Goal: Task Accomplishment & Management: Manage account settings

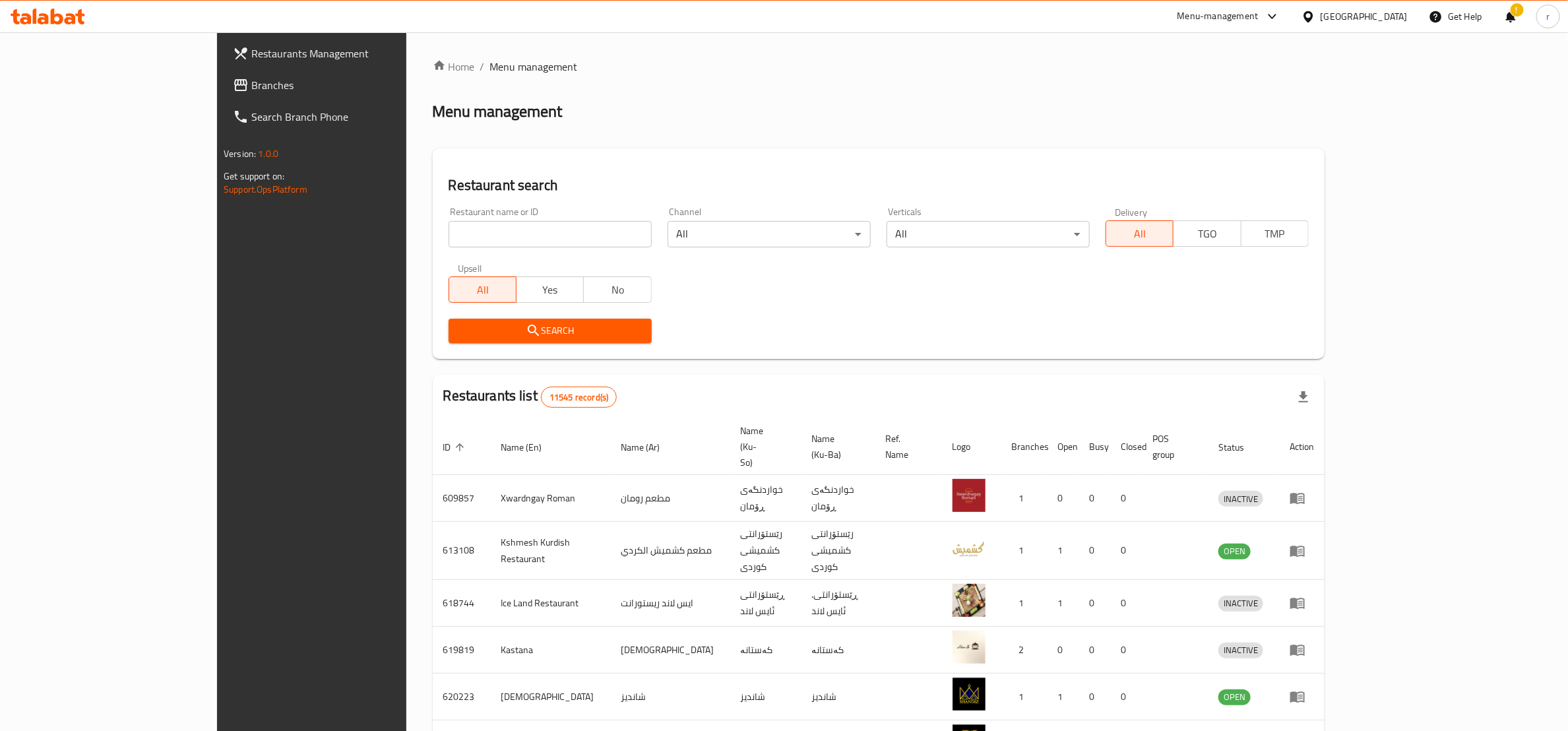
click at [38, 7] on div at bounding box center [47, 17] width 96 height 26
click at [59, 18] on icon at bounding box center [47, 17] width 74 height 16
click at [252, 77] on span "Branches" at bounding box center [360, 85] width 217 height 16
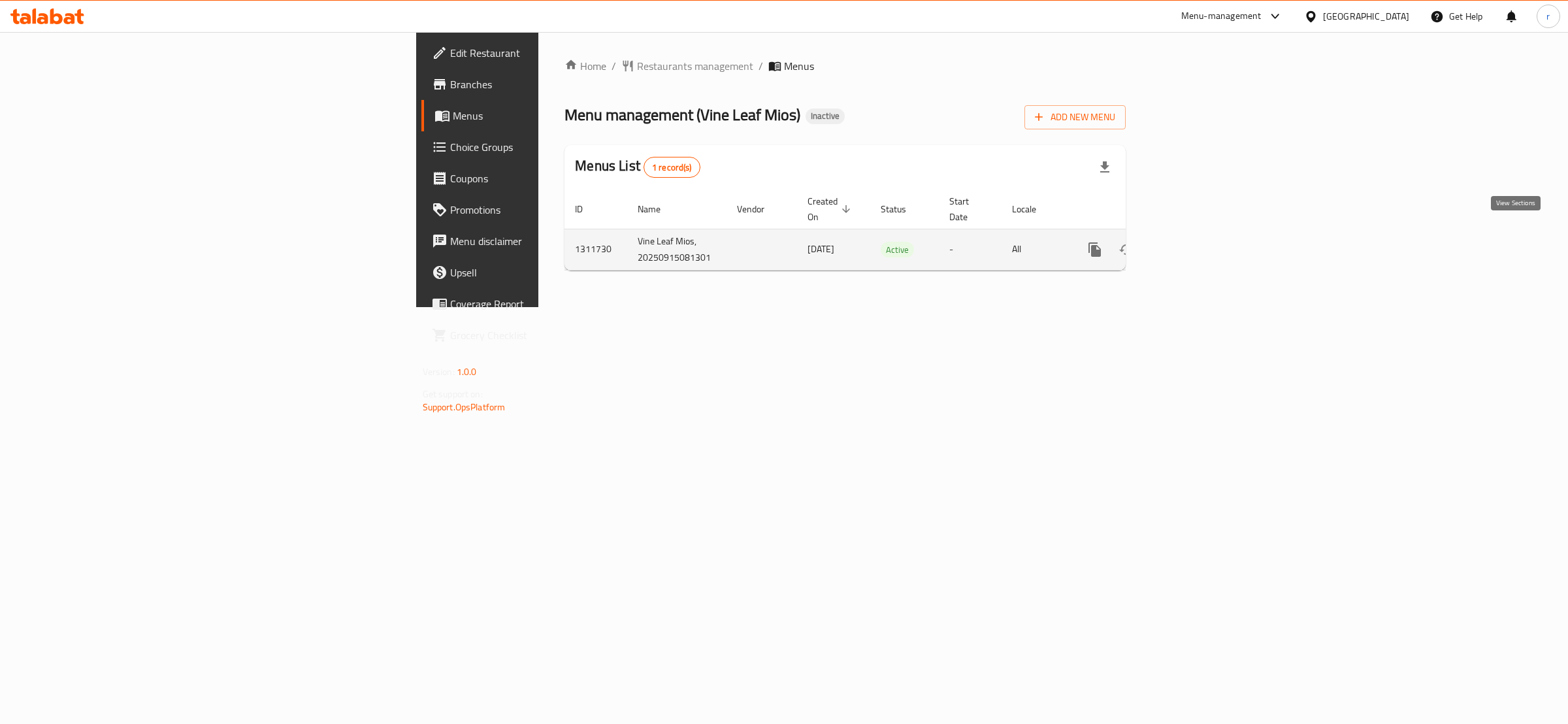
click at [1197, 242] on icon "enhanced table" at bounding box center [1190, 250] width 16 height 16
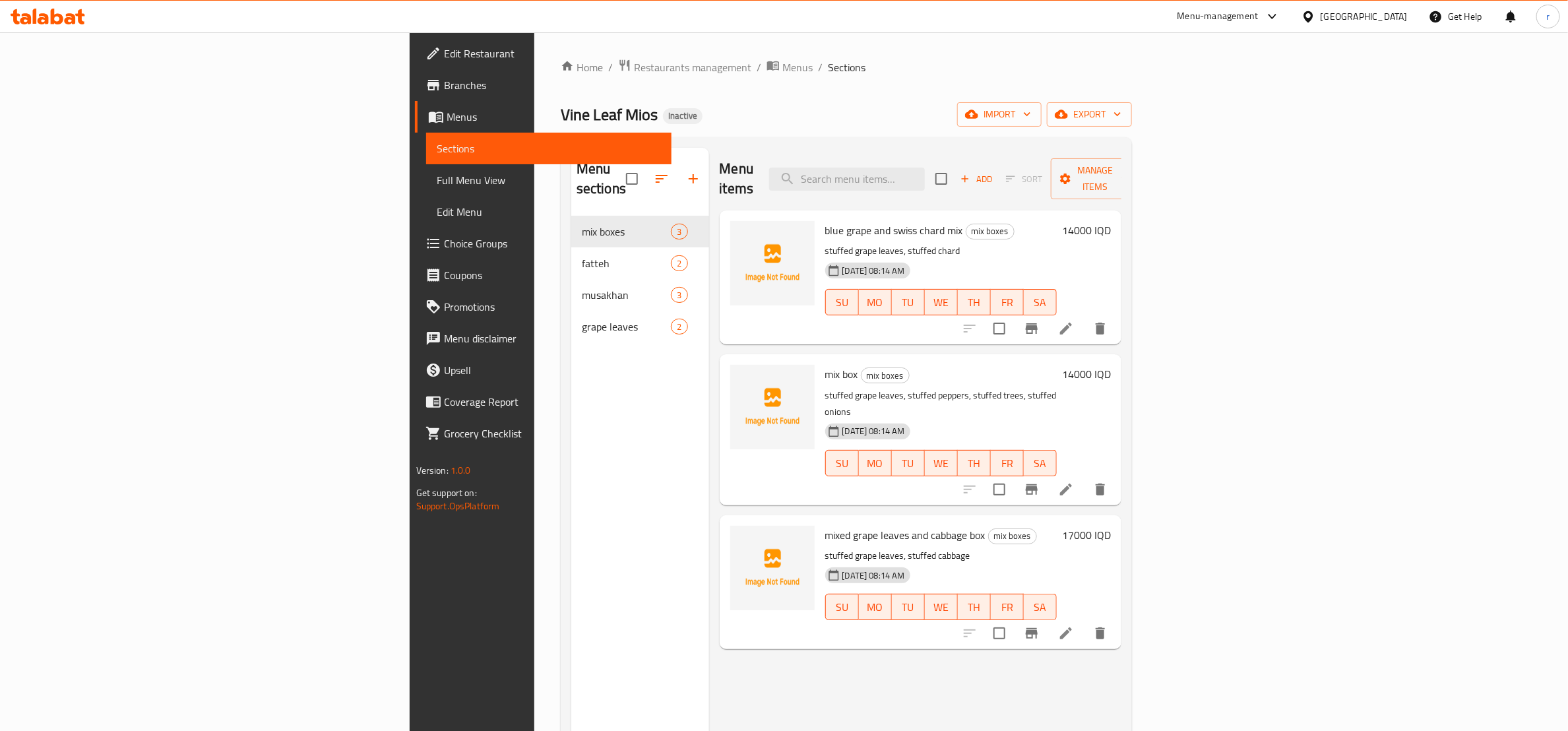
click at [446, 115] on span "Menus" at bounding box center [554, 117] width 214 height 16
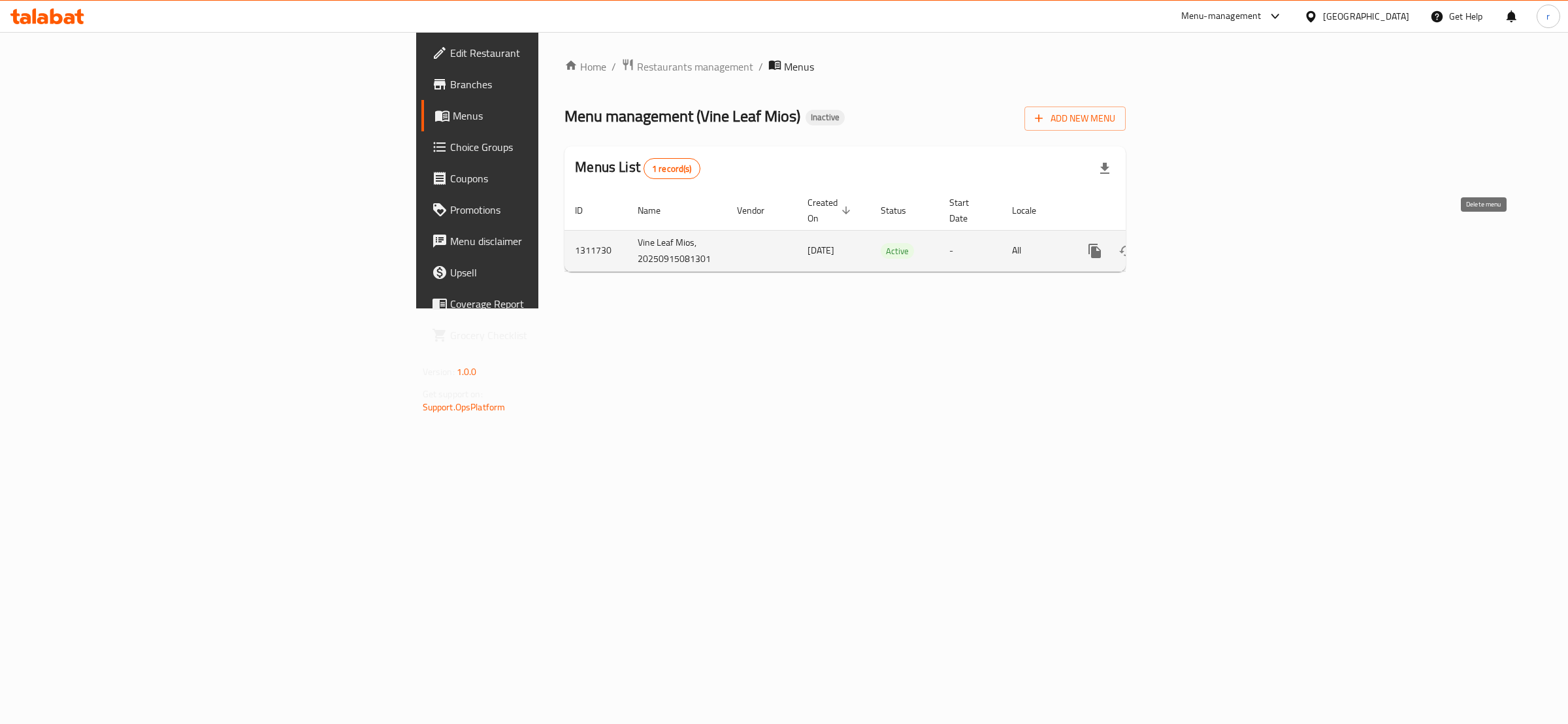
click at [1166, 244] on icon "enhanced table" at bounding box center [1158, 251] width 16 height 16
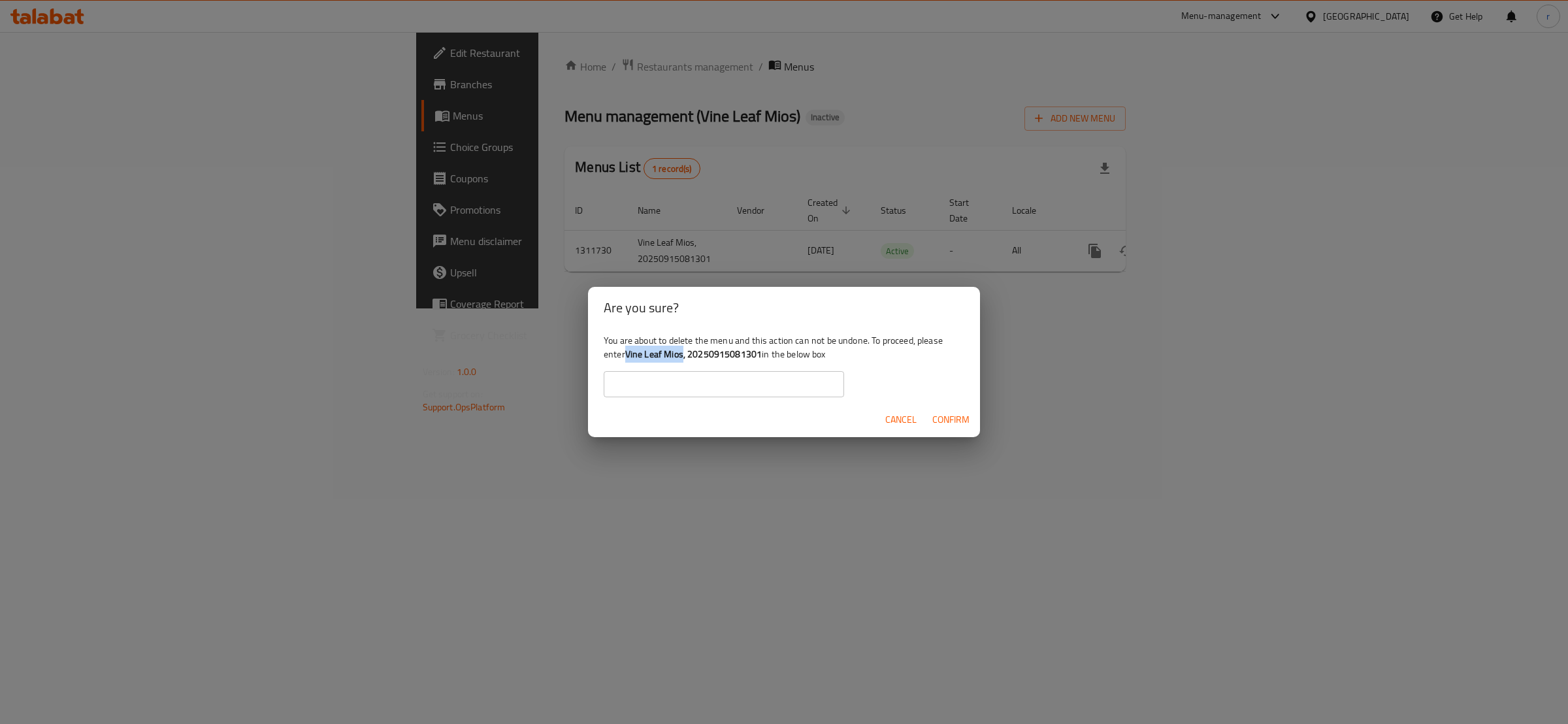
drag, startPoint x: 628, startPoint y: 357, endPoint x: 685, endPoint y: 359, distance: 57.0
click at [685, 359] on b "Vine Leaf Mios, 20250915081301" at bounding box center [694, 355] width 137 height 17
copy b "Vine Leaf Mios"
click at [633, 369] on div "You are about to delete the menu and this action can not be undone. To proceed,…" at bounding box center [784, 365] width 392 height 73
click at [626, 381] on input "text" at bounding box center [724, 384] width 241 height 26
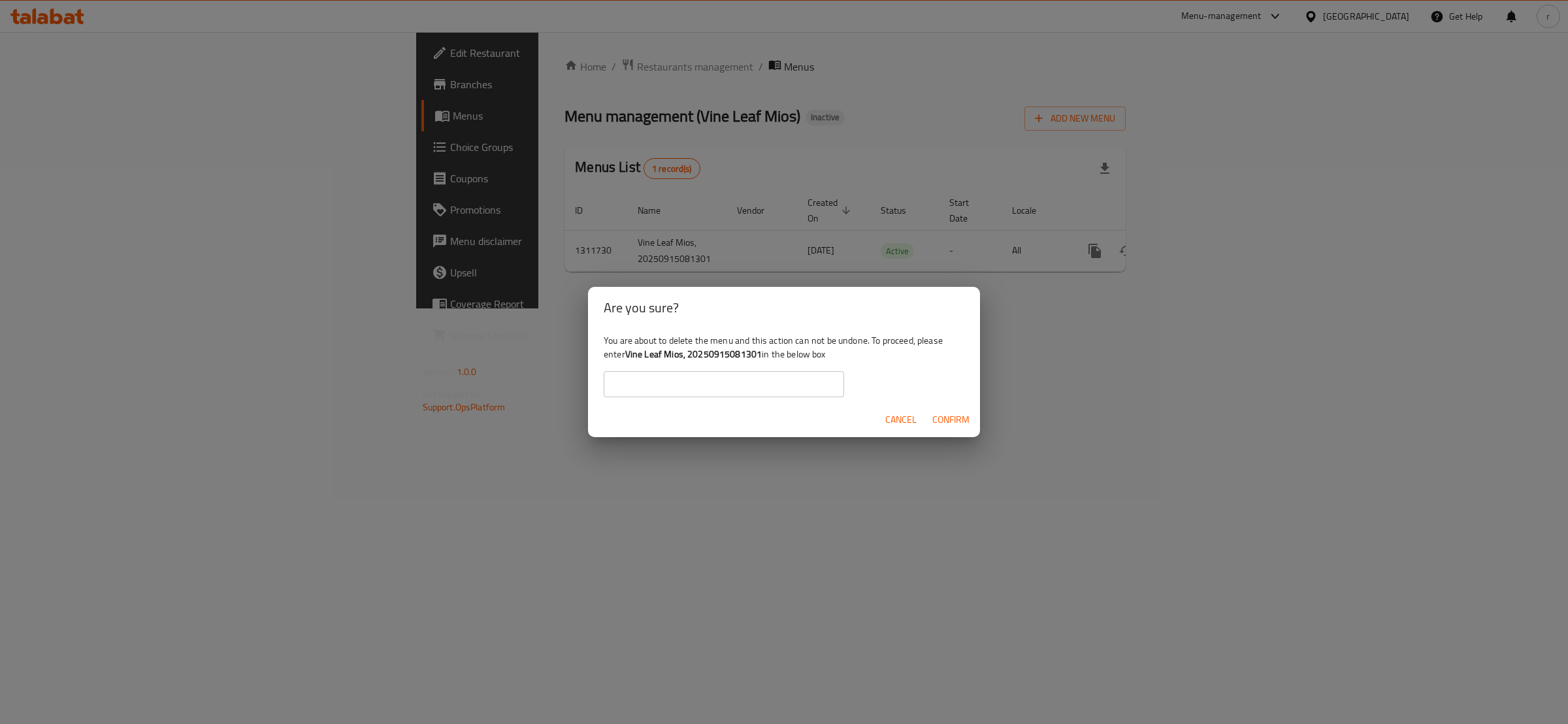
click at [628, 355] on b "Vine Leaf Mios, 20250915081301" at bounding box center [694, 355] width 137 height 17
click at [630, 355] on b "Vine Leaf Mios, 20250915081301" at bounding box center [694, 355] width 137 height 17
click at [610, 353] on div "You are about to delete the menu and this action can not be undone. To proceed,…" at bounding box center [784, 365] width 392 height 73
drag, startPoint x: 626, startPoint y: 353, endPoint x: 763, endPoint y: 359, distance: 137.1
click at [763, 359] on div "You are about to delete the menu and this action can not be undone. To proceed,…" at bounding box center [784, 365] width 392 height 73
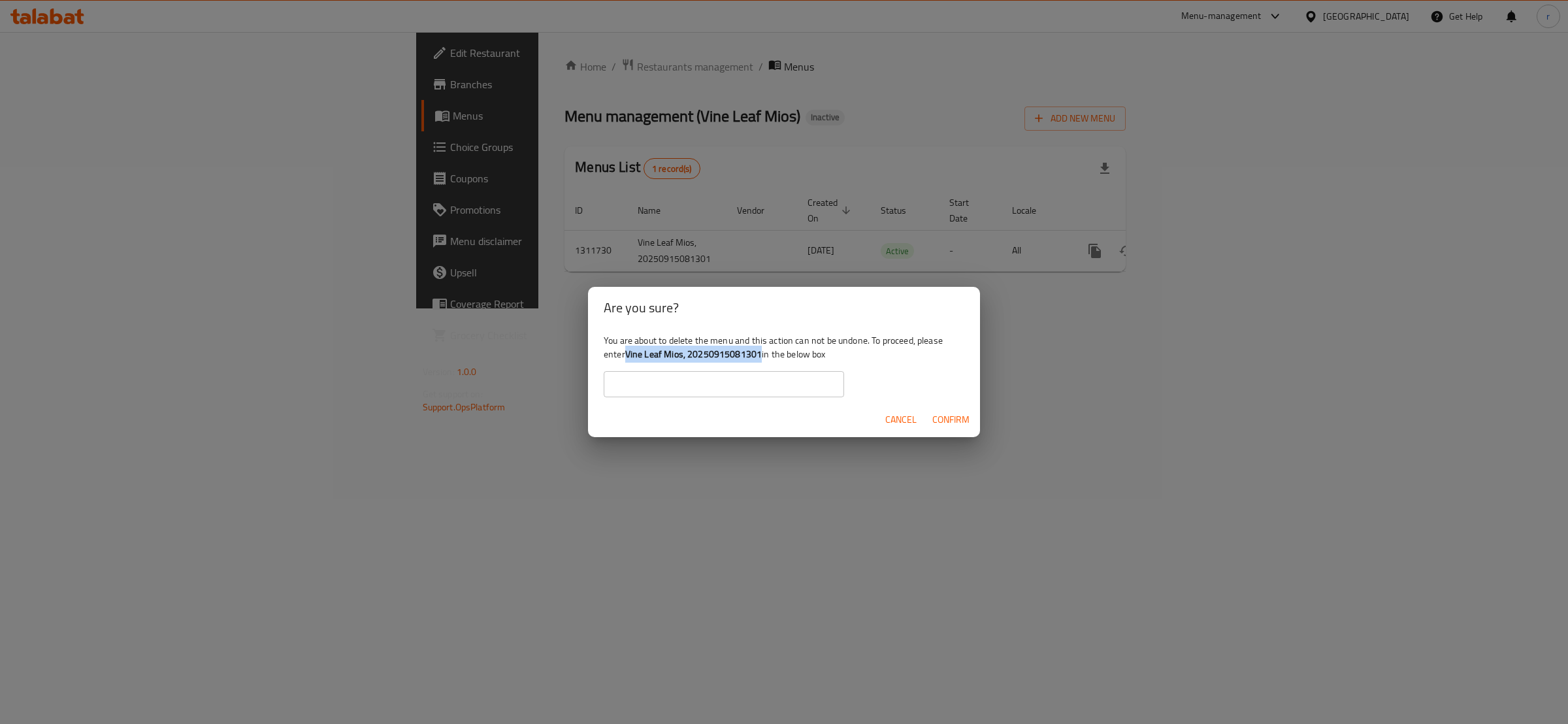
copy b "Vine Leaf Mios, 20250915081301"
click at [687, 374] on input "text" at bounding box center [724, 384] width 241 height 26
paste input "Vine Leaf Mios, 20250915081301"
type input "Vine Leaf Mios, 20250915081301"
click at [948, 416] on span "Confirm" at bounding box center [951, 420] width 38 height 17
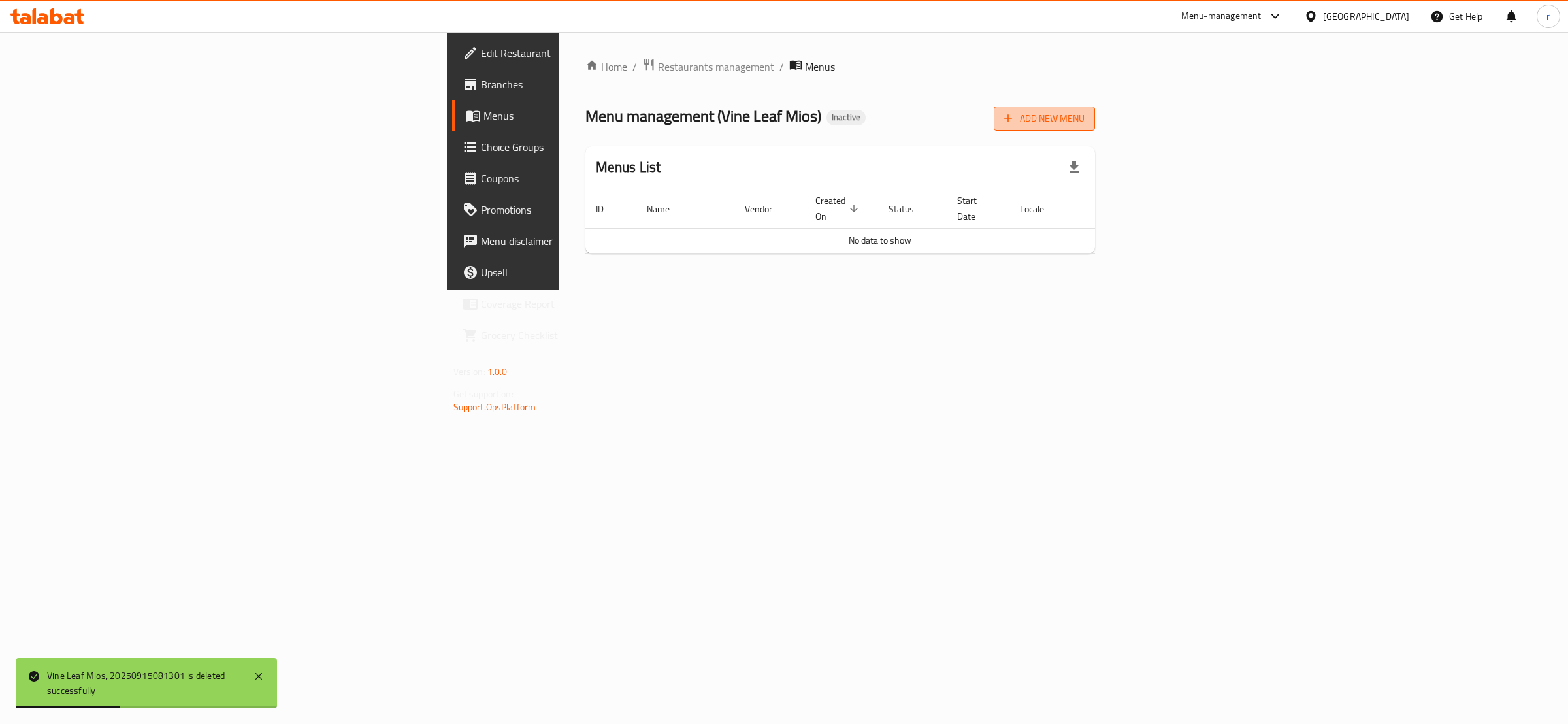
click at [1095, 108] on button "Add New Menu" at bounding box center [1044, 118] width 101 height 24
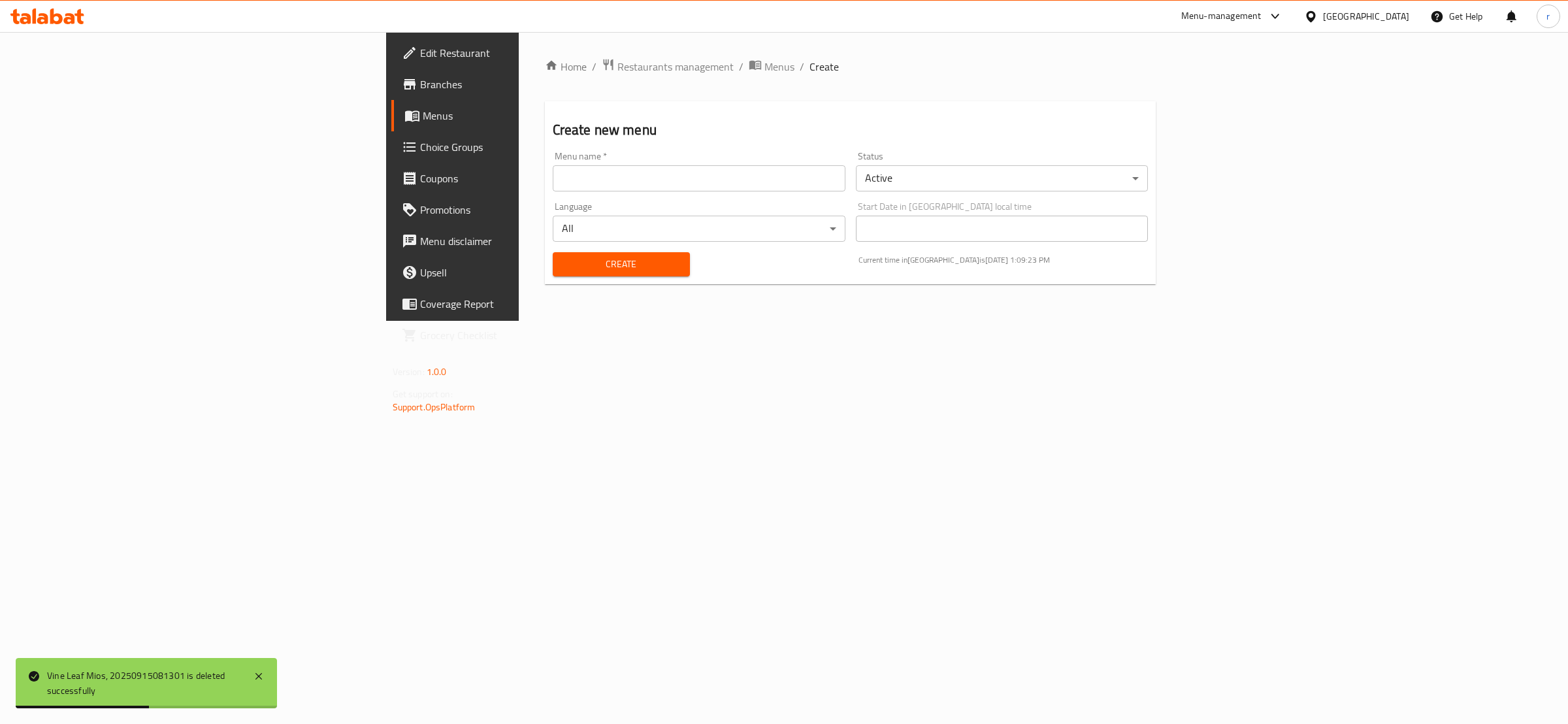
click at [579, 194] on div "Menu name   * Menu name *" at bounding box center [699, 172] width 303 height 51
click at [667, 186] on input "text" at bounding box center [698, 178] width 293 height 26
type input "rahma"
click at [545, 277] on div "Create" at bounding box center [621, 264] width 153 height 40
click at [563, 270] on span "Create" at bounding box center [621, 264] width 116 height 17
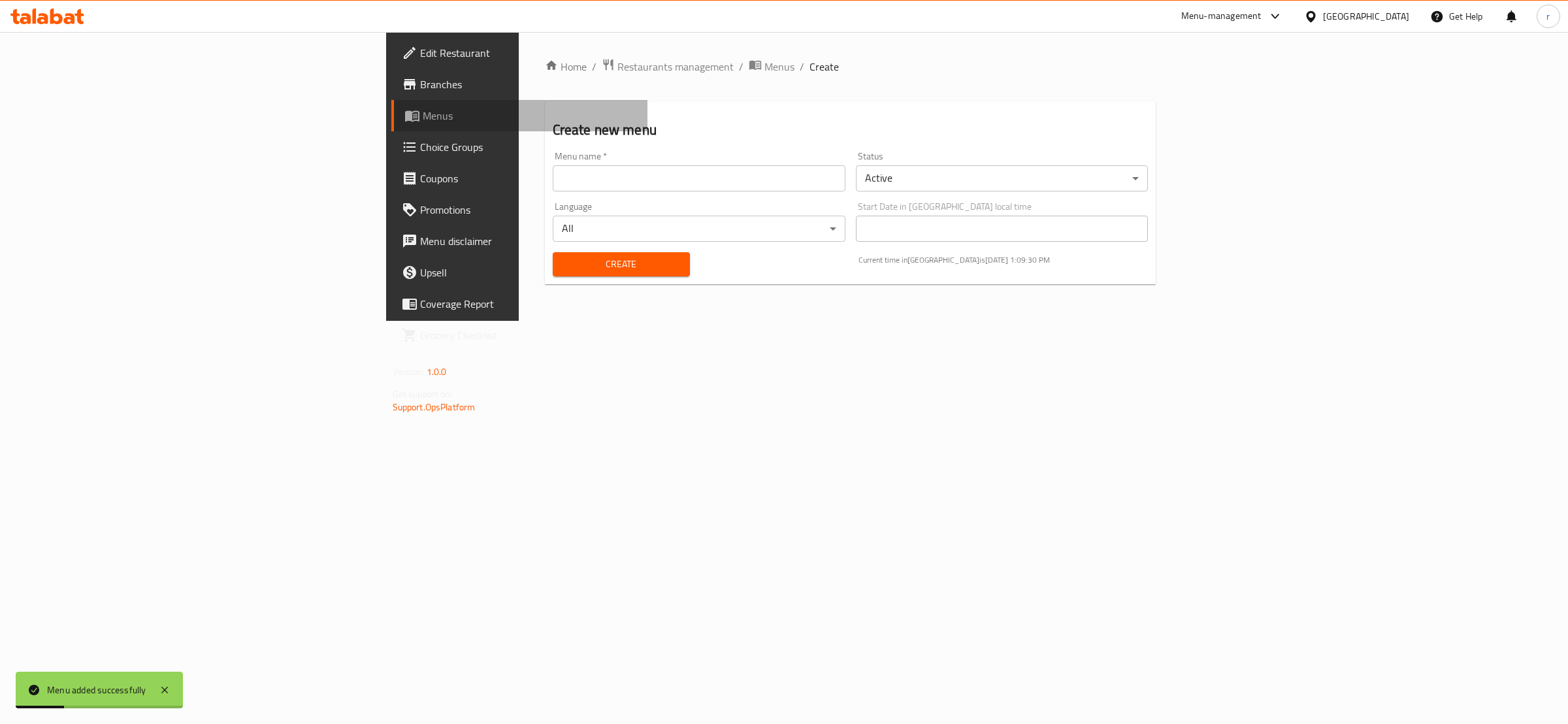
click at [391, 105] on link "Menus" at bounding box center [520, 115] width 257 height 31
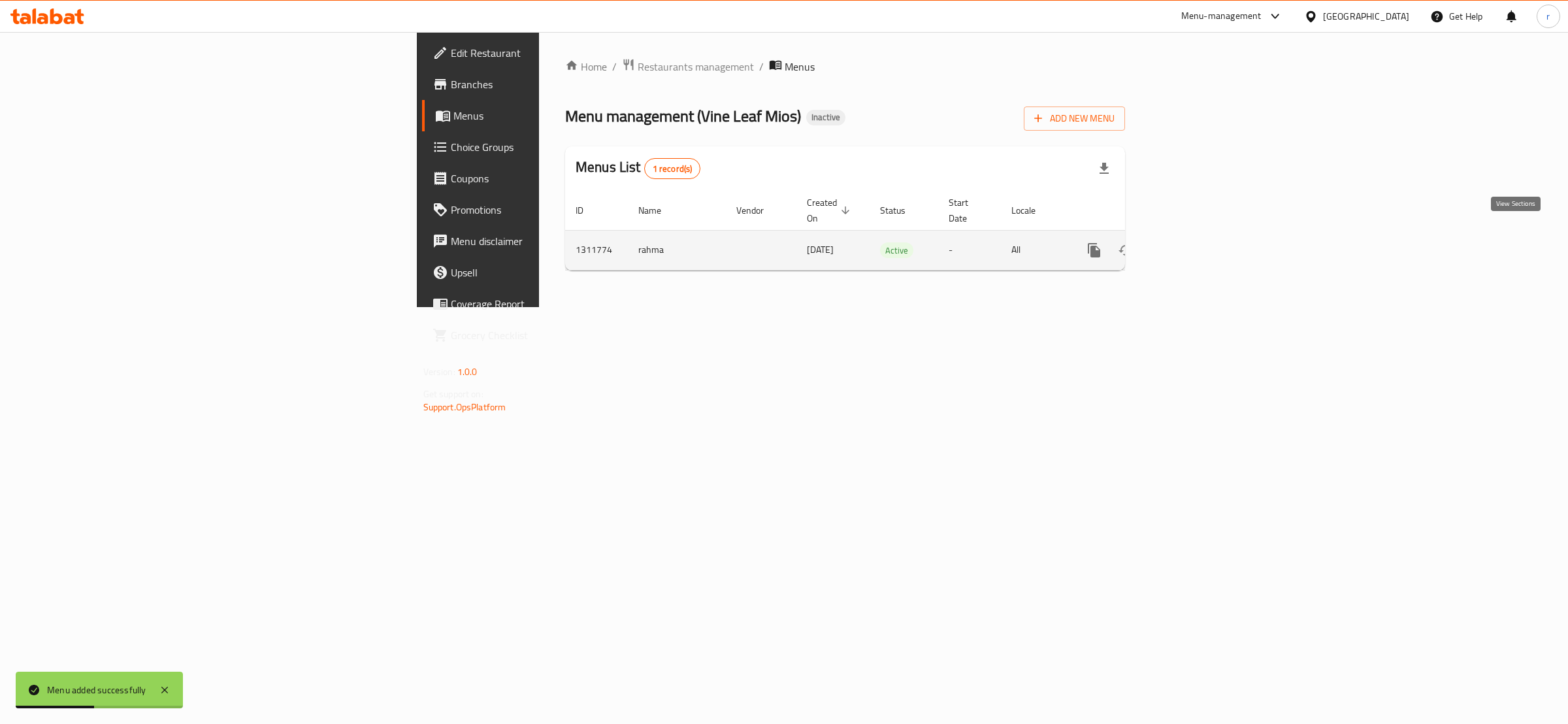
click at [1196, 243] on icon "enhanced table" at bounding box center [1189, 251] width 16 height 16
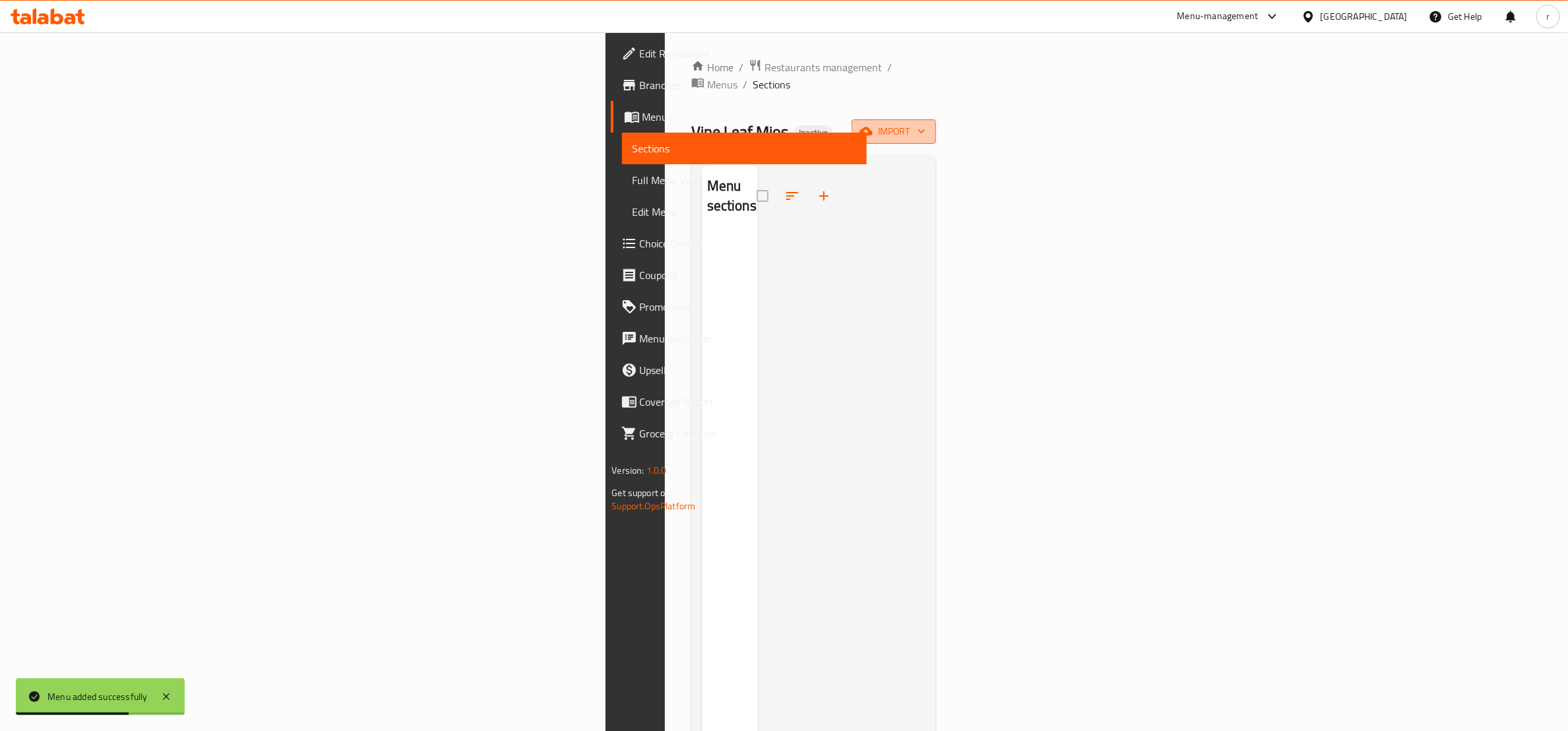
click at [936, 120] on button "import" at bounding box center [894, 131] width 85 height 24
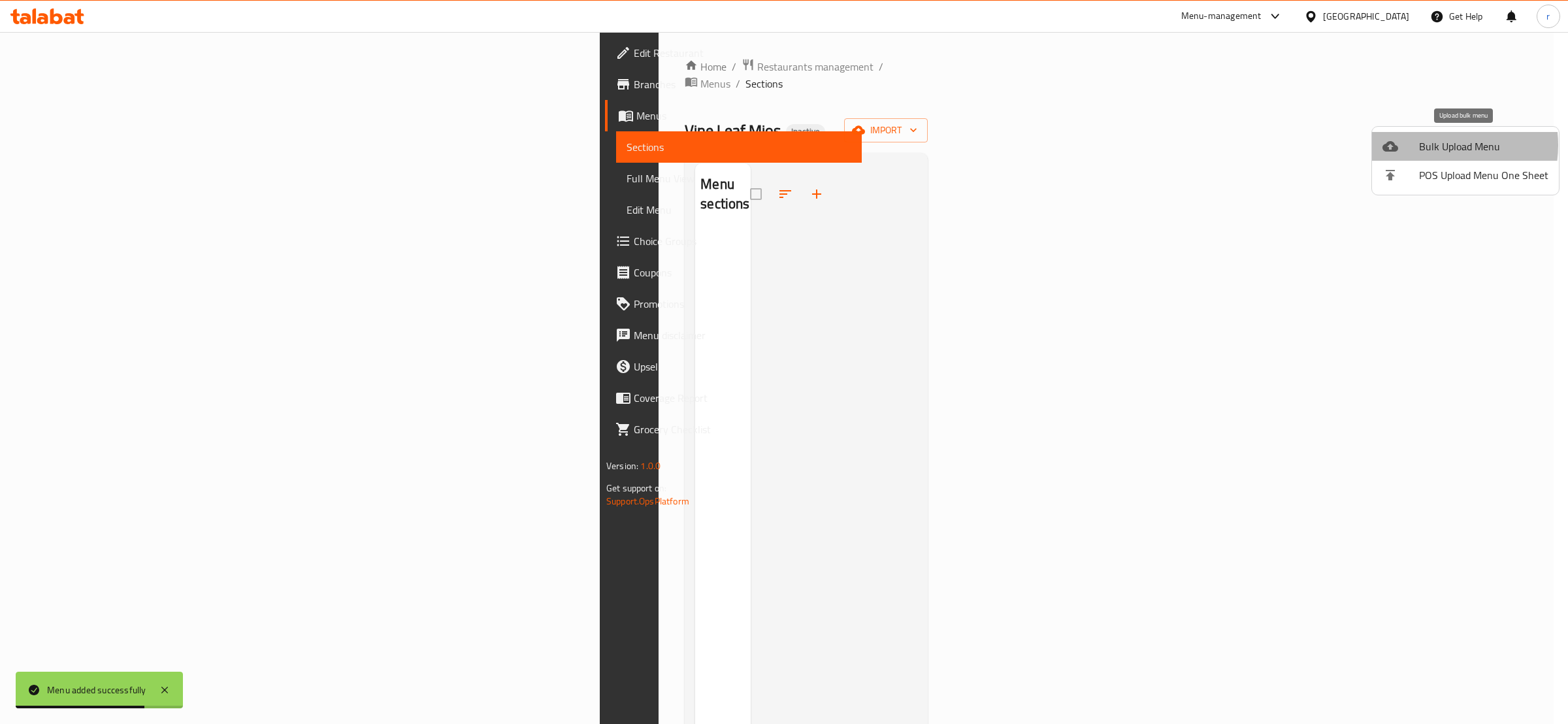
click at [1437, 145] on span "Bulk Upload Menu" at bounding box center [1483, 147] width 129 height 16
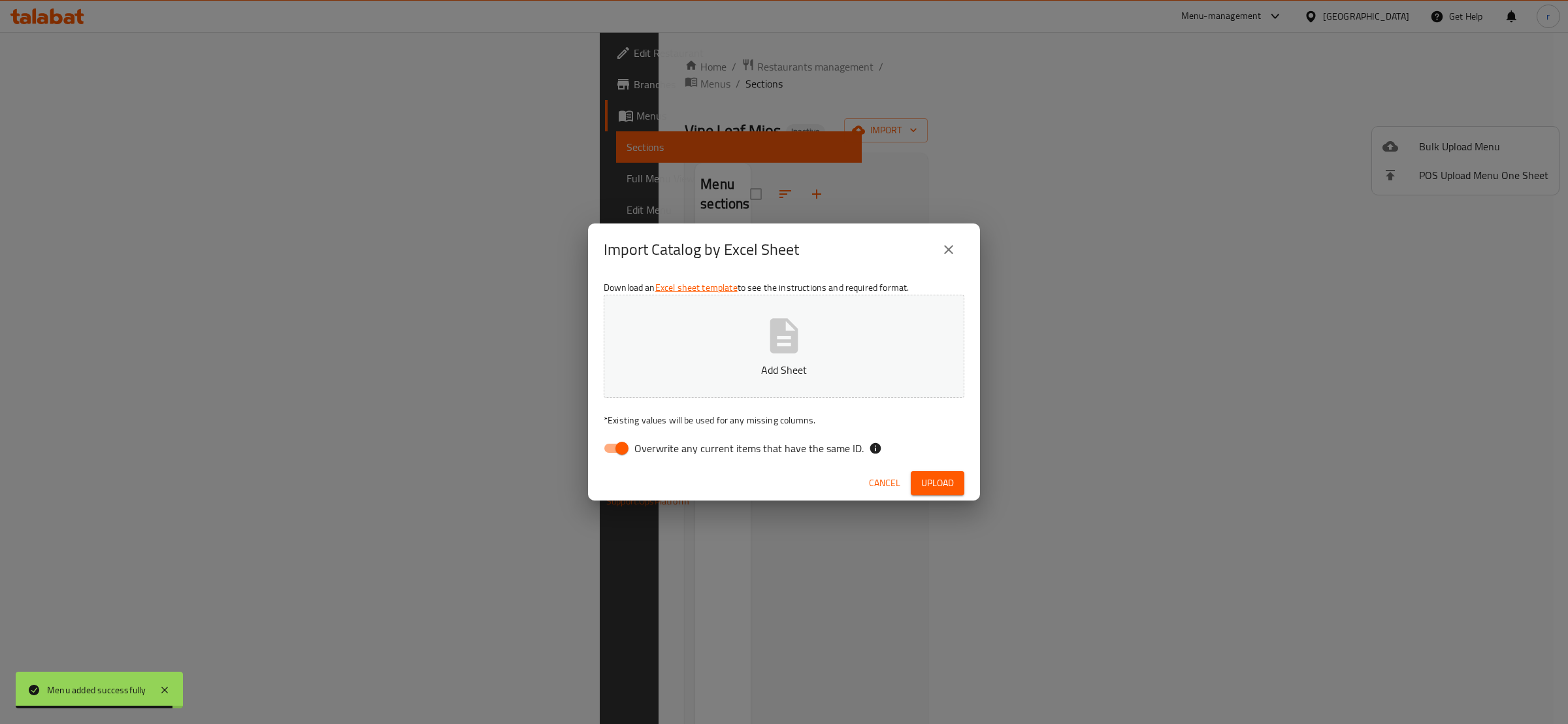
click at [623, 445] on input "Overwrite any current items that have the same ID." at bounding box center [622, 448] width 74 height 25
checkbox input "false"
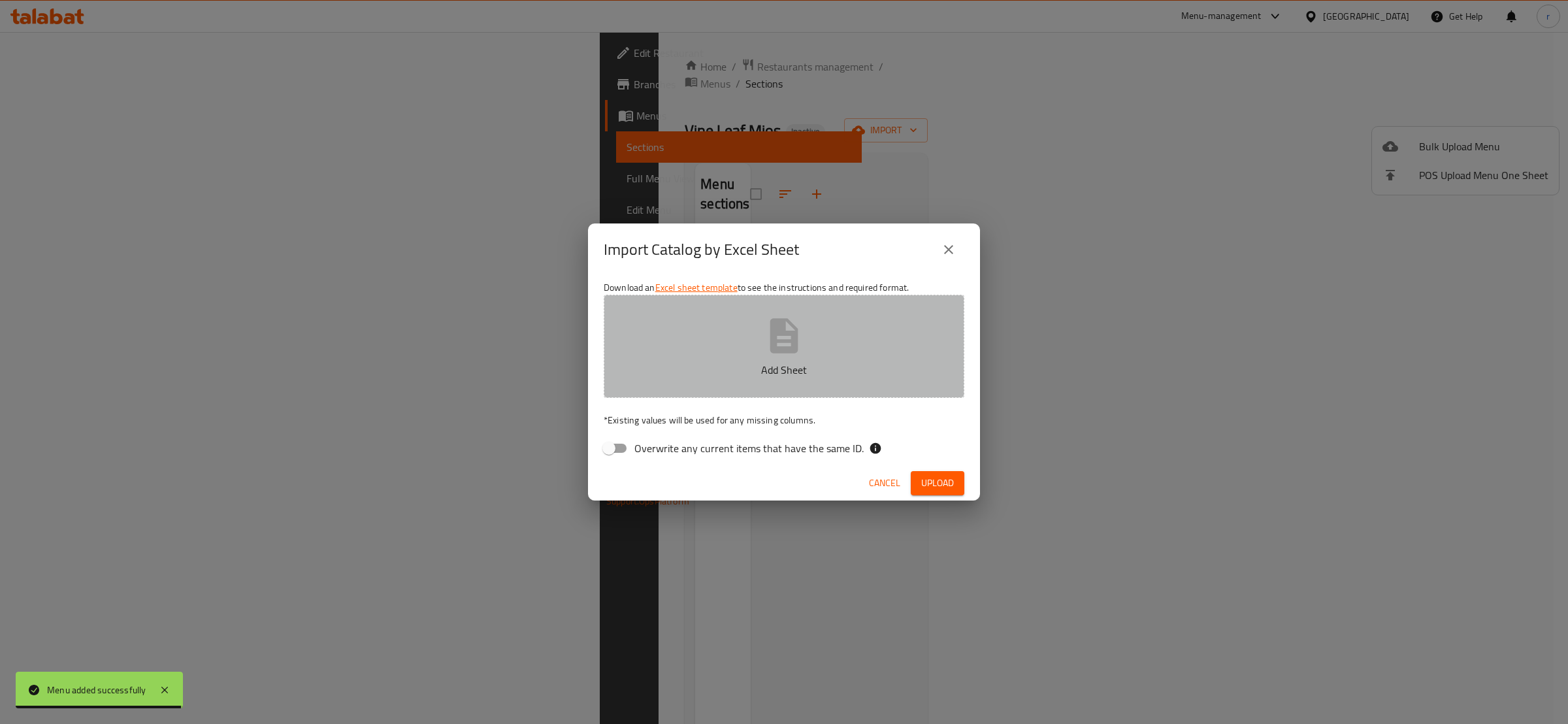
click at [722, 367] on p "Add Sheet" at bounding box center [784, 370] width 320 height 16
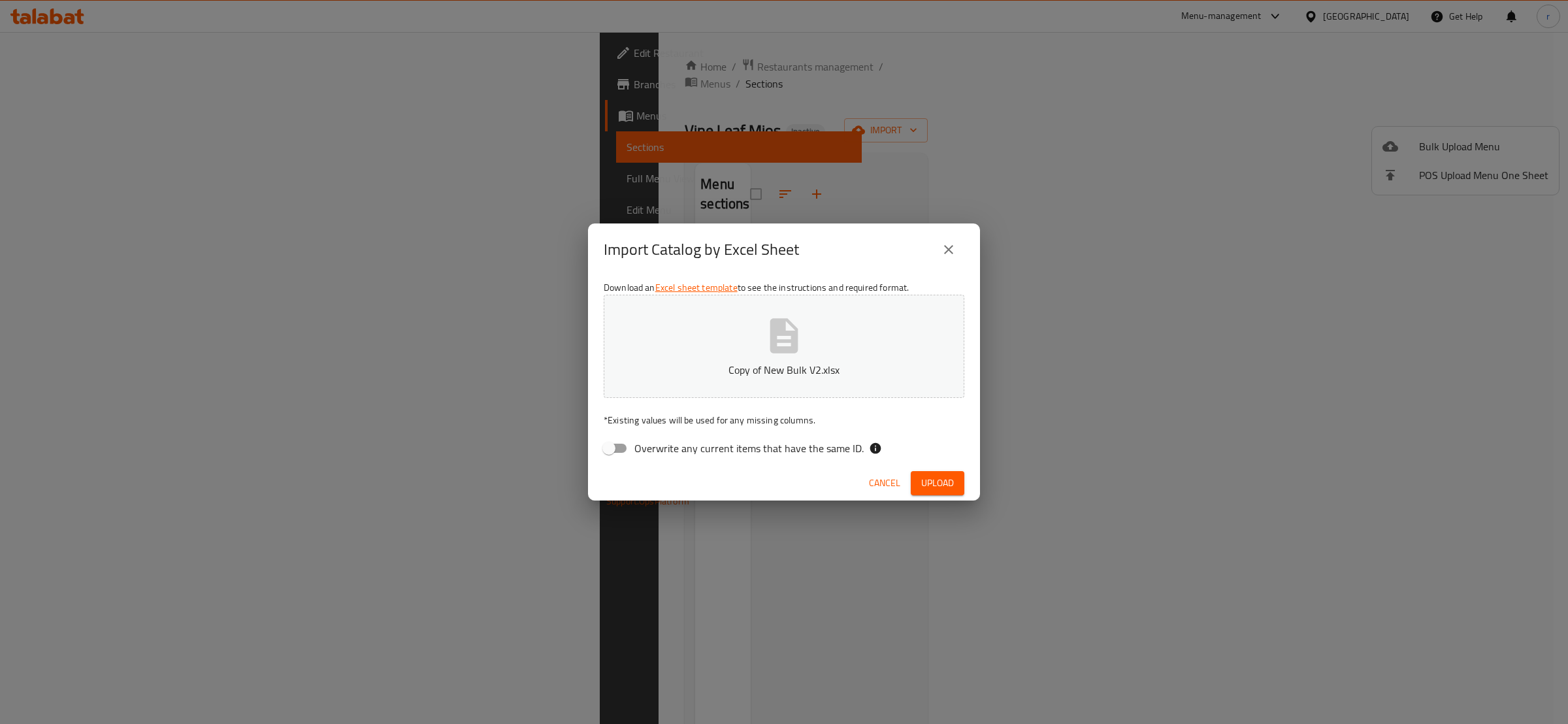
click at [950, 489] on span "Upload" at bounding box center [937, 483] width 33 height 17
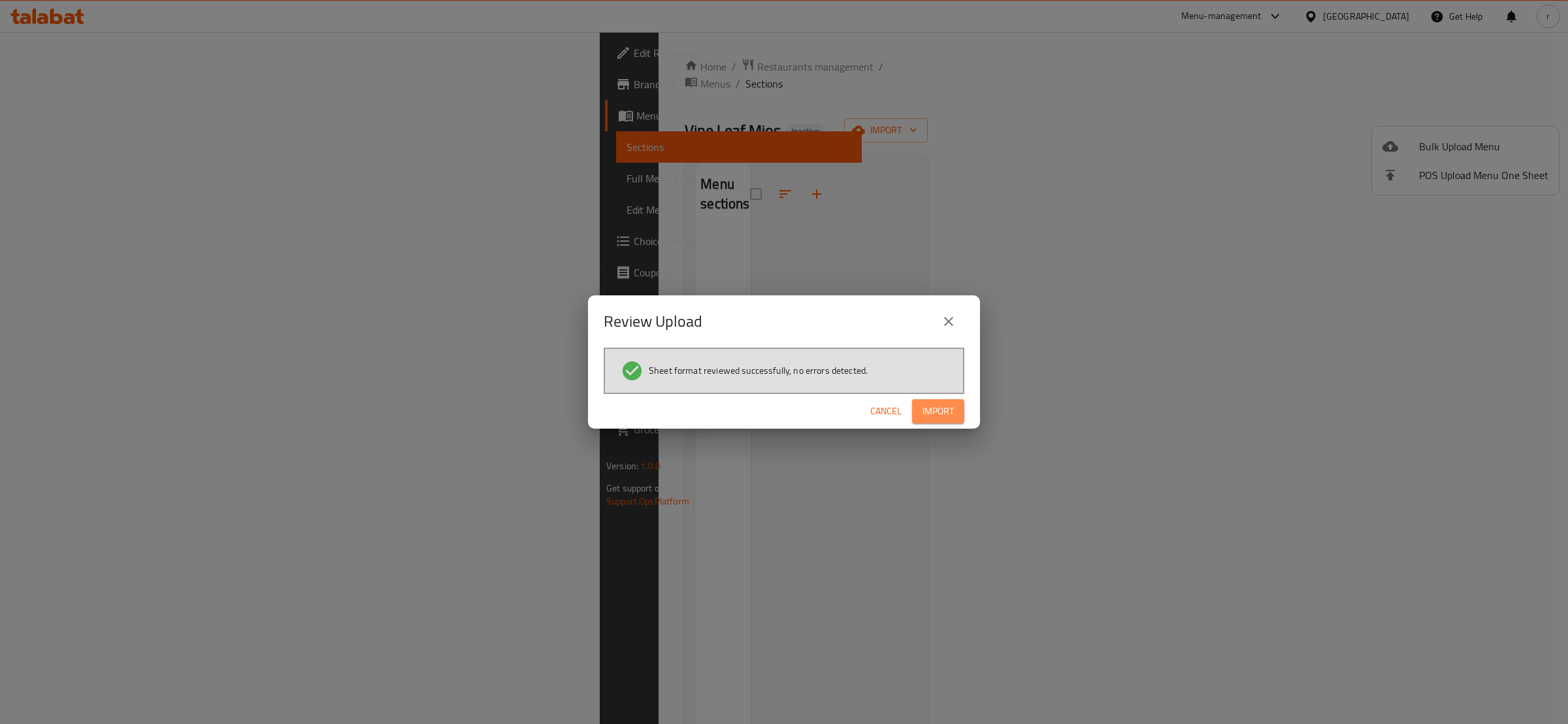
click at [929, 403] on span "Import" at bounding box center [937, 411] width 31 height 17
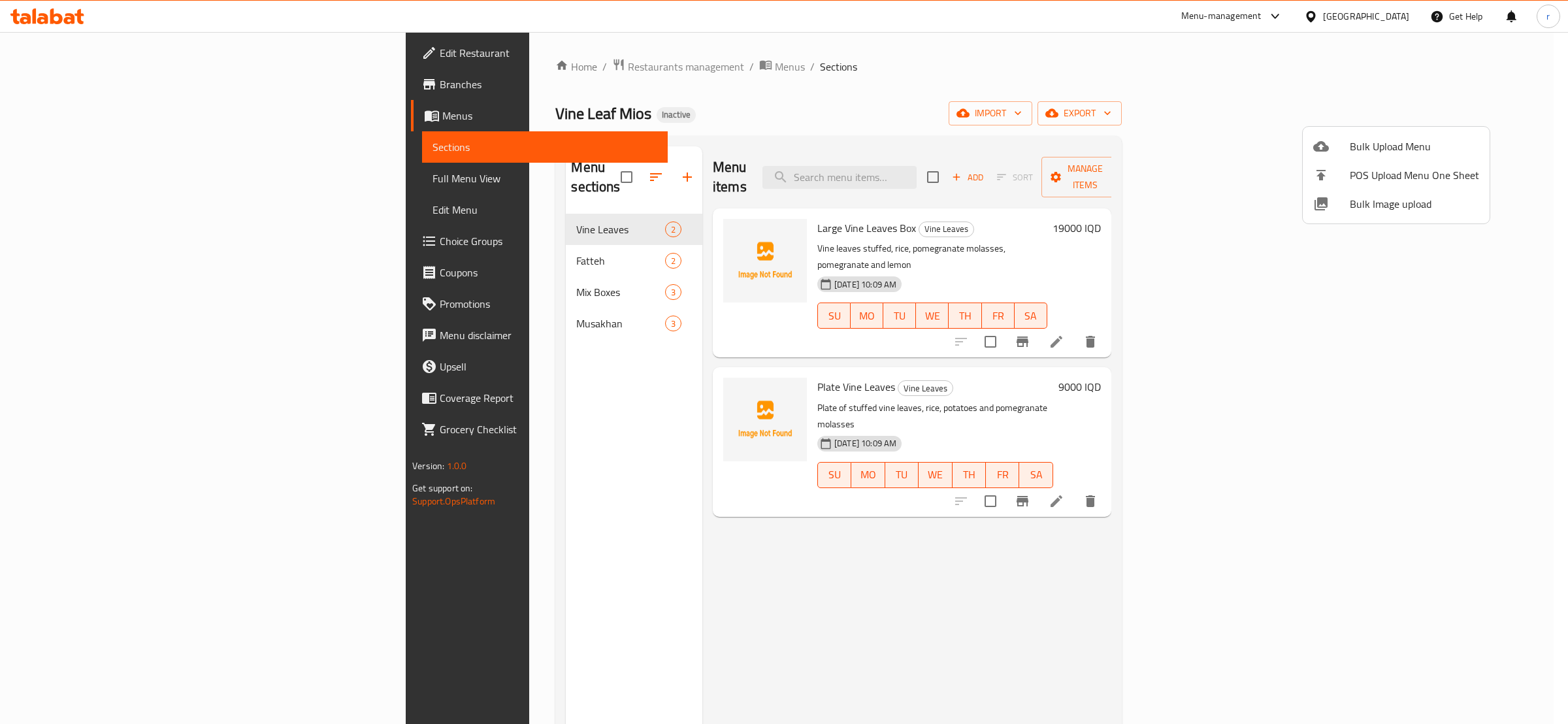
click at [432, 462] on div at bounding box center [784, 362] width 1568 height 724
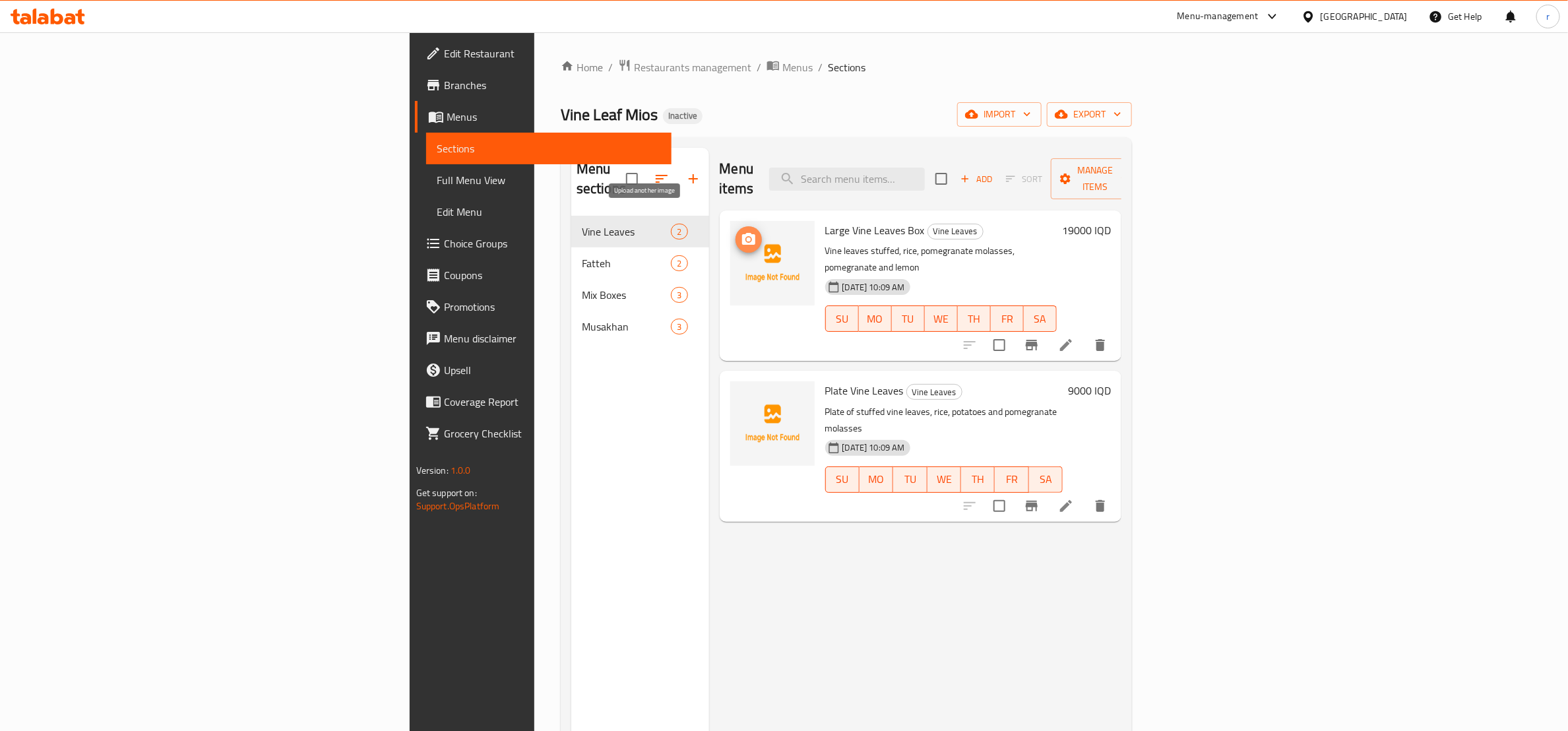
click at [746, 238] on circle "upload picture" at bounding box center [748, 239] width 4 height 4
click at [736, 392] on span "upload picture" at bounding box center [749, 400] width 26 height 16
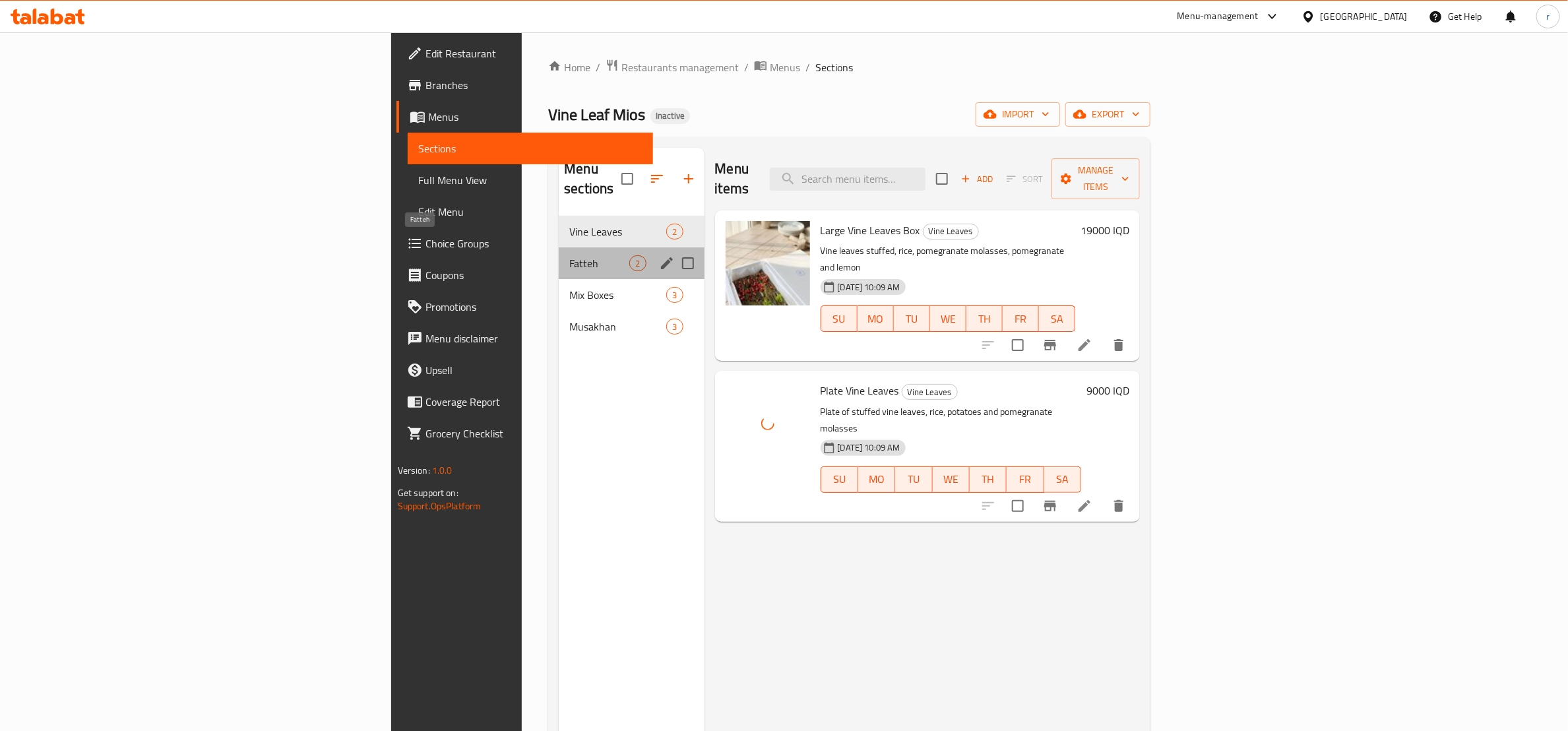
click at [570, 255] on span "Fatteh" at bounding box center [599, 263] width 60 height 16
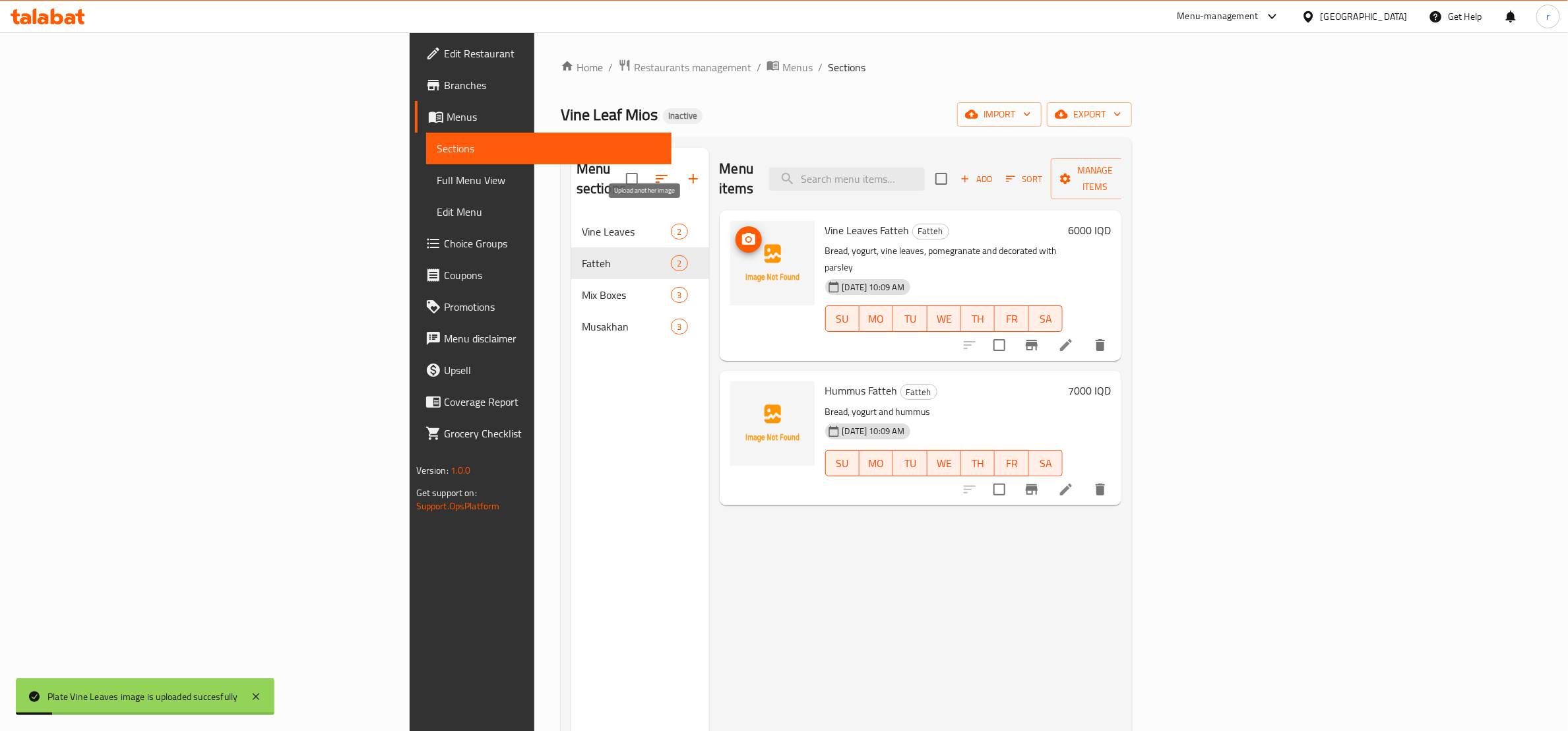
click at [742, 233] on icon "upload picture" at bounding box center [749, 239] width 13 height 12
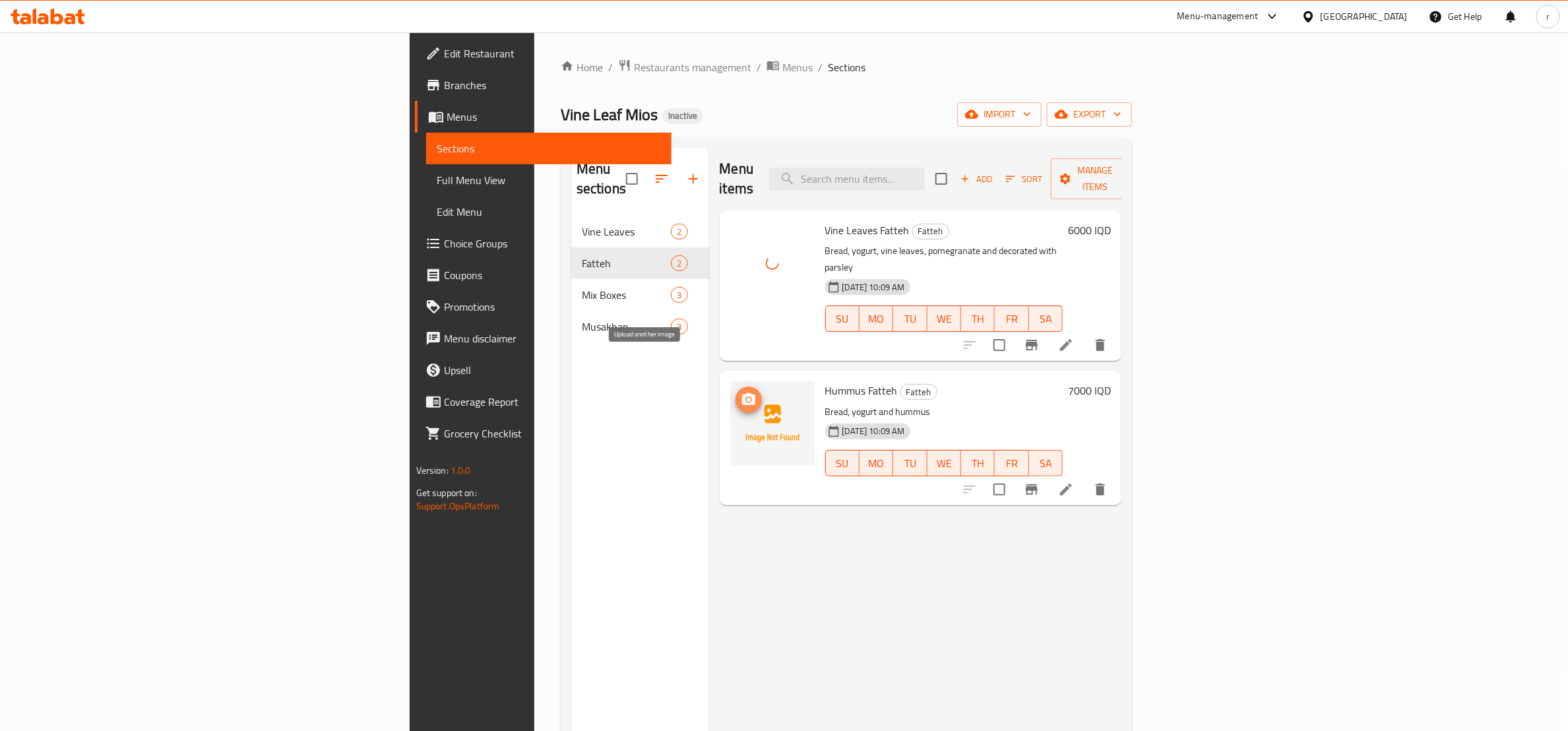
click at [742, 393] on icon "upload picture" at bounding box center [749, 399] width 13 height 12
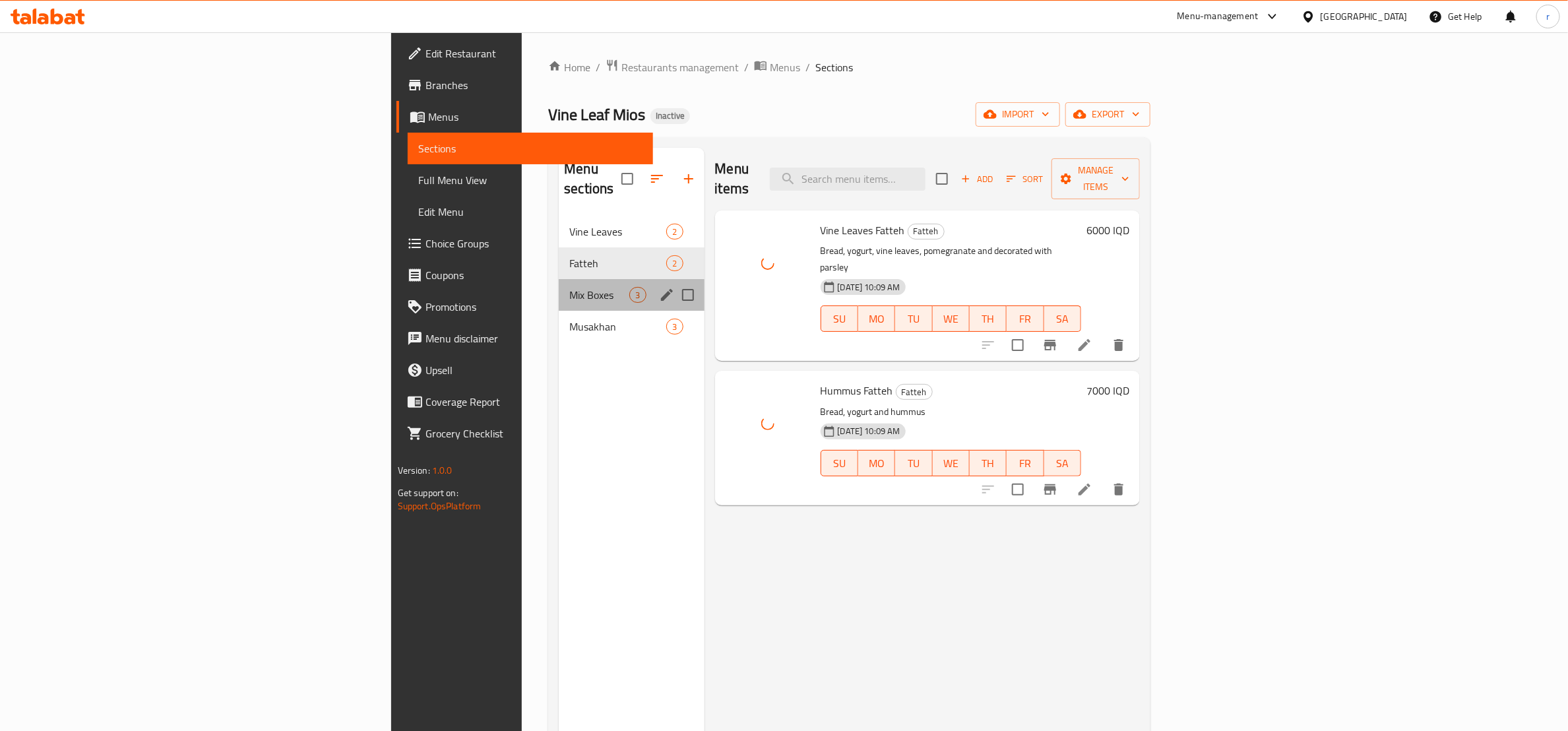
click at [559, 279] on div "Mix Boxes 3" at bounding box center [631, 295] width 145 height 31
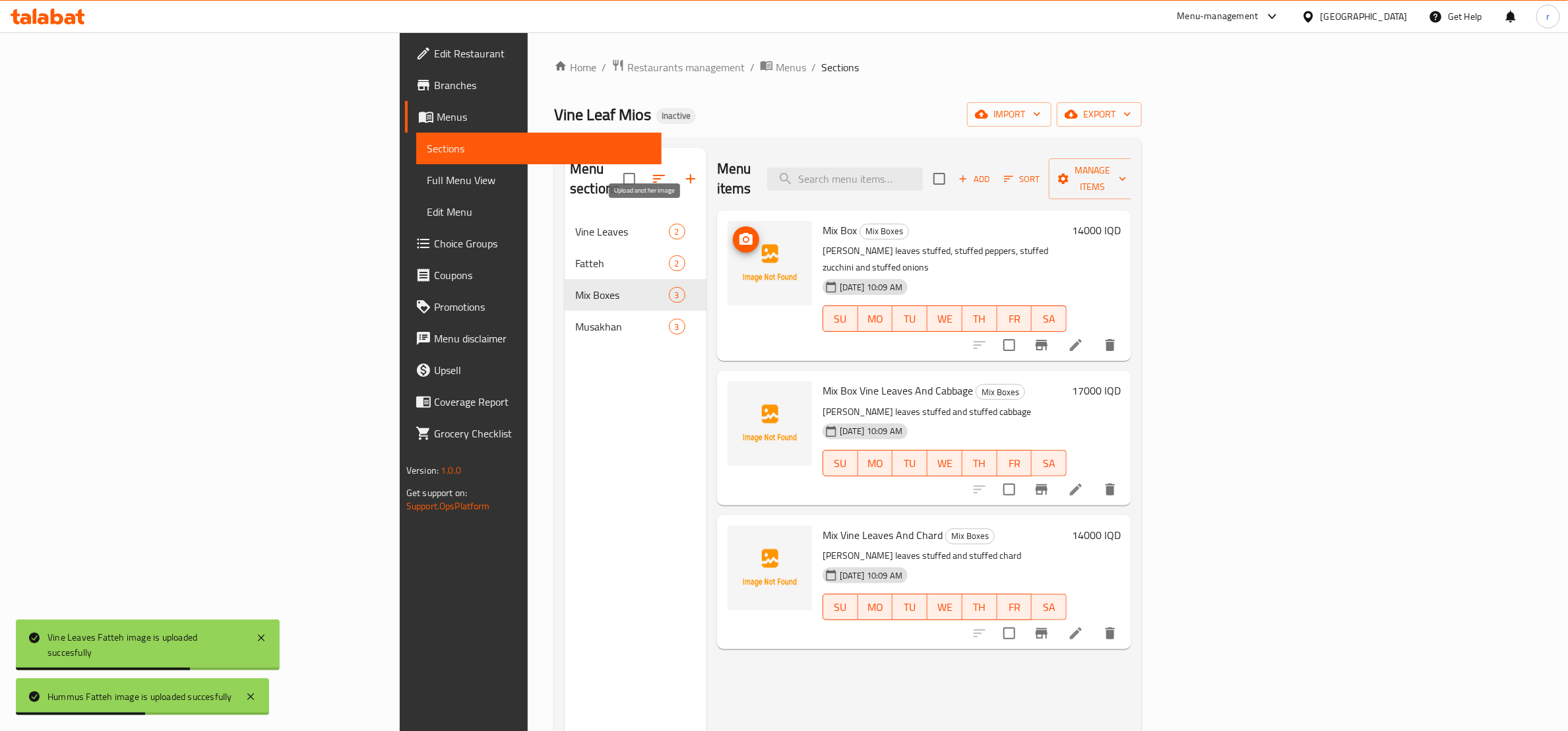
click at [733, 232] on span "upload picture" at bounding box center [746, 240] width 26 height 16
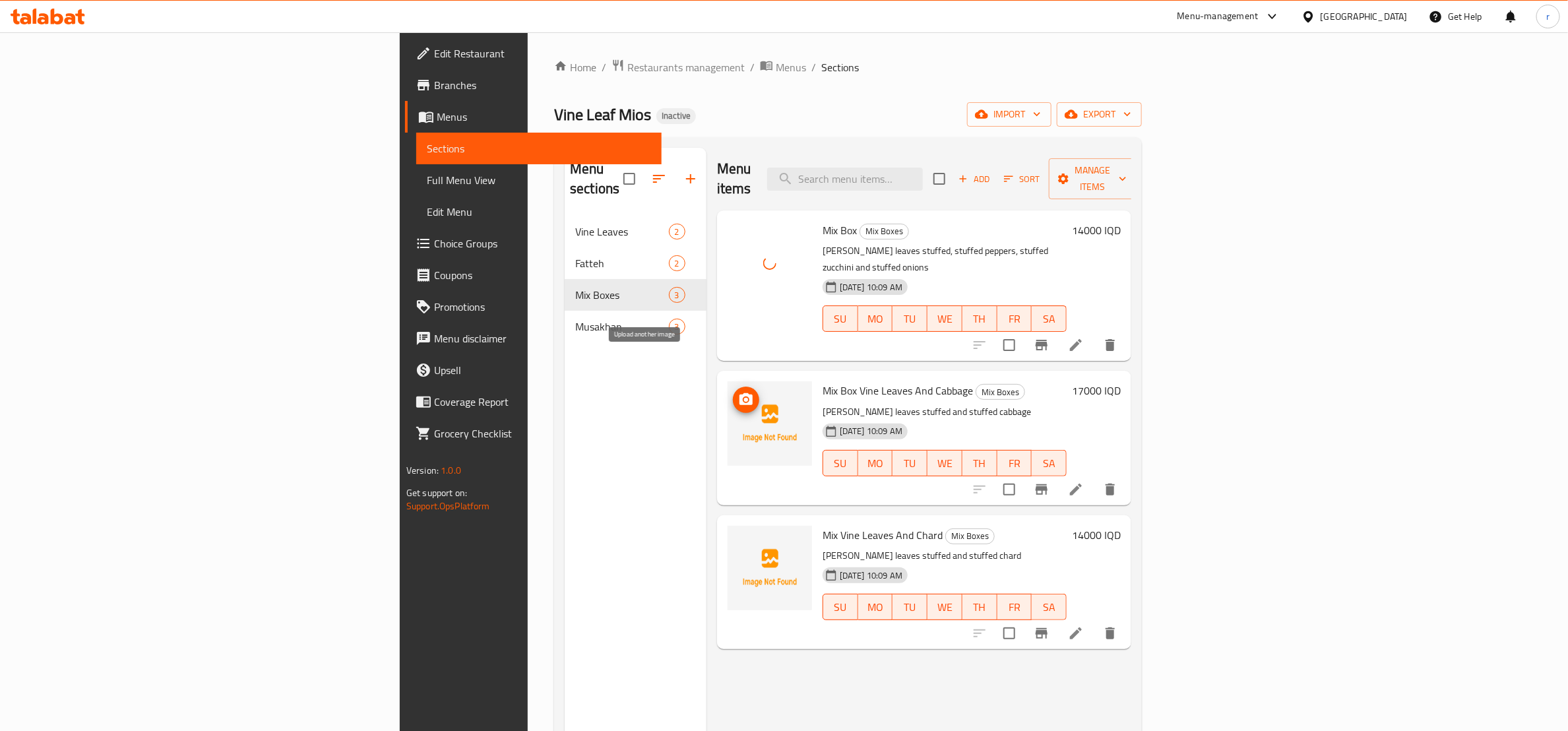
click at [738, 392] on icon "upload picture" at bounding box center [746, 400] width 16 height 16
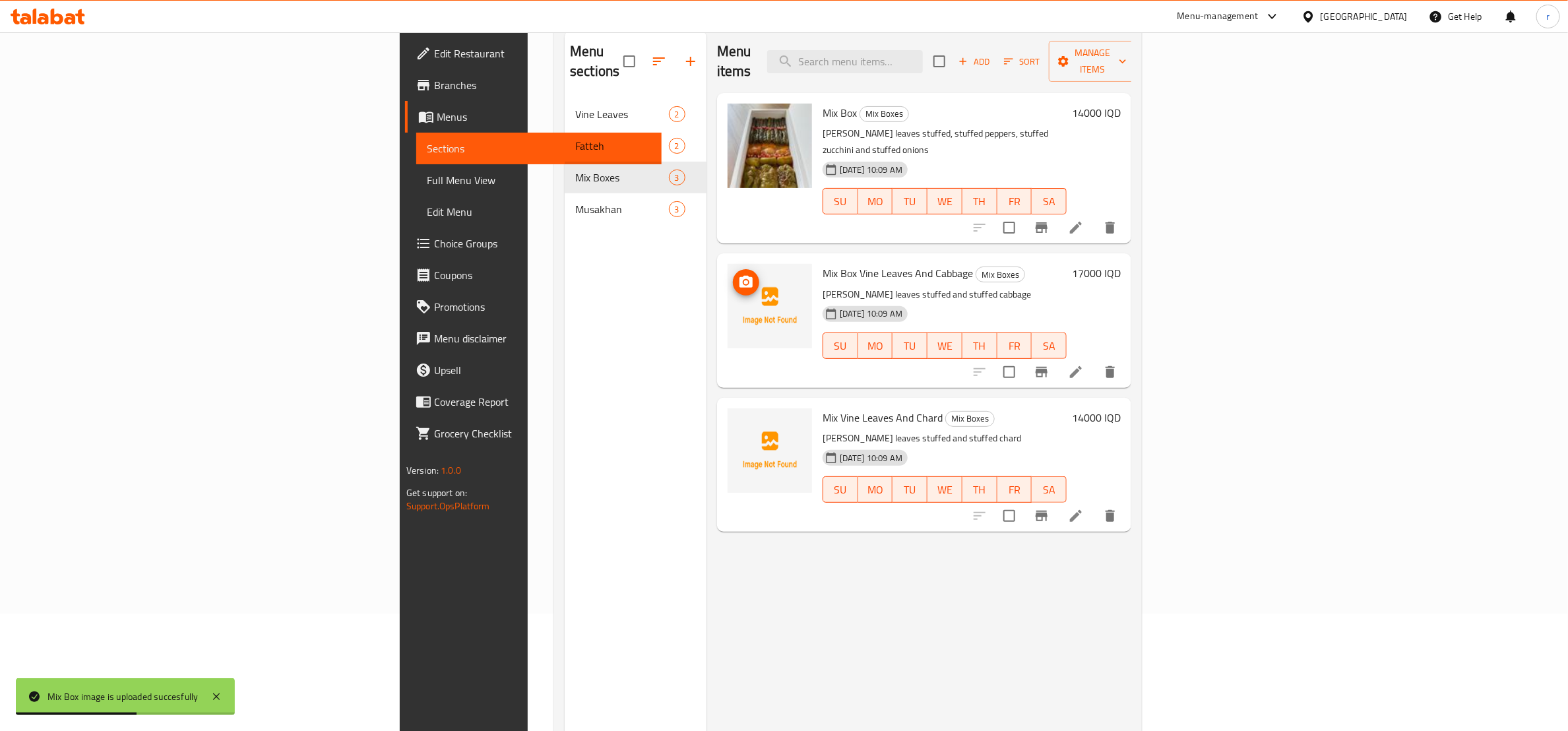
scroll to position [165, 0]
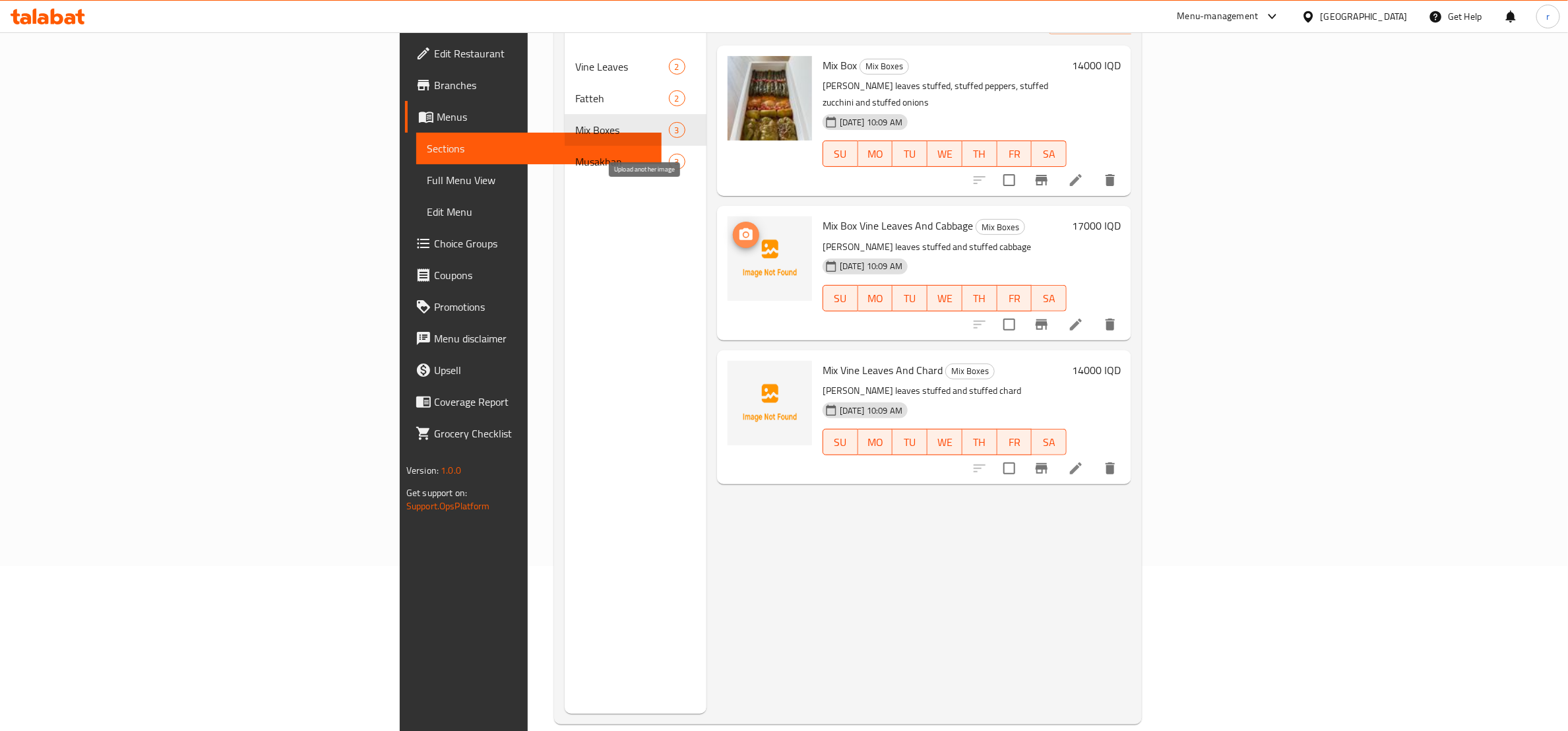
click at [740, 228] on icon "upload picture" at bounding box center [746, 234] width 13 height 12
click at [740, 373] on icon "upload picture" at bounding box center [746, 379] width 13 height 12
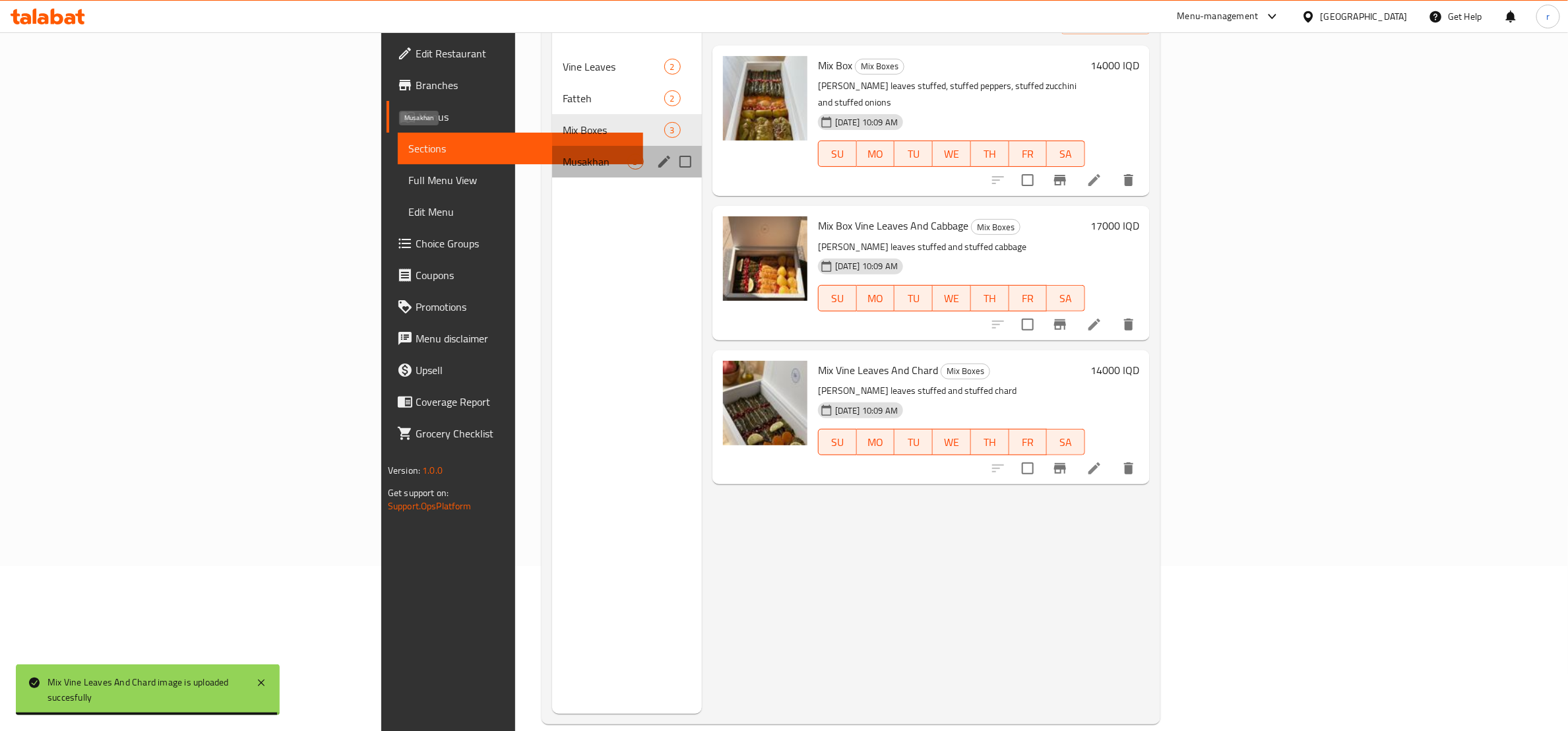
click at [563, 154] on span "Musakhan" at bounding box center [595, 162] width 64 height 16
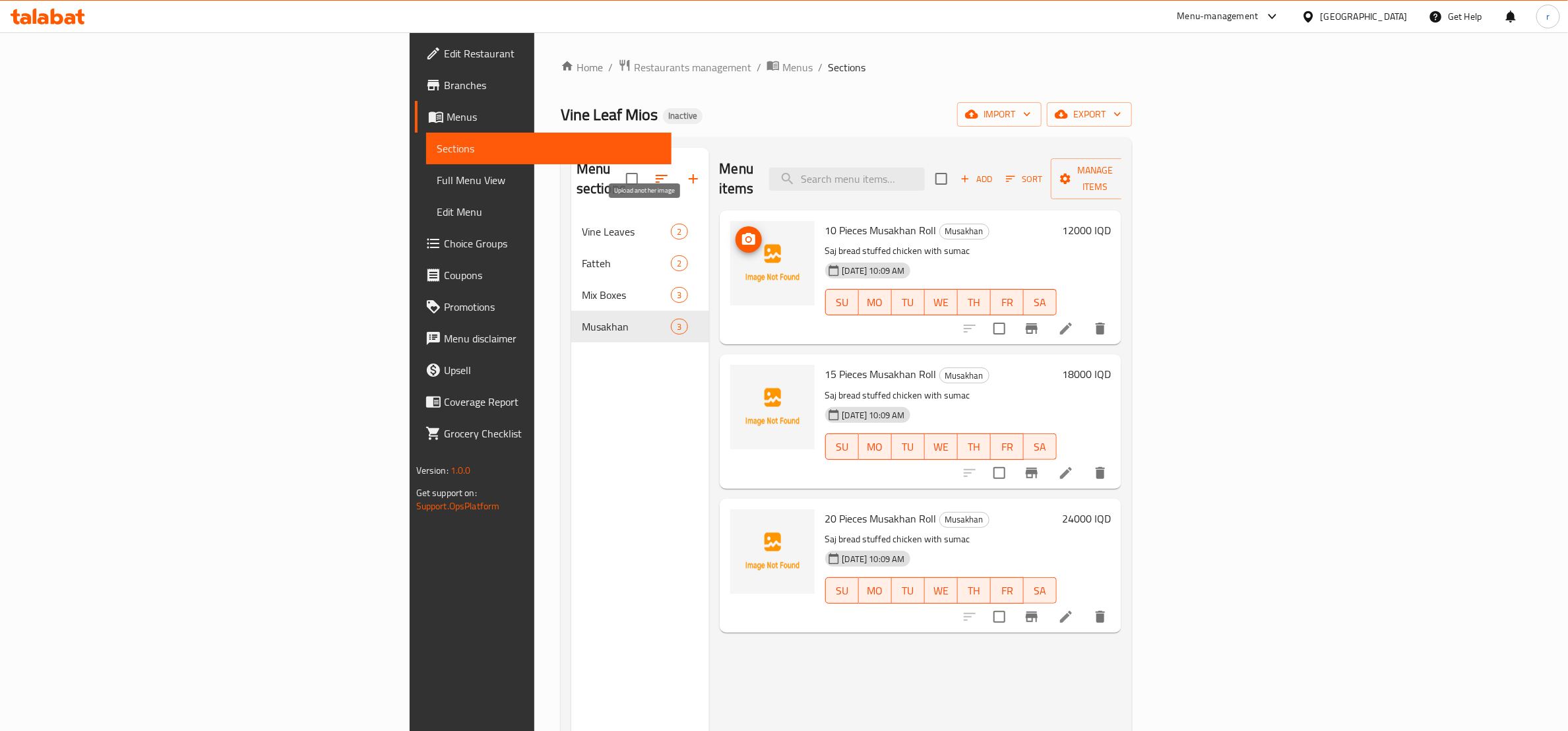
click at [742, 233] on icon "upload picture" at bounding box center [749, 239] width 13 height 12
click at [736, 376] on span "upload picture" at bounding box center [749, 384] width 26 height 16
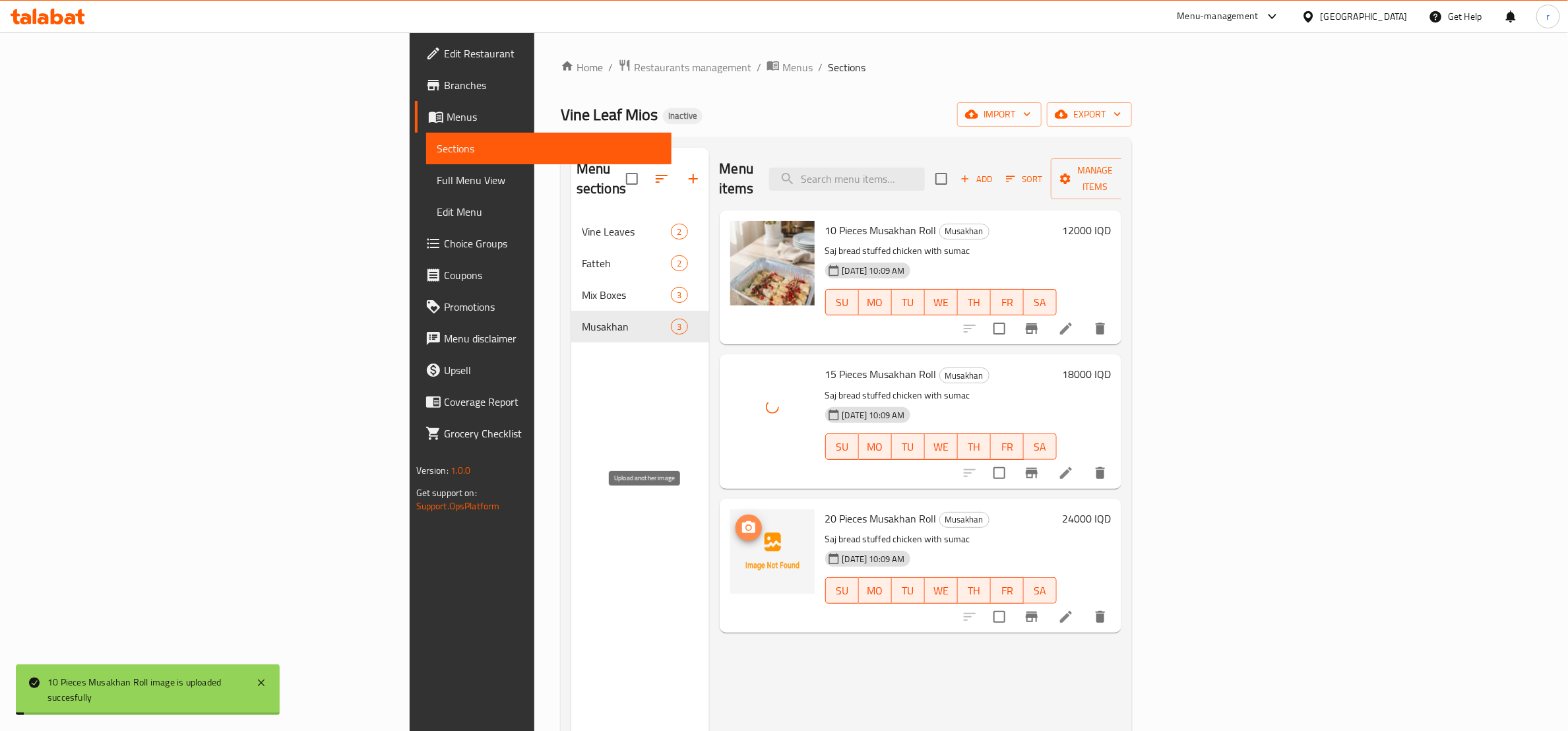
click at [736, 520] on span "upload picture" at bounding box center [749, 528] width 26 height 16
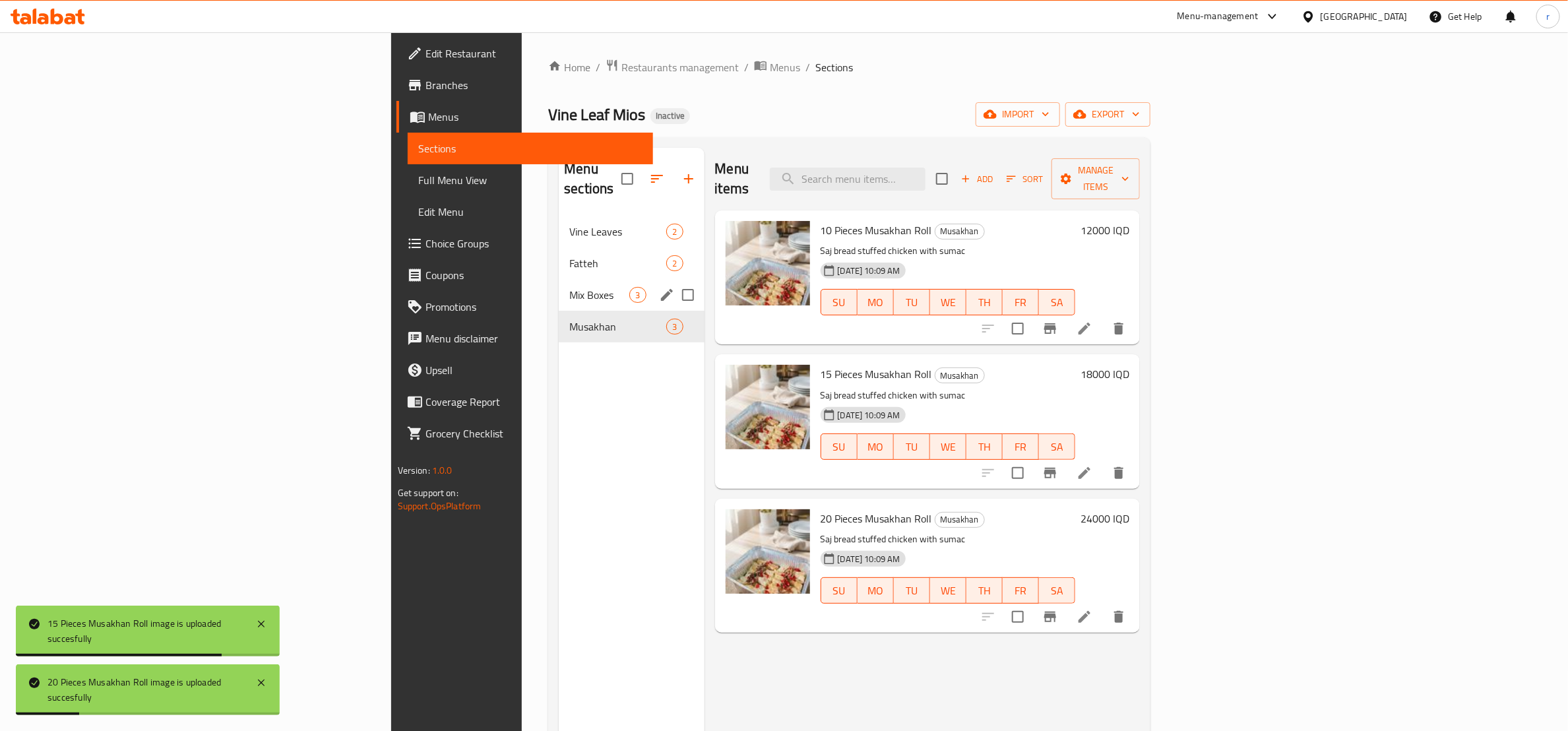
click at [559, 279] on div "Mix Boxes 3" at bounding box center [631, 295] width 145 height 31
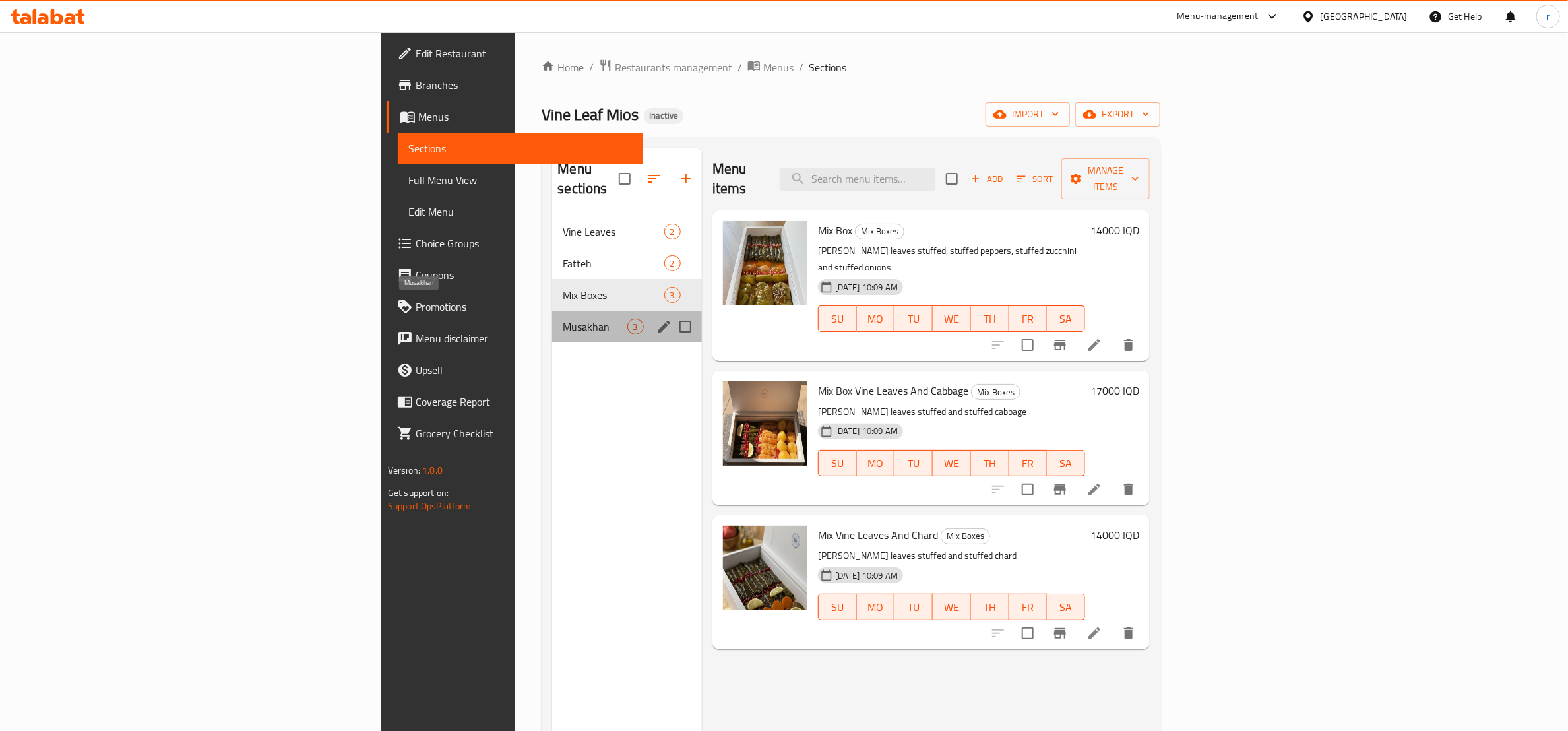
click at [563, 319] on span "Musakhan" at bounding box center [595, 327] width 64 height 16
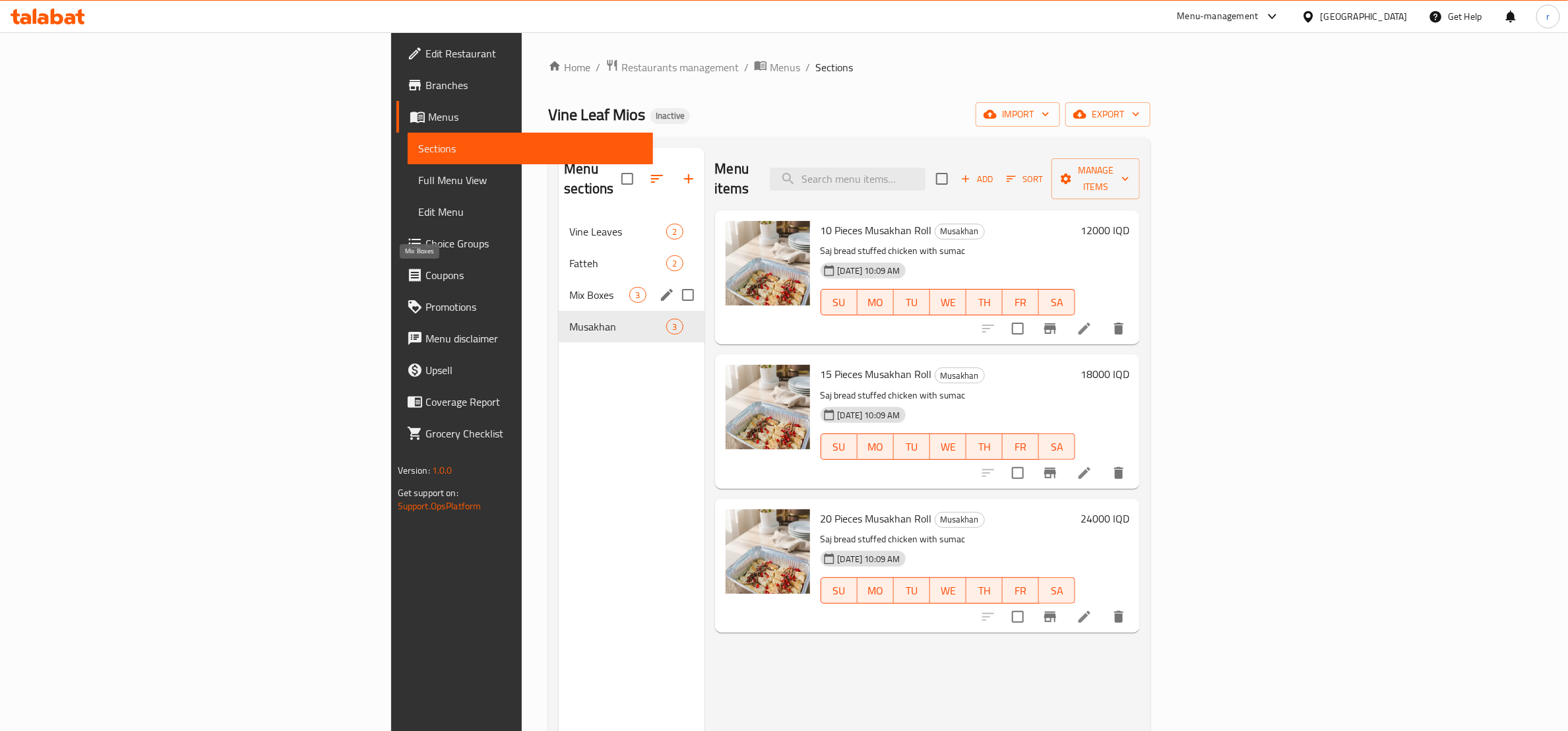
click at [570, 287] on span "Mix Boxes" at bounding box center [599, 295] width 60 height 16
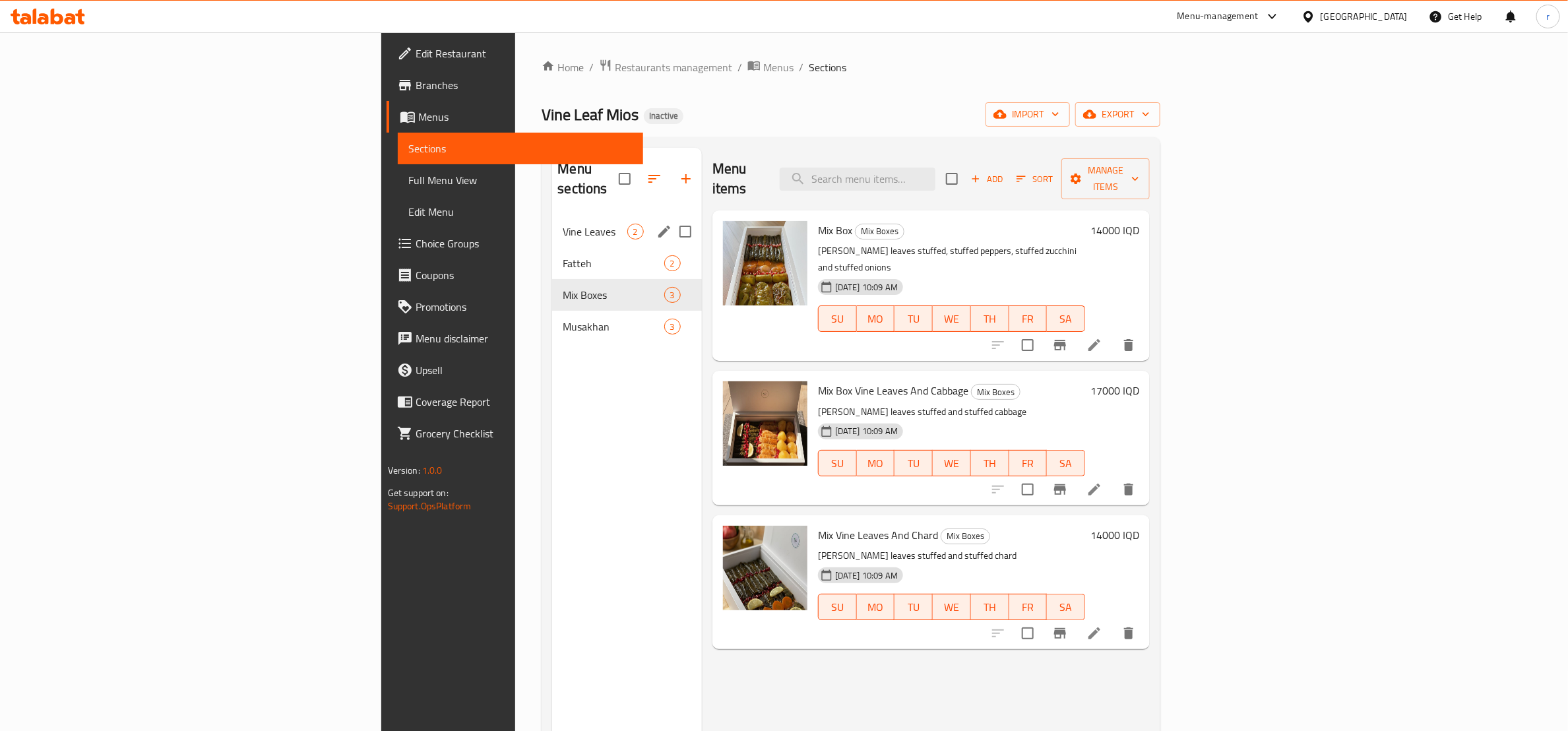
click at [552, 226] on div "Vine Leaves 2" at bounding box center [626, 231] width 149 height 31
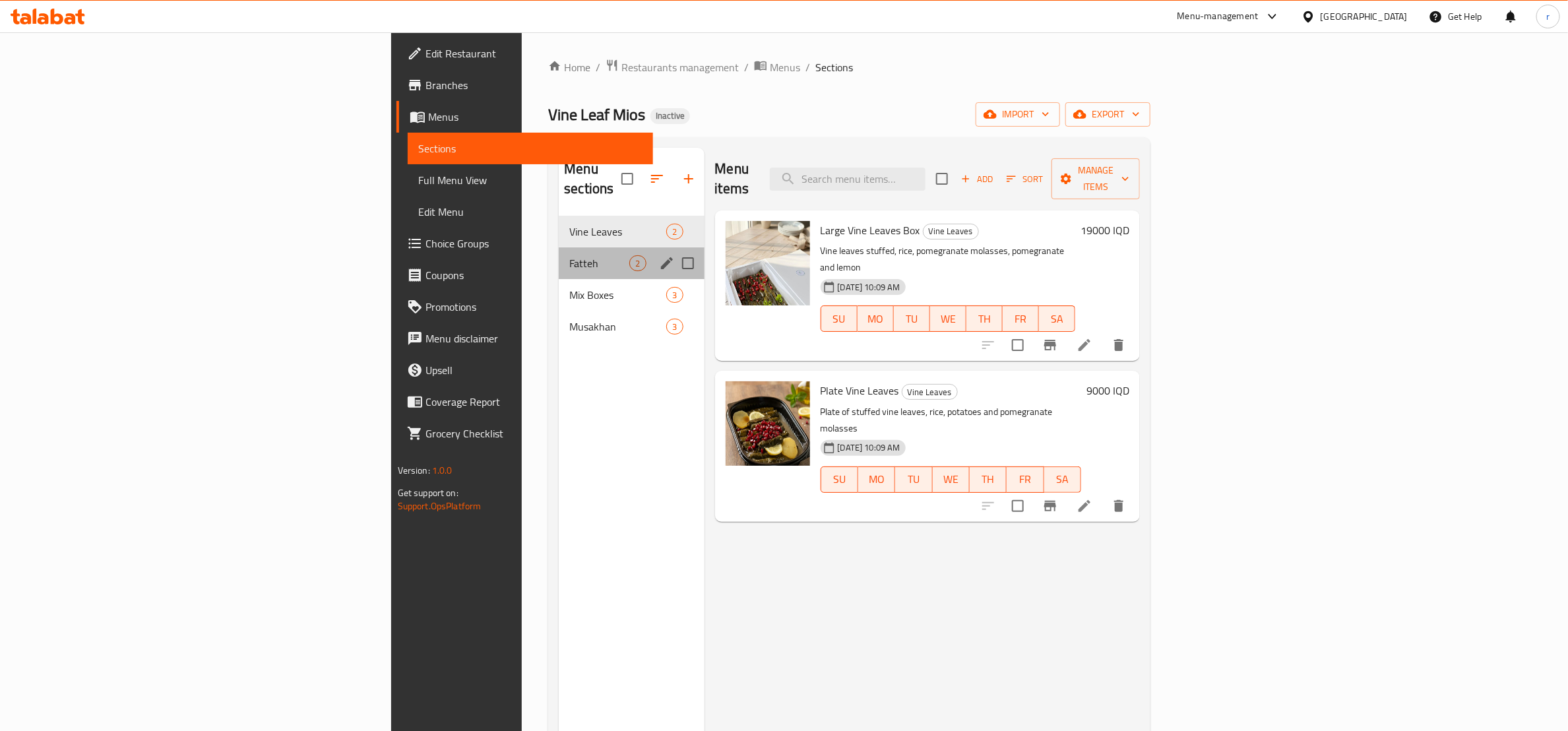
click at [559, 247] on div "Fatteh 2" at bounding box center [631, 263] width 145 height 31
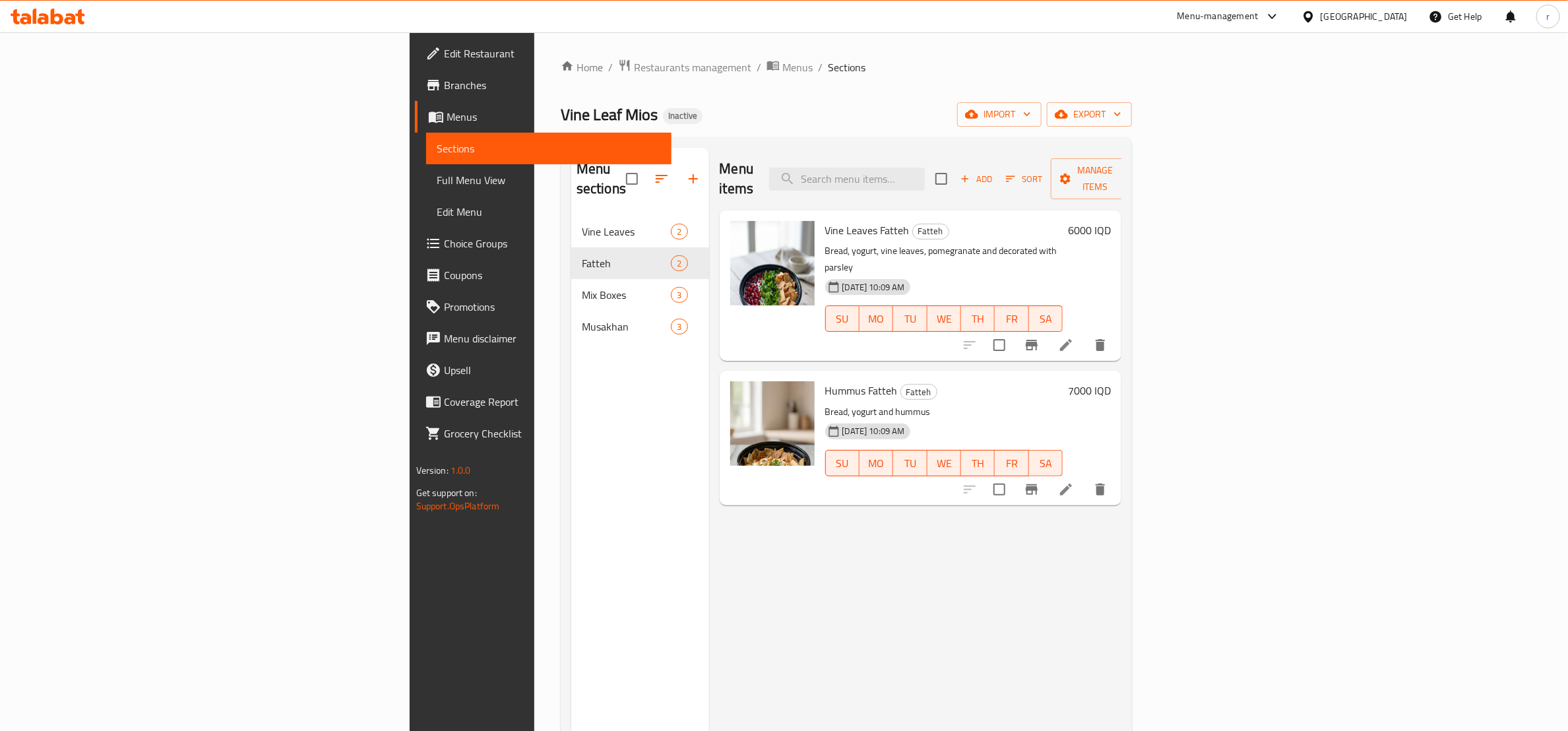
click at [437, 178] on span "Full Menu View" at bounding box center [549, 180] width 225 height 16
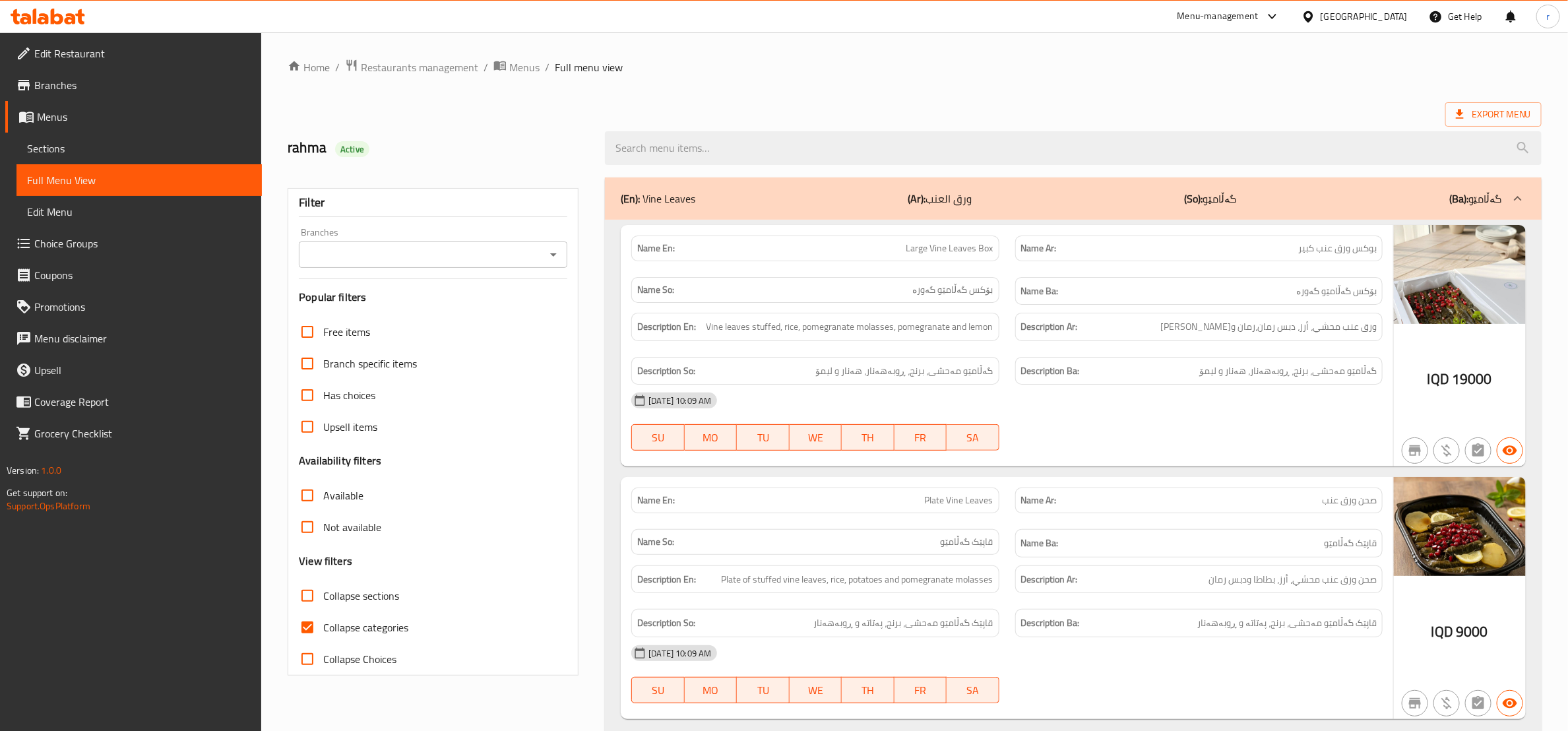
click at [308, 633] on input "Collapse categories" at bounding box center [307, 627] width 31 height 31
checkbox input "false"
click at [311, 594] on input "Collapse sections" at bounding box center [307, 595] width 31 height 31
checkbox input "true"
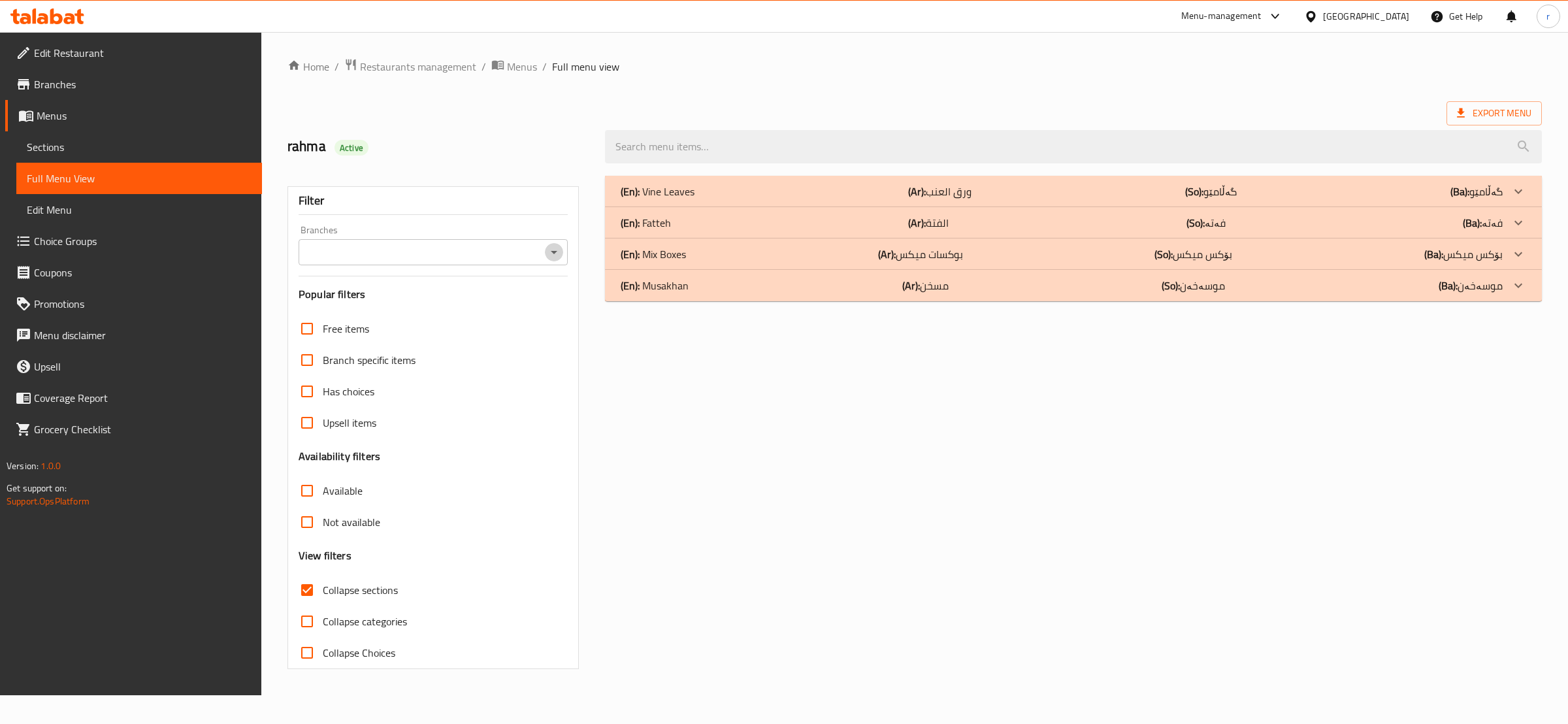
click at [550, 256] on icon "Open" at bounding box center [554, 252] width 16 height 16
click at [551, 253] on icon "Open" at bounding box center [554, 252] width 7 height 4
click at [522, 316] on li "Vine Leaf Mios," at bounding box center [432, 309] width 269 height 24
type input "Vine Leaf Mios,"
click at [839, 284] on div "(En): Musakhan (Ar): مسخن (So): موسەخەن (Ba): موسەخەن" at bounding box center [1061, 285] width 882 height 16
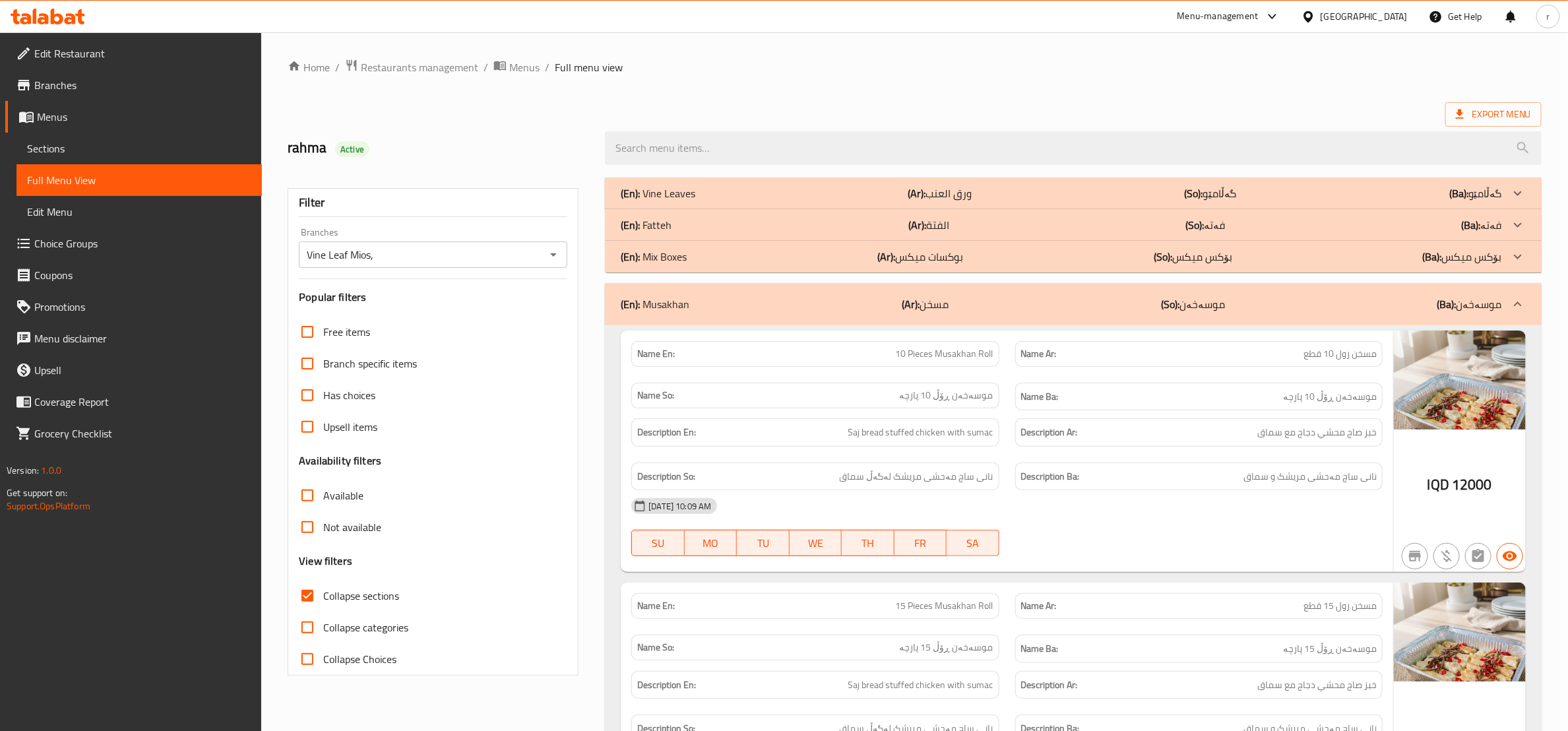
click at [992, 252] on div "(En): Mix Boxes (Ar): بوكسات ميكس (So): بۆکس میکس (Ba): بۆکس میکس" at bounding box center [1061, 257] width 882 height 16
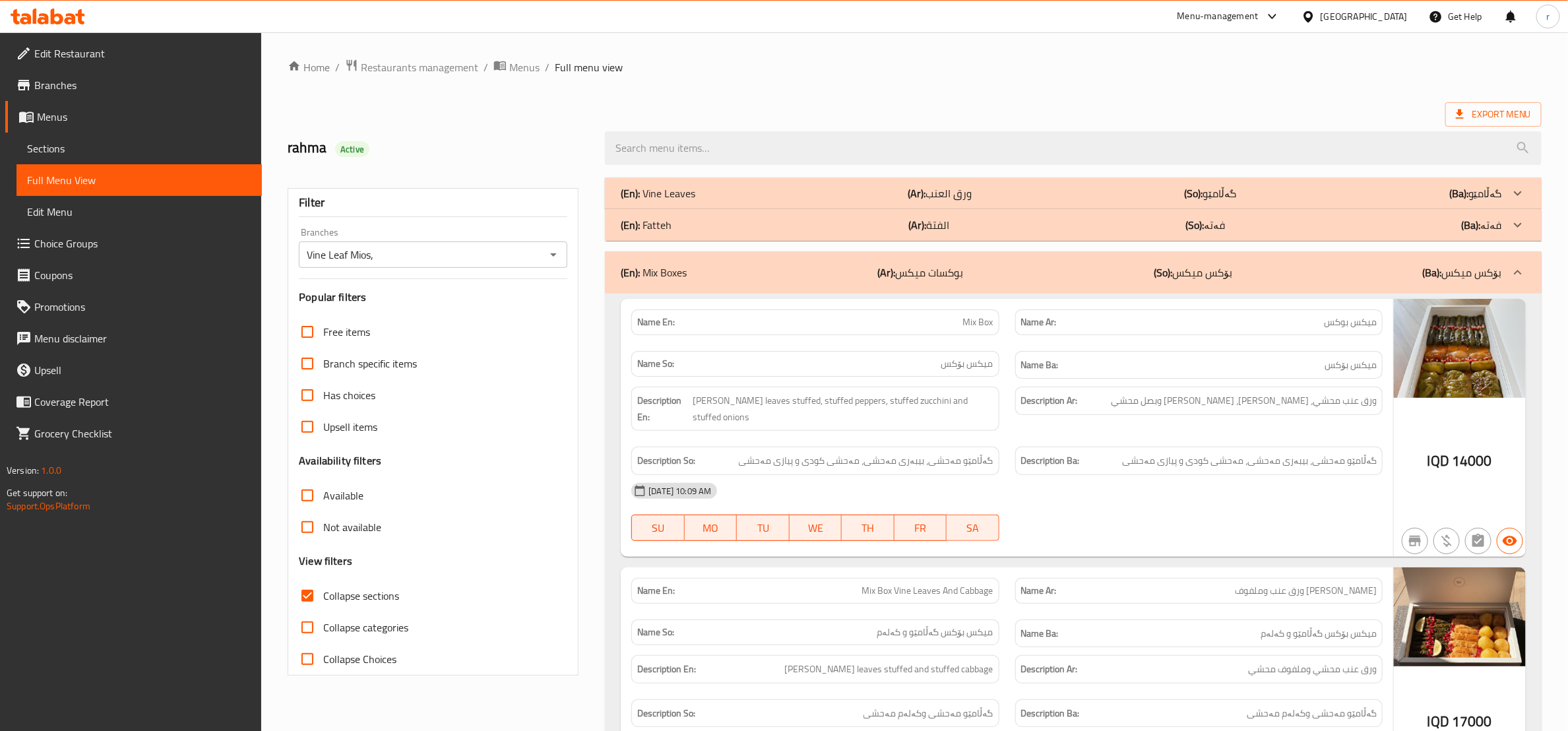
click at [1303, 214] on div "(En): Fatteh (Ar): الفتة (So): فەتە (Ba): فەتە" at bounding box center [1074, 225] width 937 height 31
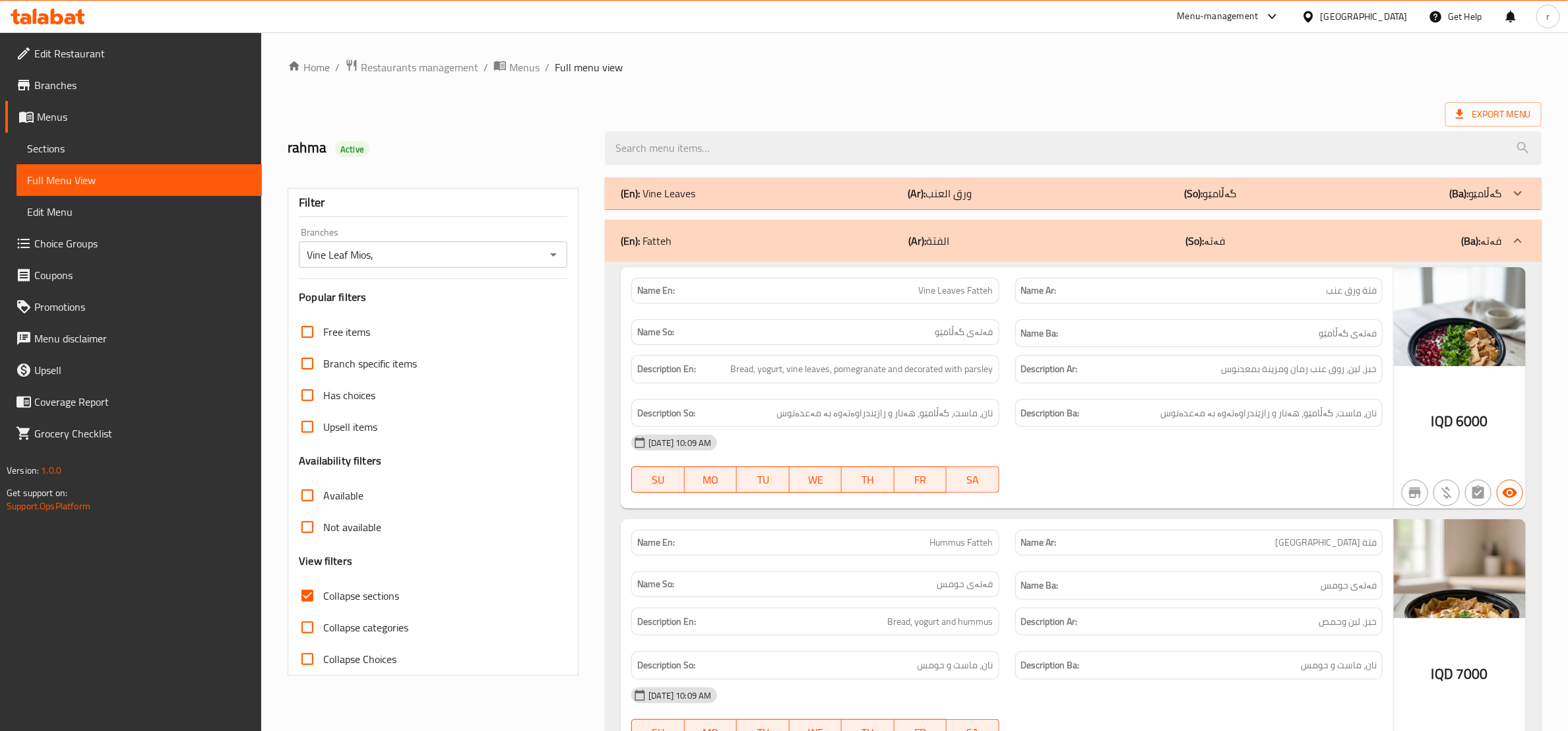
click at [1304, 203] on div "(En): Vine Leaves (Ar): ورق العنب (So): گەڵامێو (Ba): گەڵامێو" at bounding box center [1074, 193] width 937 height 31
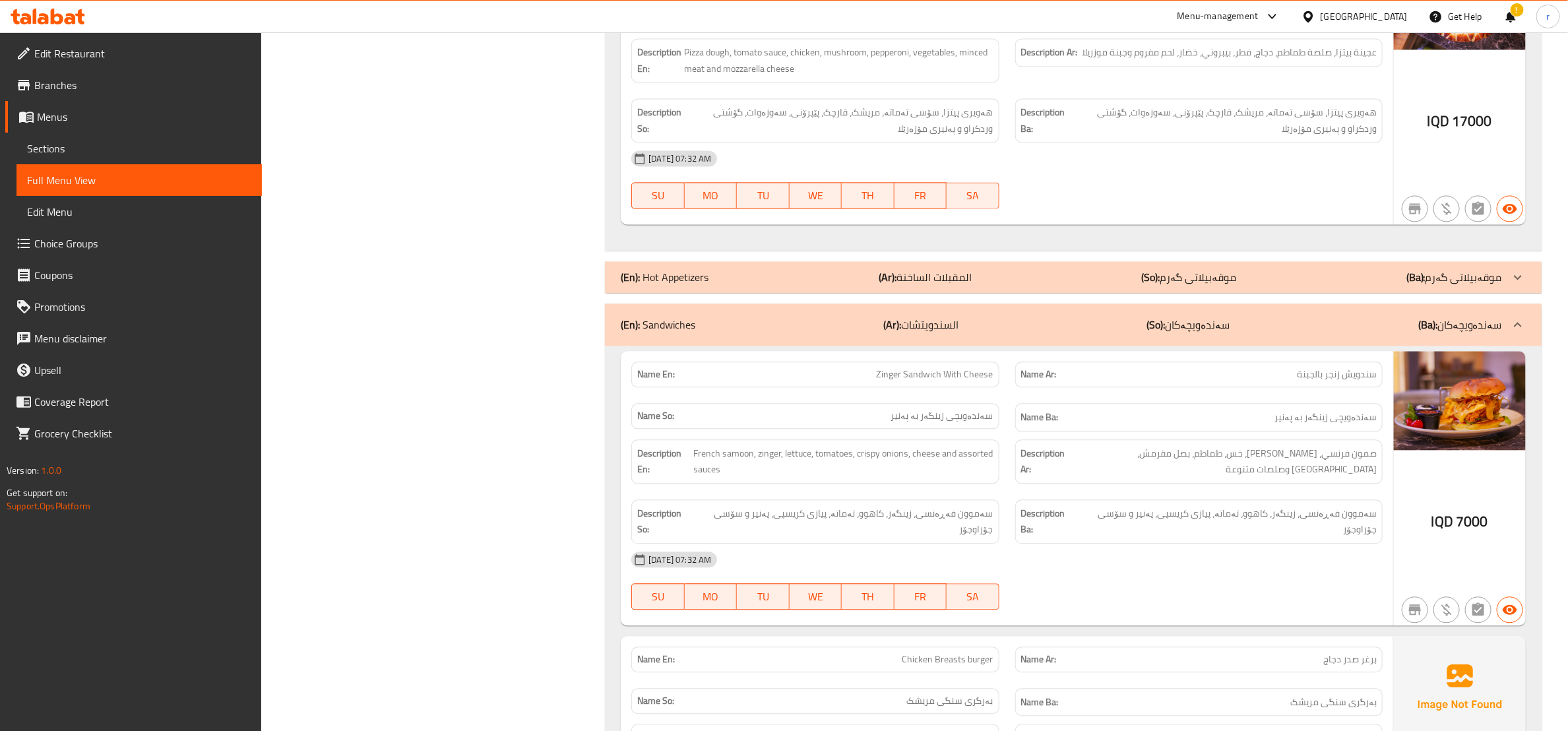
scroll to position [4730, 0]
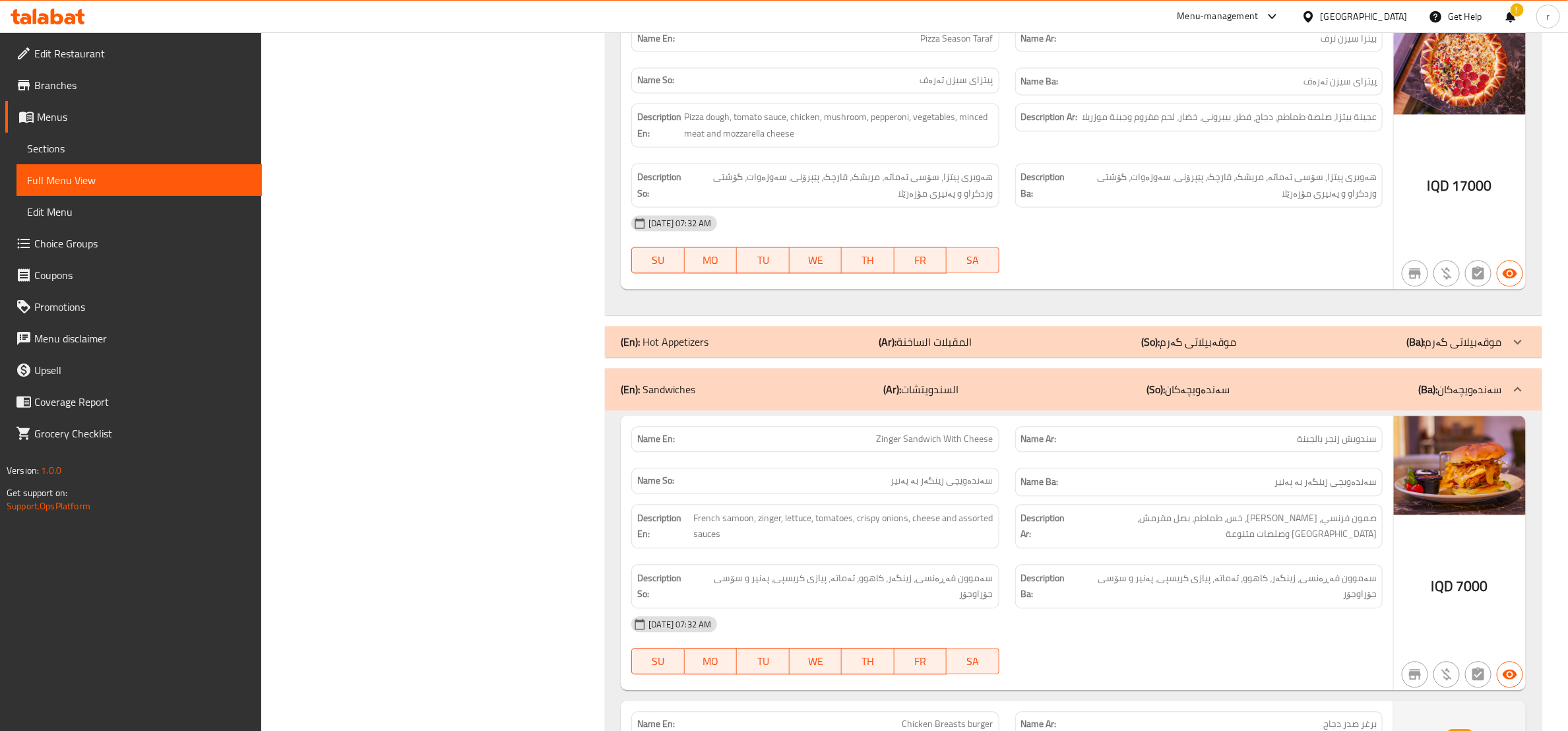
click at [95, 109] on span "Menus" at bounding box center [144, 117] width 214 height 16
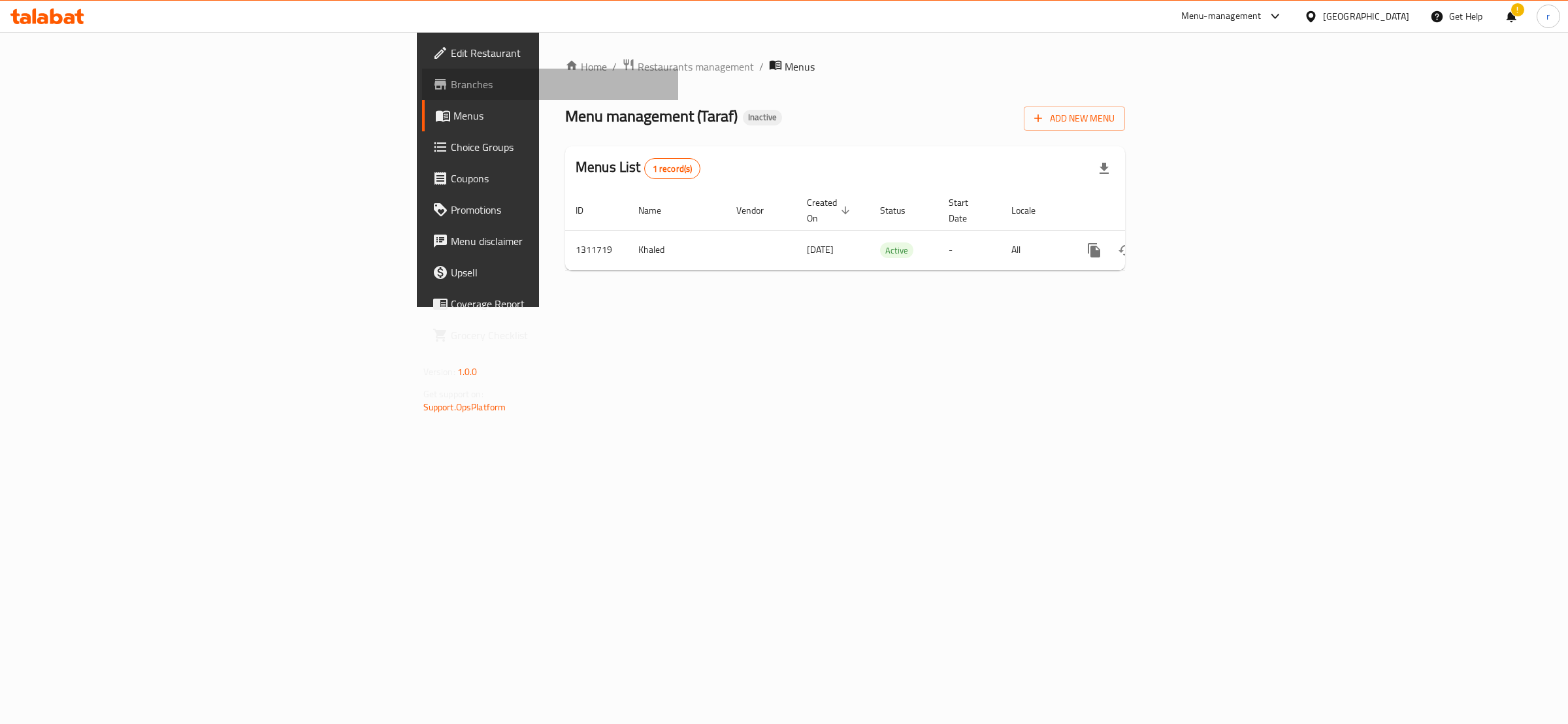
click at [451, 85] on span "Branches" at bounding box center [559, 85] width 217 height 16
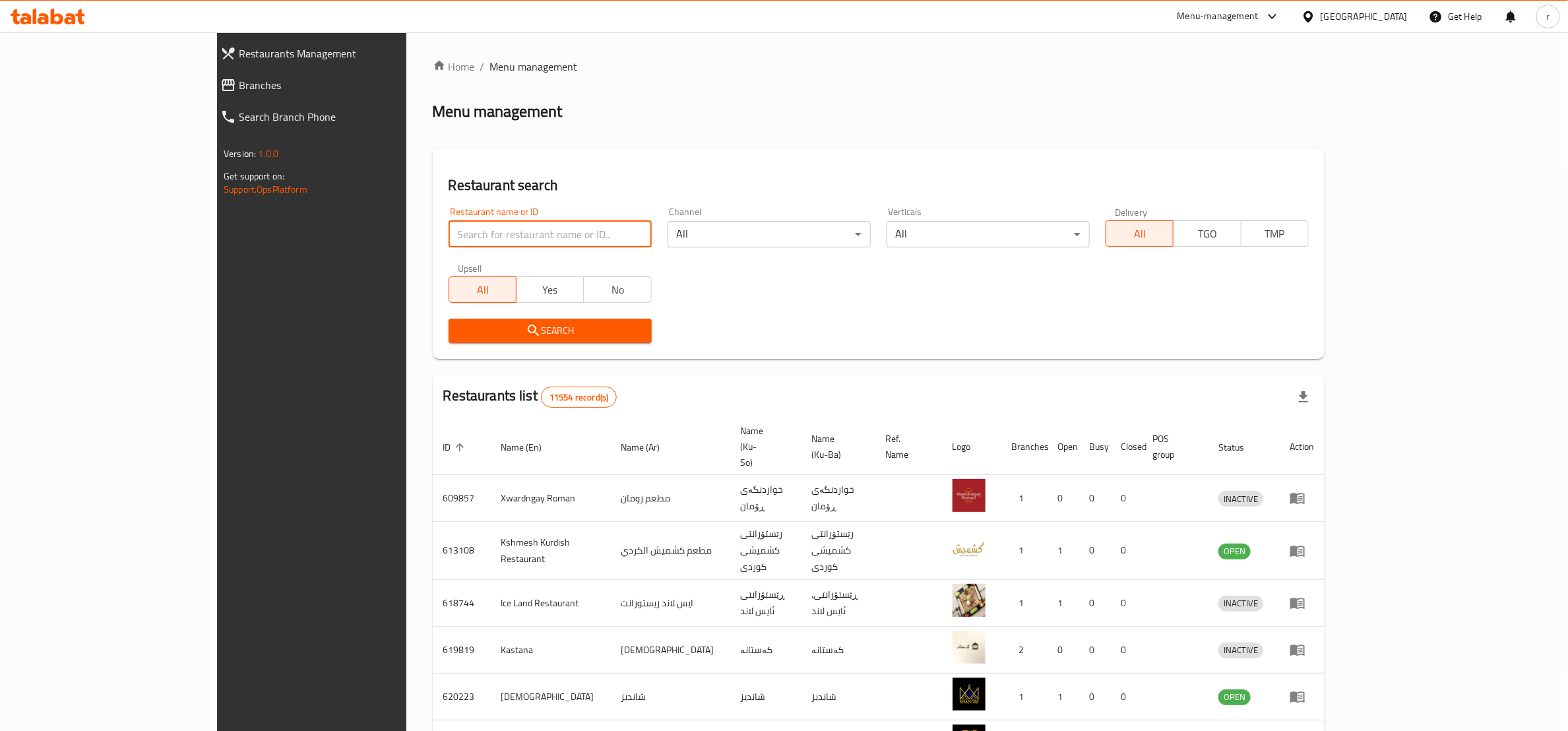
click at [449, 230] on input "search" at bounding box center [550, 234] width 203 height 26
click at [238, 88] on span "Branches" at bounding box center [353, 85] width 230 height 16
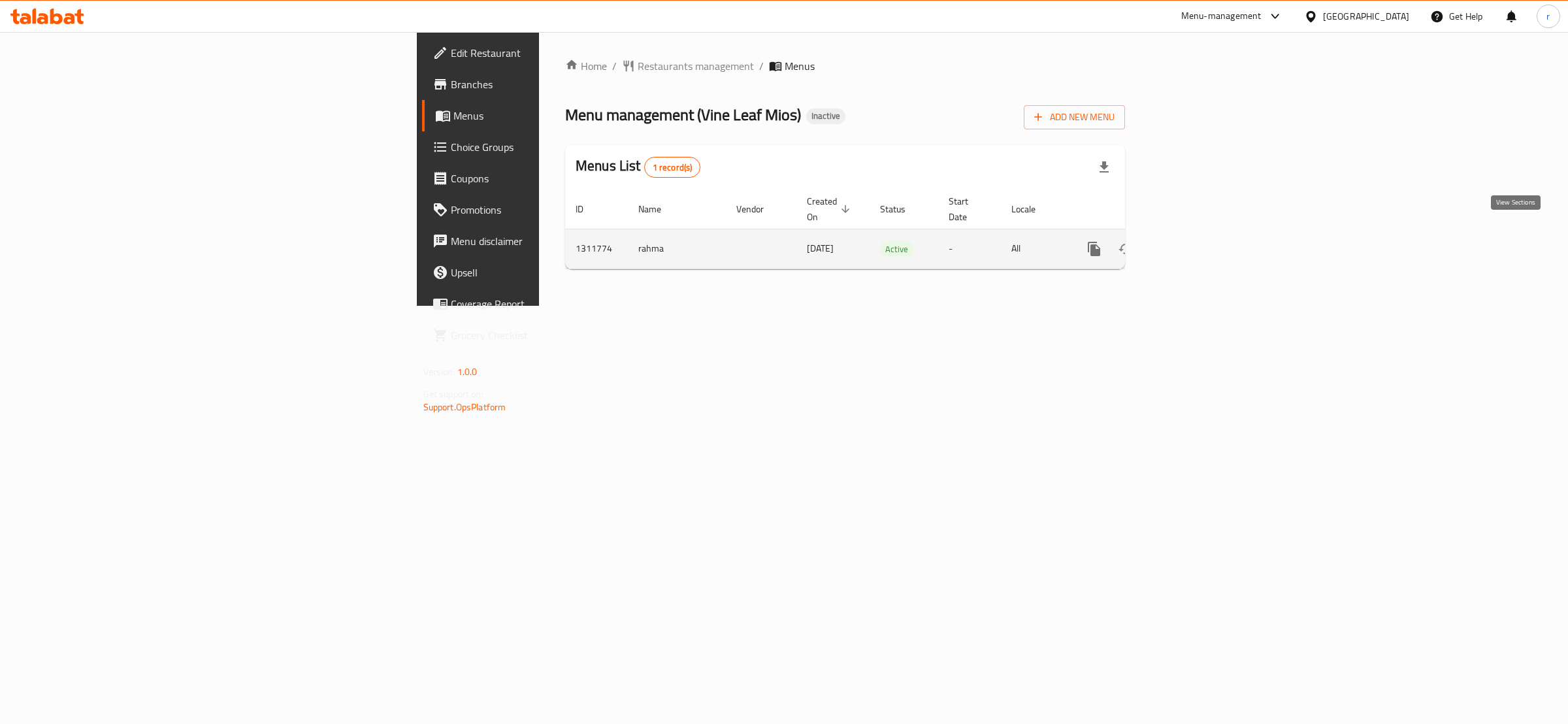
click at [1196, 241] on icon "enhanced table" at bounding box center [1189, 249] width 16 height 16
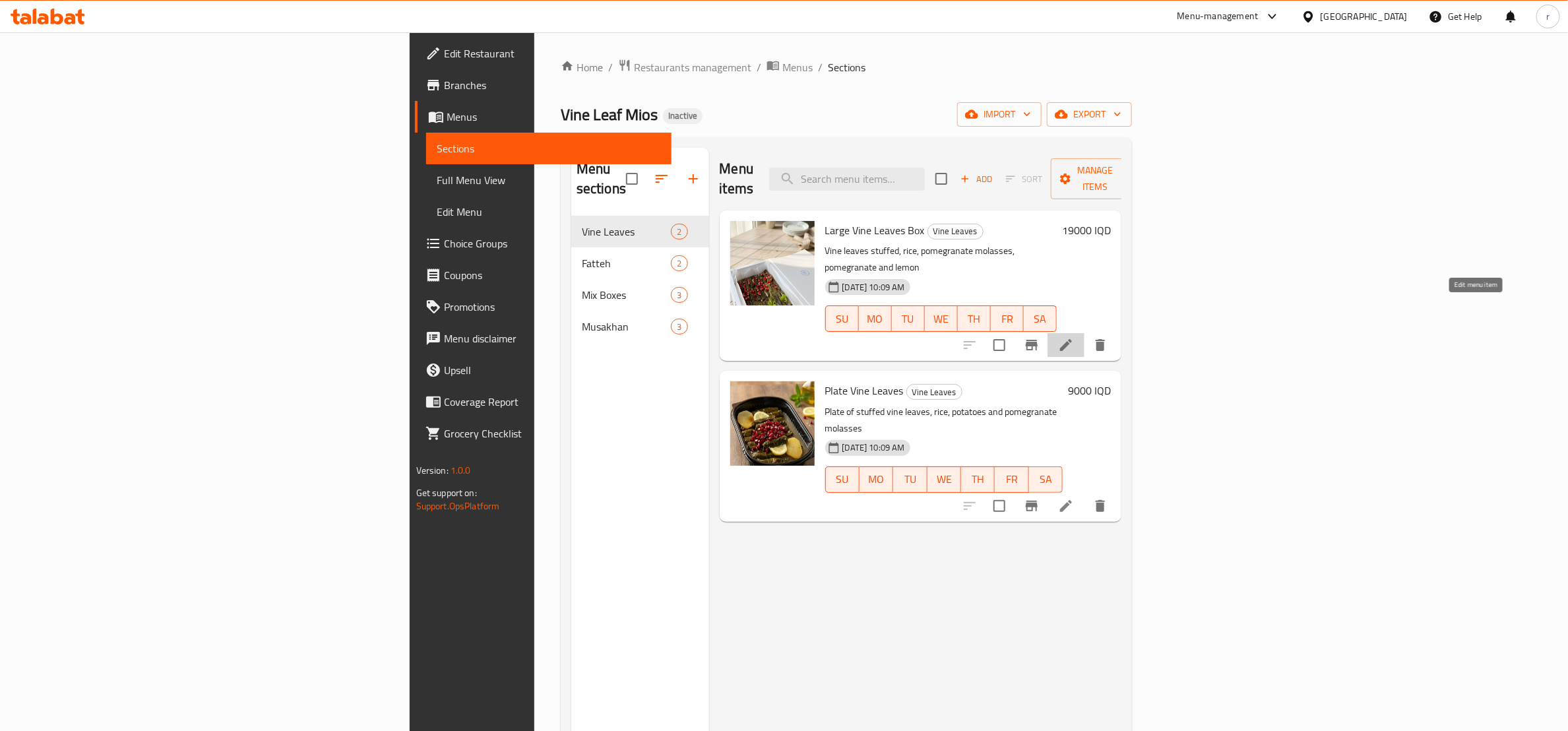
click at [1074, 337] on icon at bounding box center [1066, 345] width 16 height 16
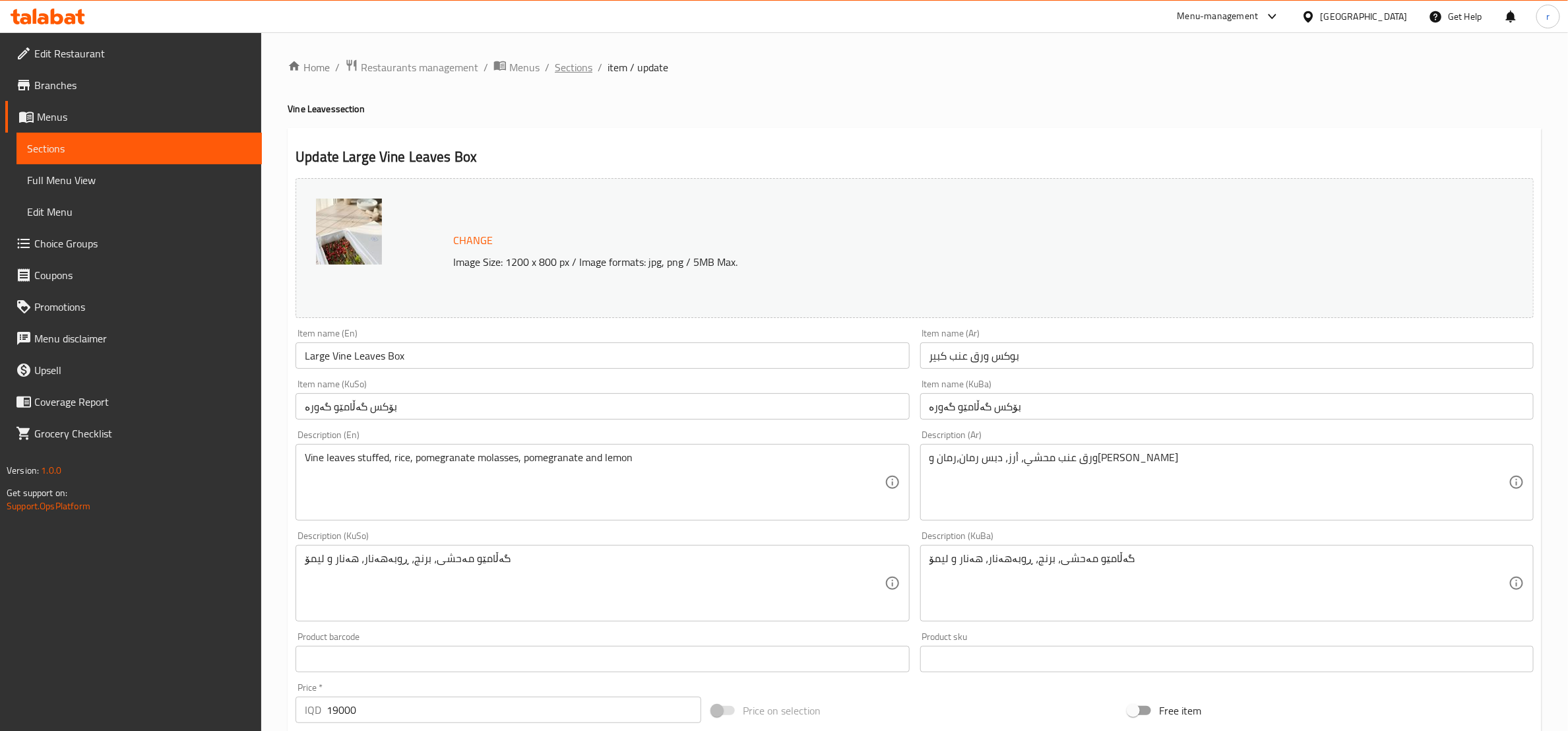
click at [568, 69] on span "Sections" at bounding box center [574, 67] width 38 height 16
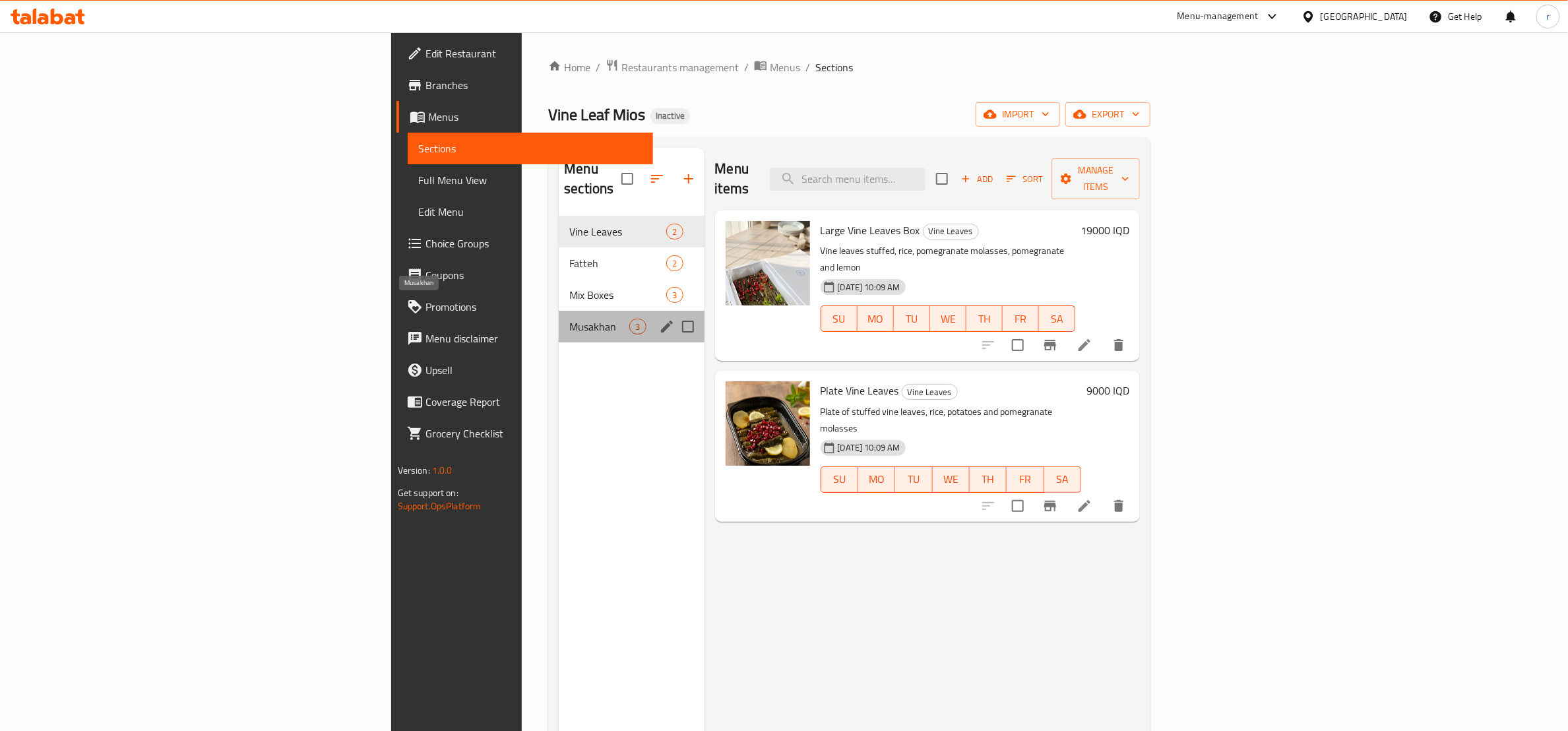
click at [570, 319] on span "Musakhan" at bounding box center [599, 327] width 60 height 16
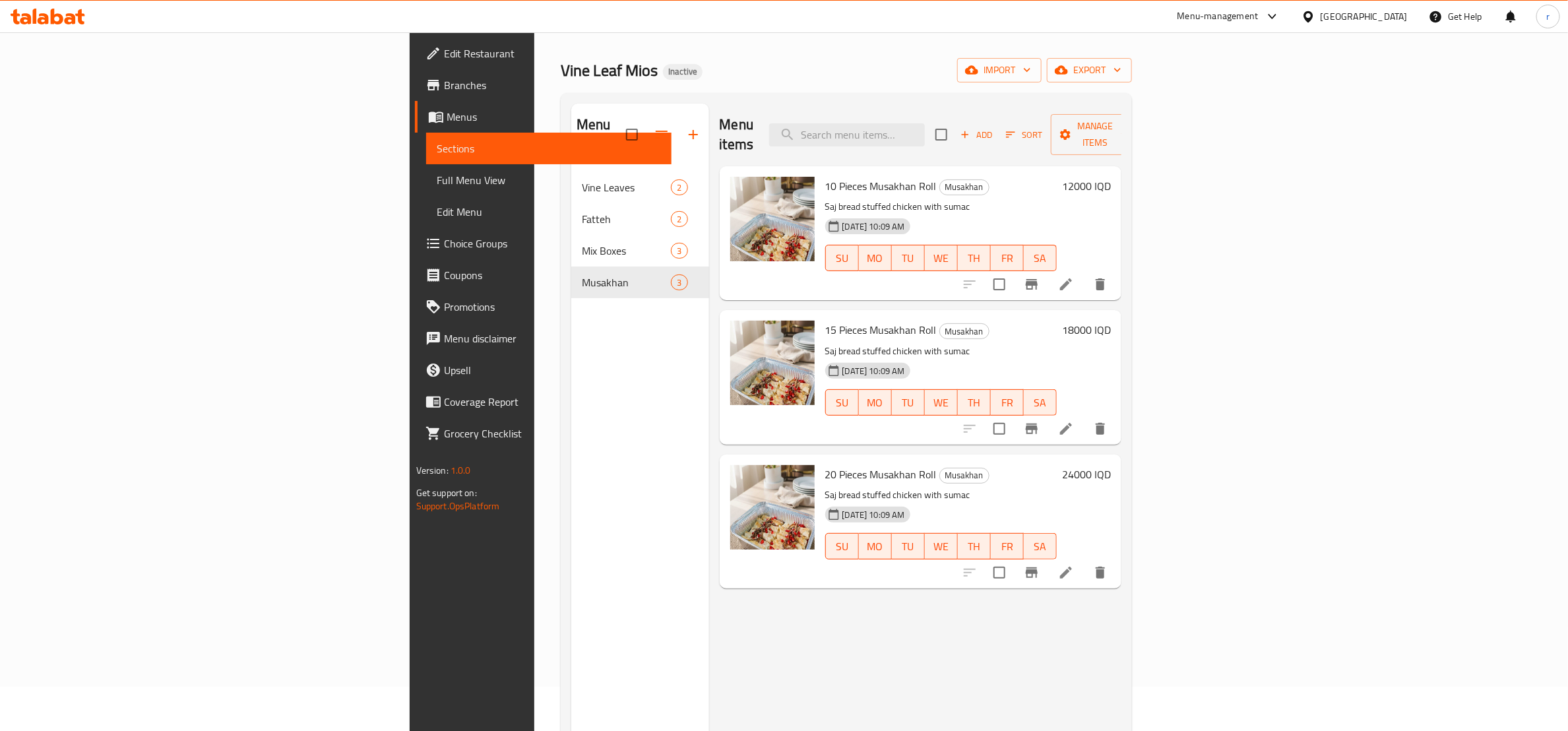
scroll to position [165, 0]
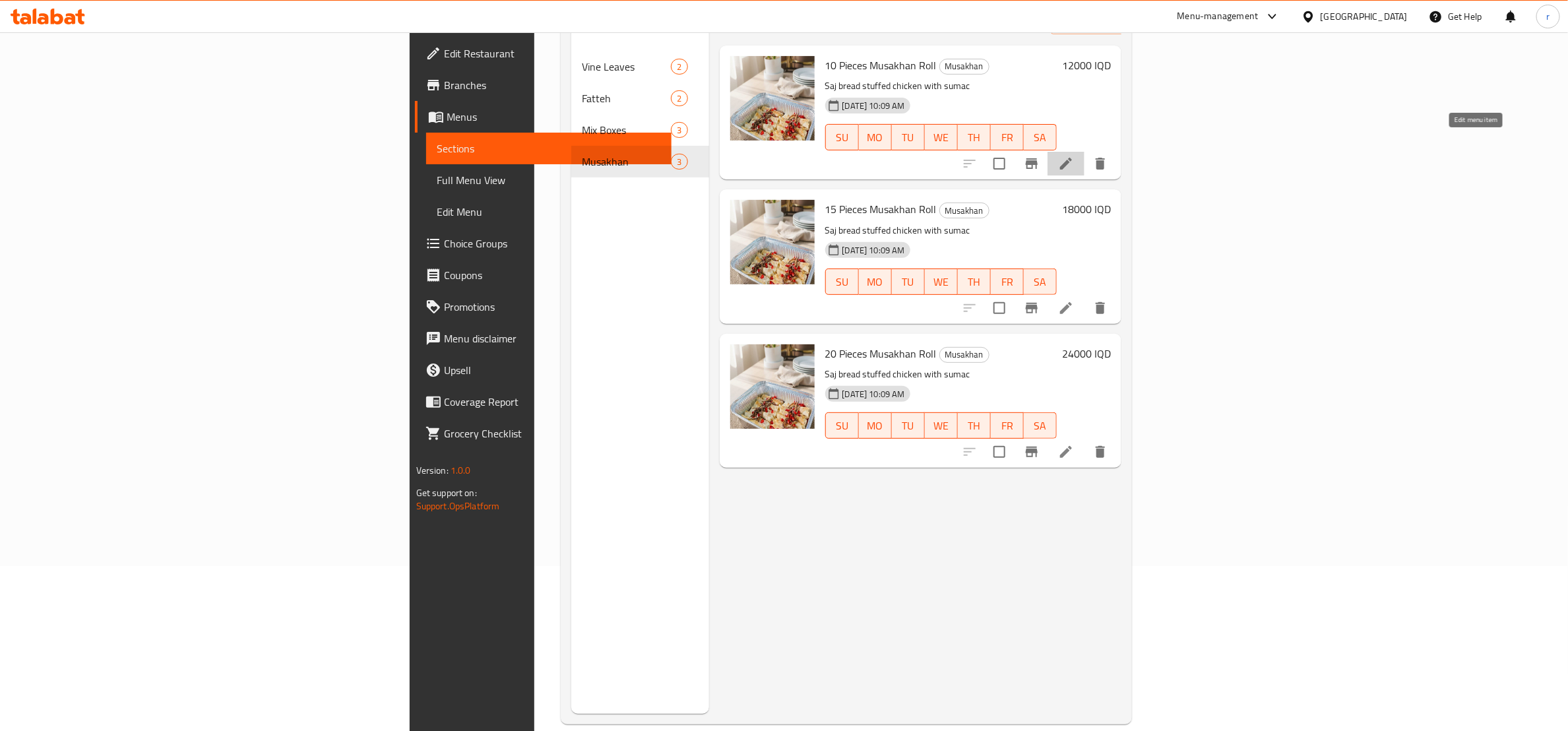
click at [1074, 155] on icon at bounding box center [1066, 163] width 16 height 16
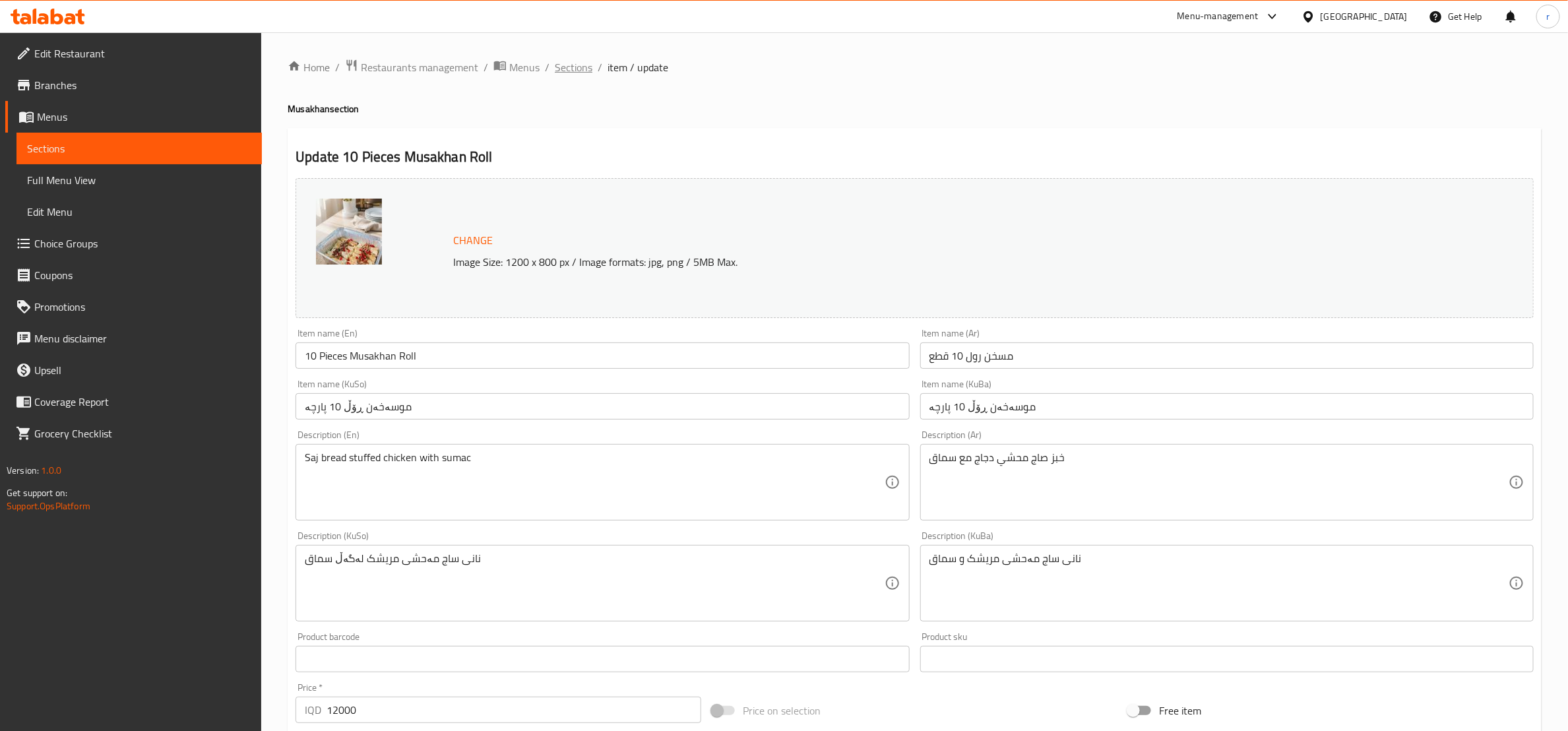
click at [556, 72] on span "Sections" at bounding box center [574, 67] width 38 height 16
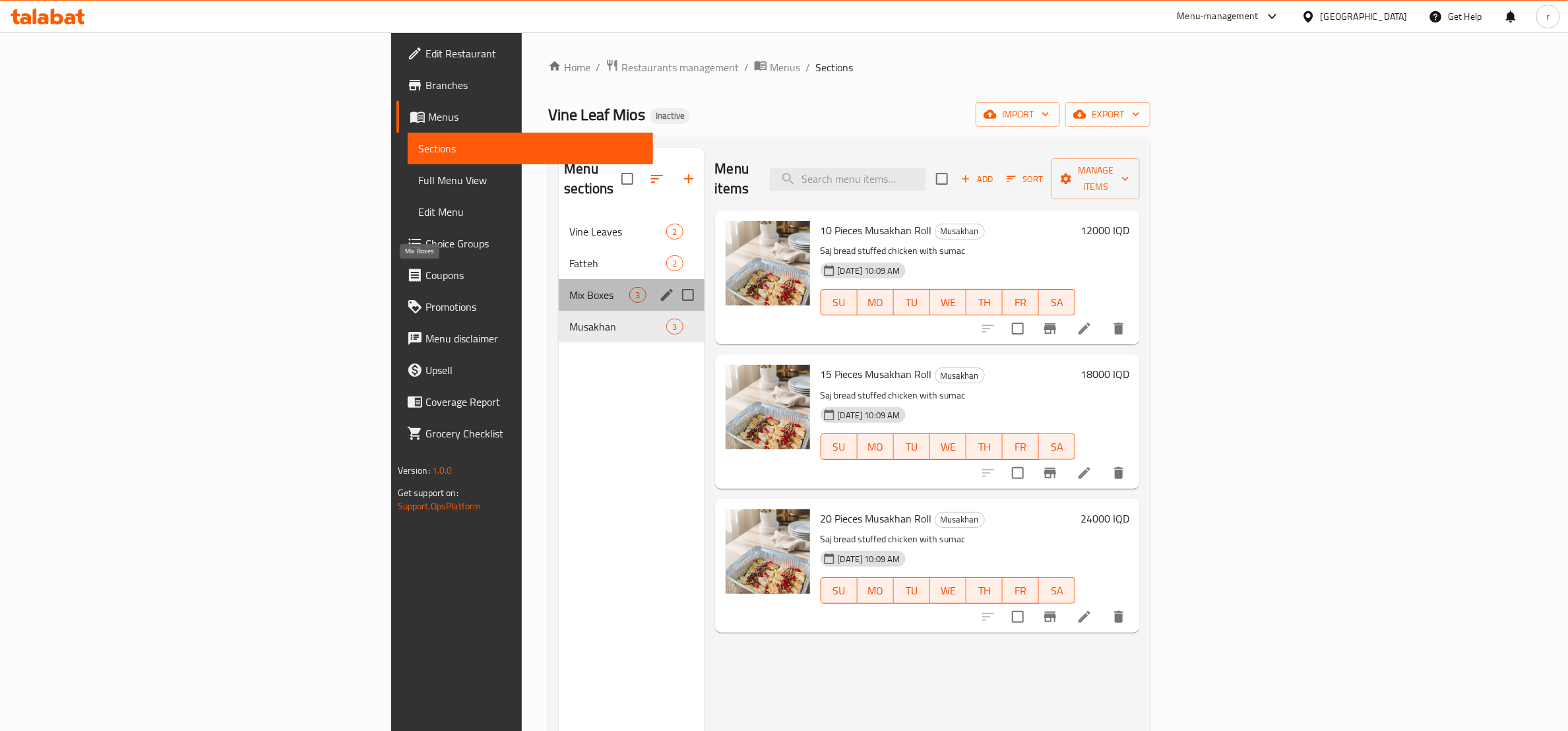
click at [570, 287] on span "Mix Boxes" at bounding box center [599, 295] width 60 height 16
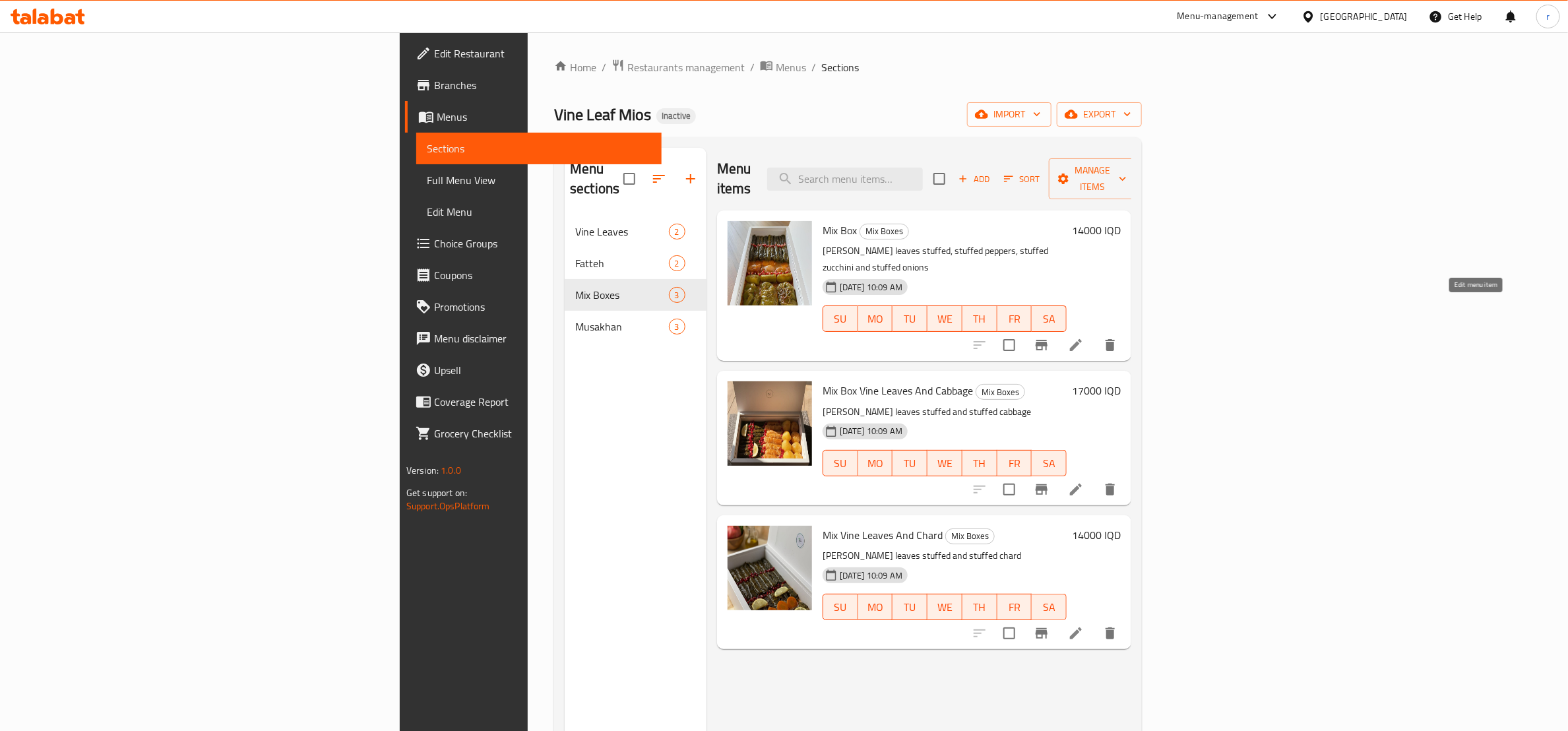
click at [1084, 337] on icon at bounding box center [1076, 345] width 16 height 16
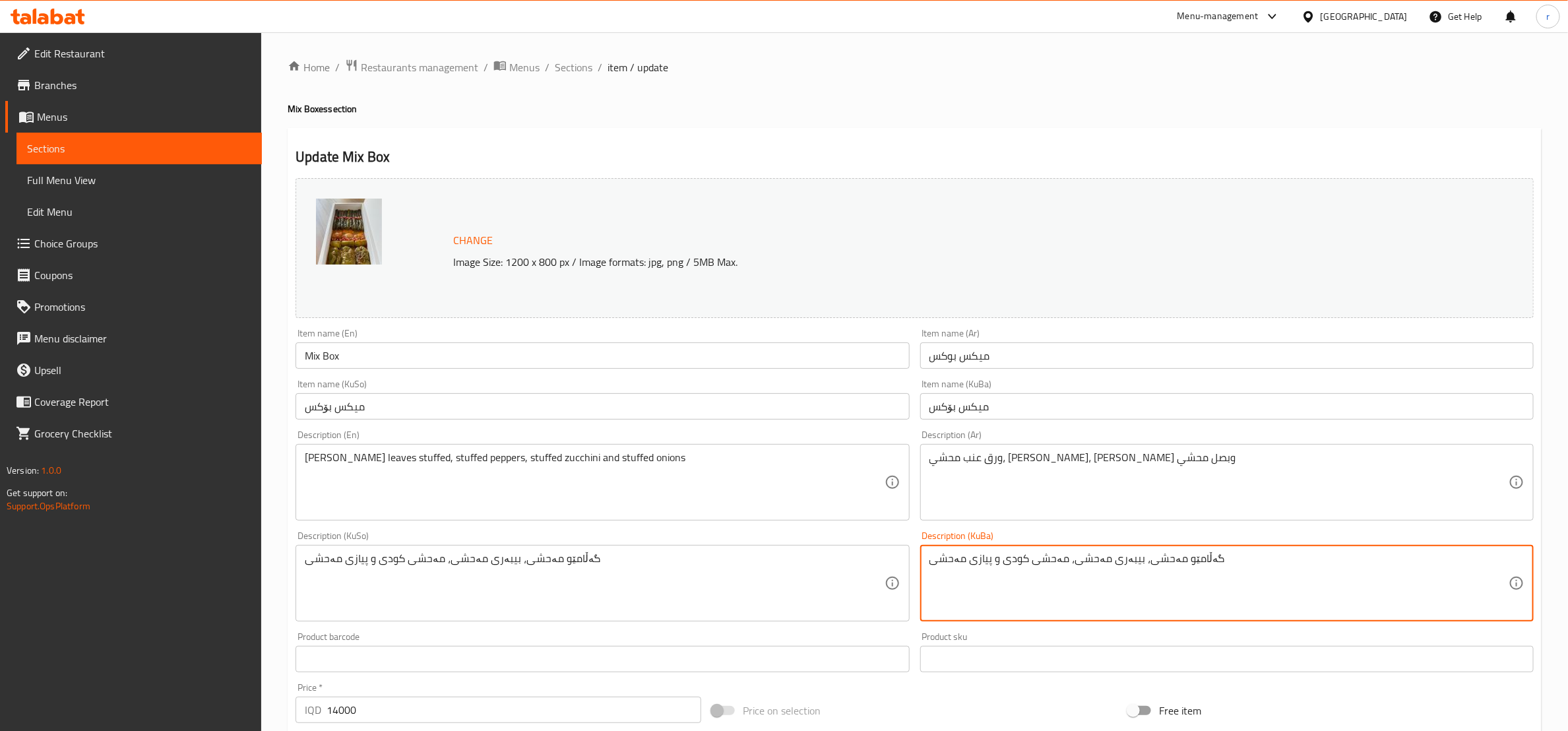
click at [1022, 560] on textarea "گەڵامێو مەحشی، بیبەری مەحشی، مەحشی کودی و پیازی مەحشی" at bounding box center [1219, 584] width 579 height 63
paste textarea "کودی"
click at [1098, 566] on textarea "گەڵامێو مەحشی، بیبەری مەحشی، کودی مەحشی و پیازی مەحشی" at bounding box center [1219, 584] width 579 height 63
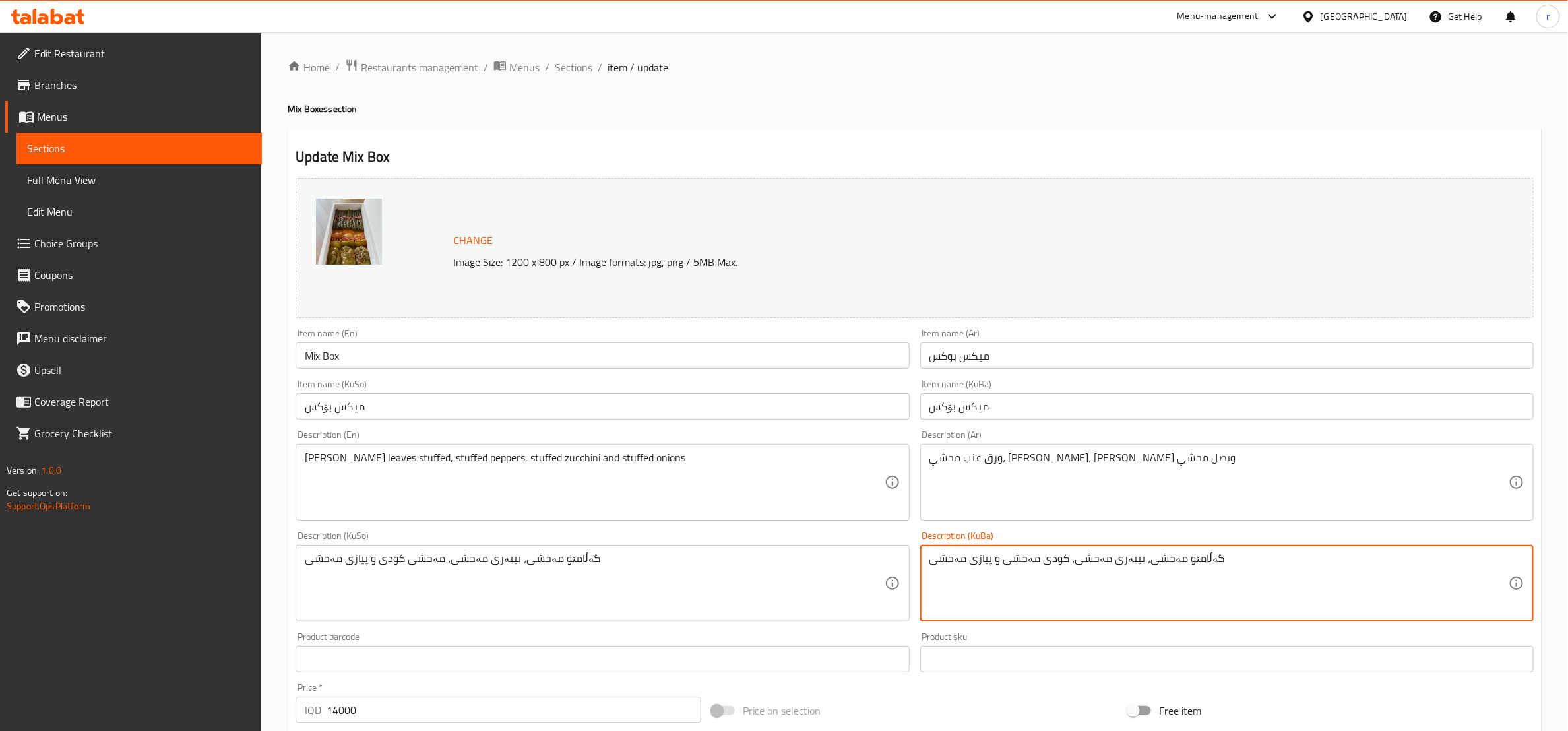
type textarea "گەڵامێو مەحشی، بیبەری مەحشی، کودی مەحشی و پیازی مەحشی"
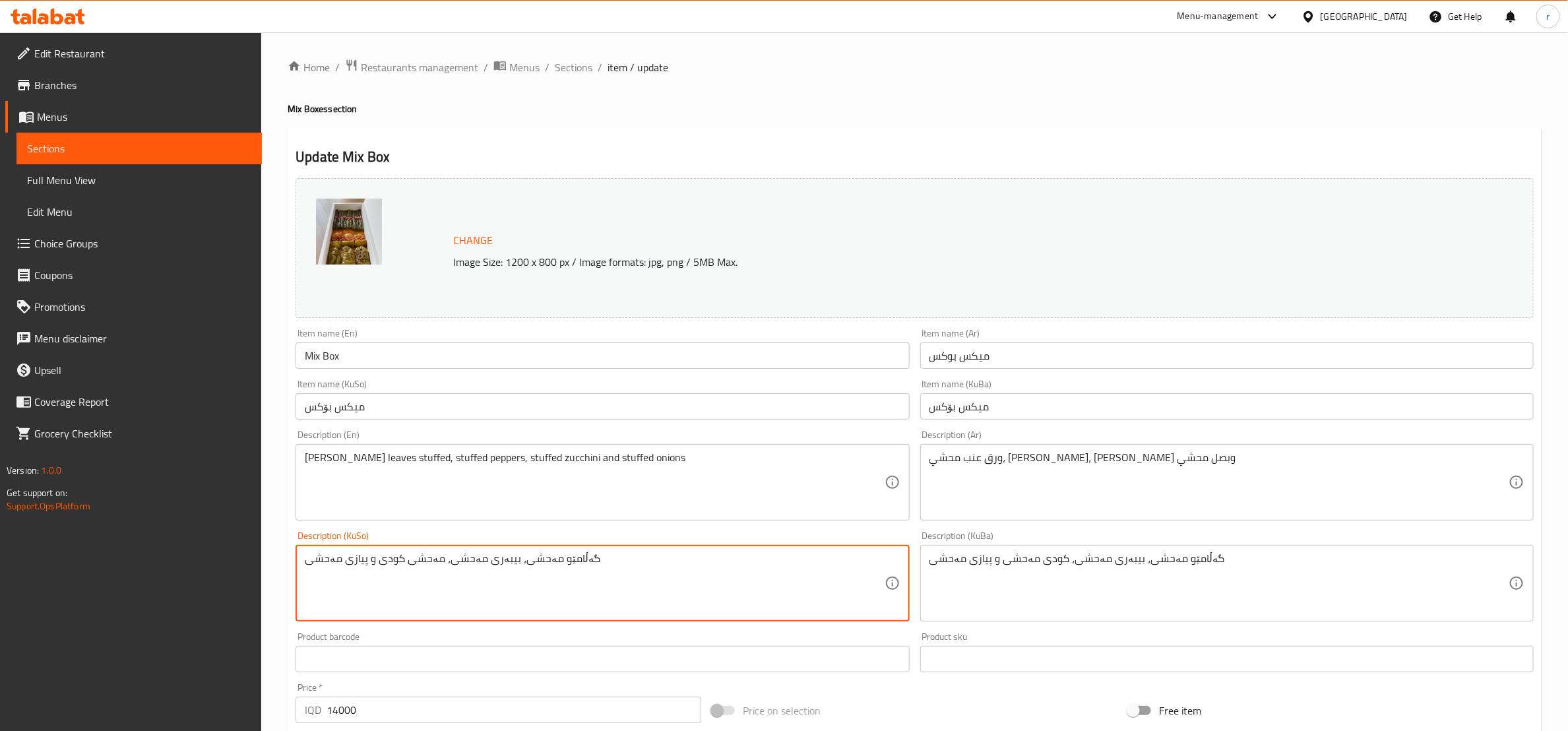
click at [494, 559] on textarea "گەڵامێو مەحشی، بیبەری مەحشی، مەحشی کودی و پیازی مەحشی" at bounding box center [594, 584] width 579 height 63
paste textarea "کودی مەحش"
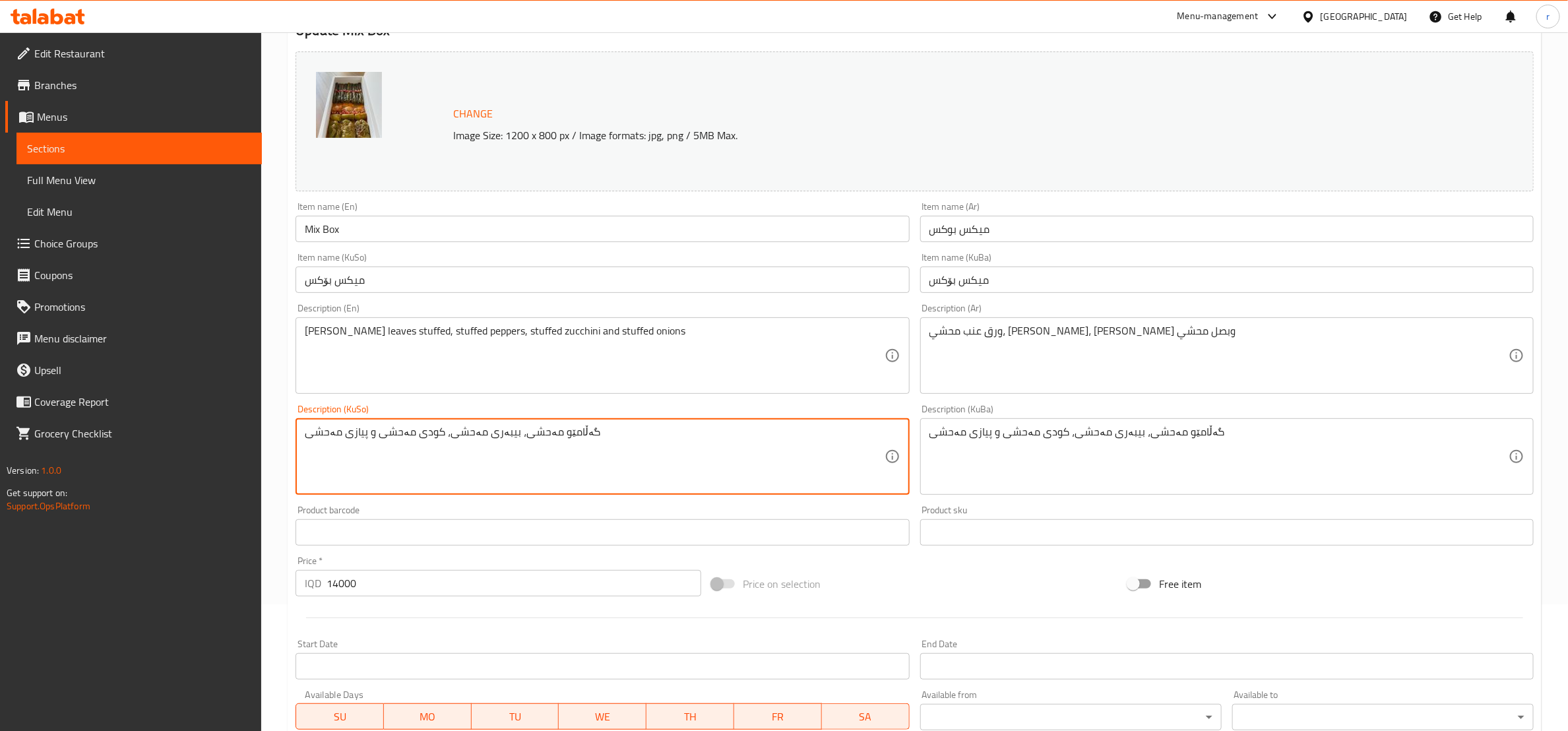
scroll to position [371, 0]
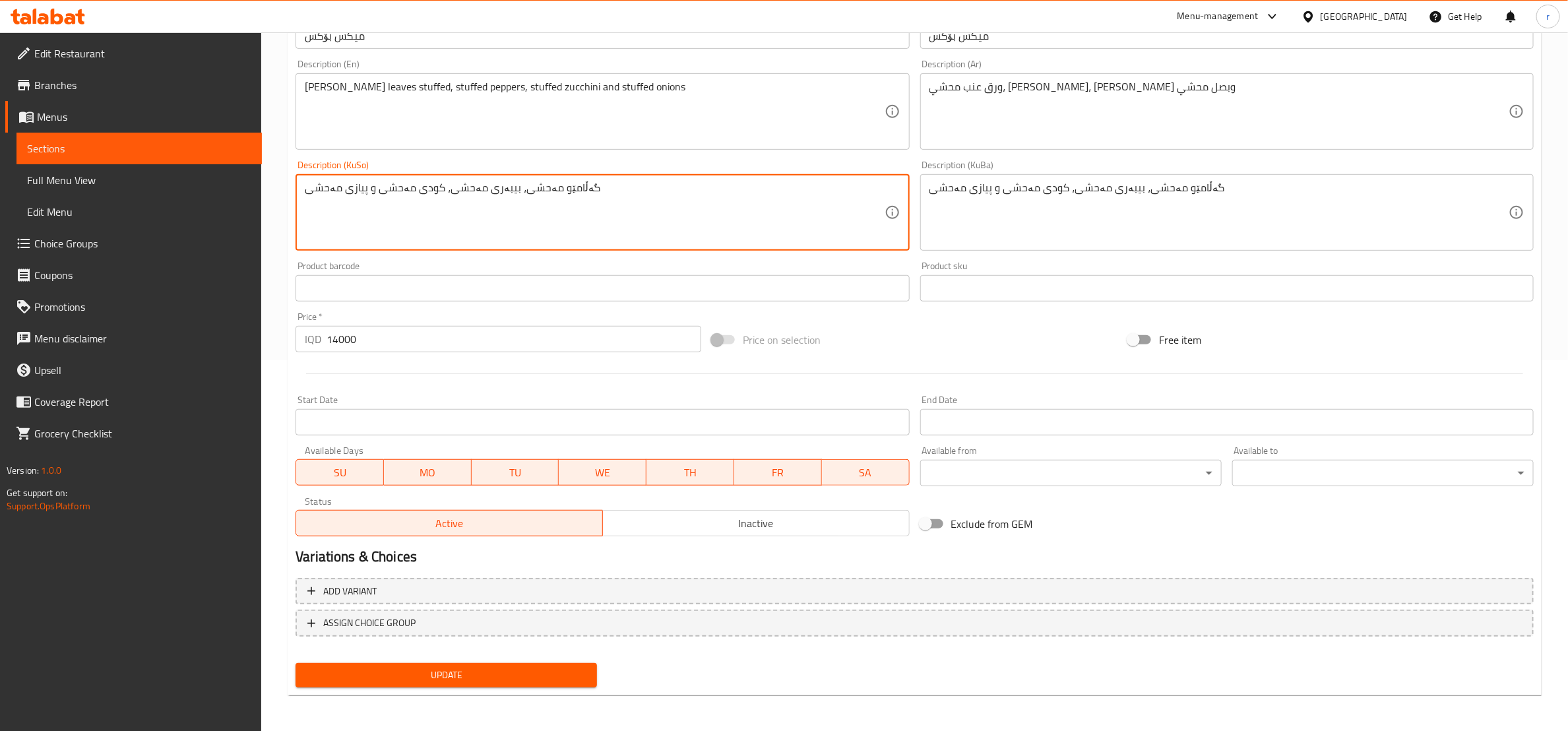
type textarea "گەڵامێو مەحشی، بیبەری مەحشی، کودی مەحشی و پیازی مەحشی"
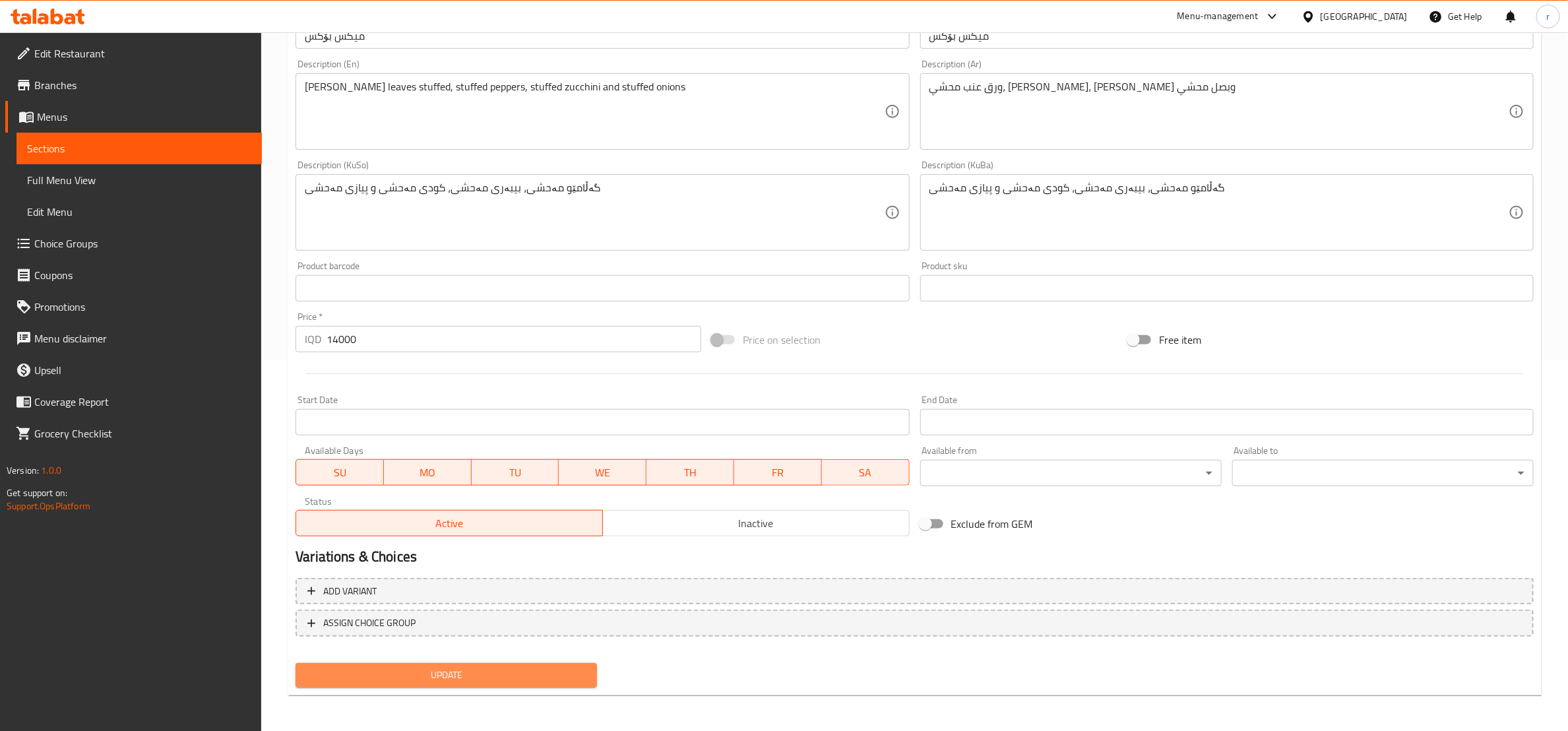
click at [494, 671] on span "Update" at bounding box center [446, 676] width 280 height 17
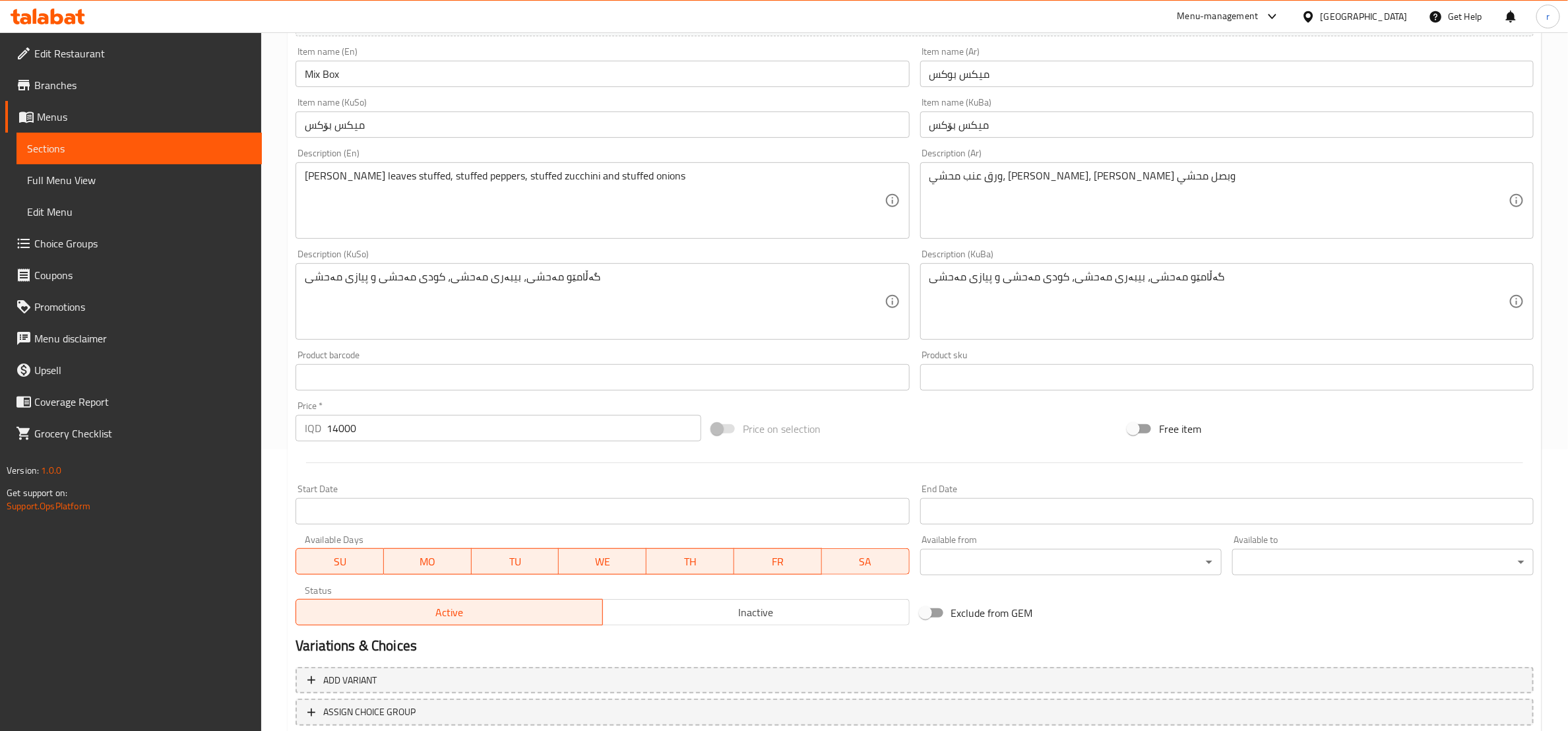
scroll to position [329, 0]
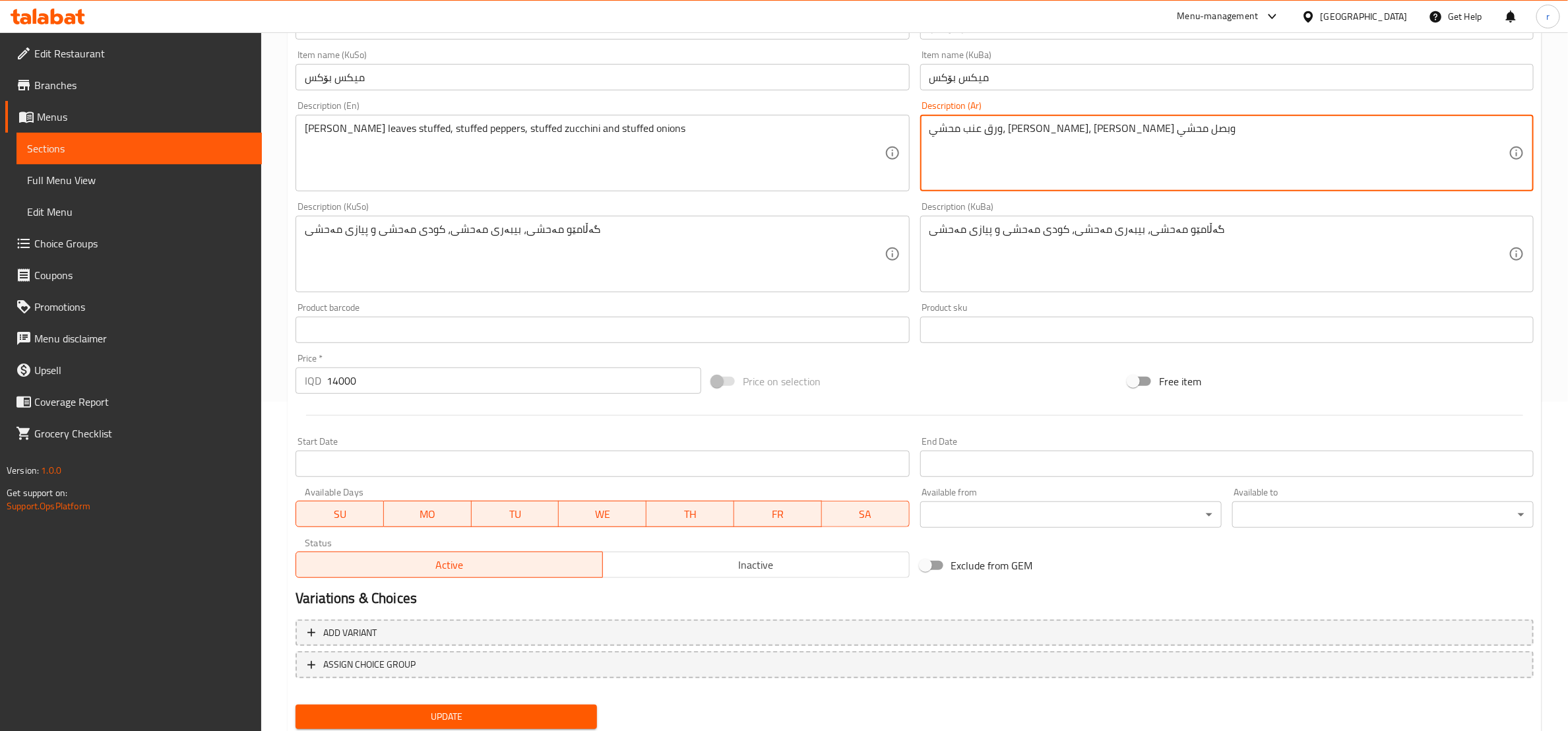
drag, startPoint x: 1144, startPoint y: 127, endPoint x: 1189, endPoint y: 127, distance: 45.0
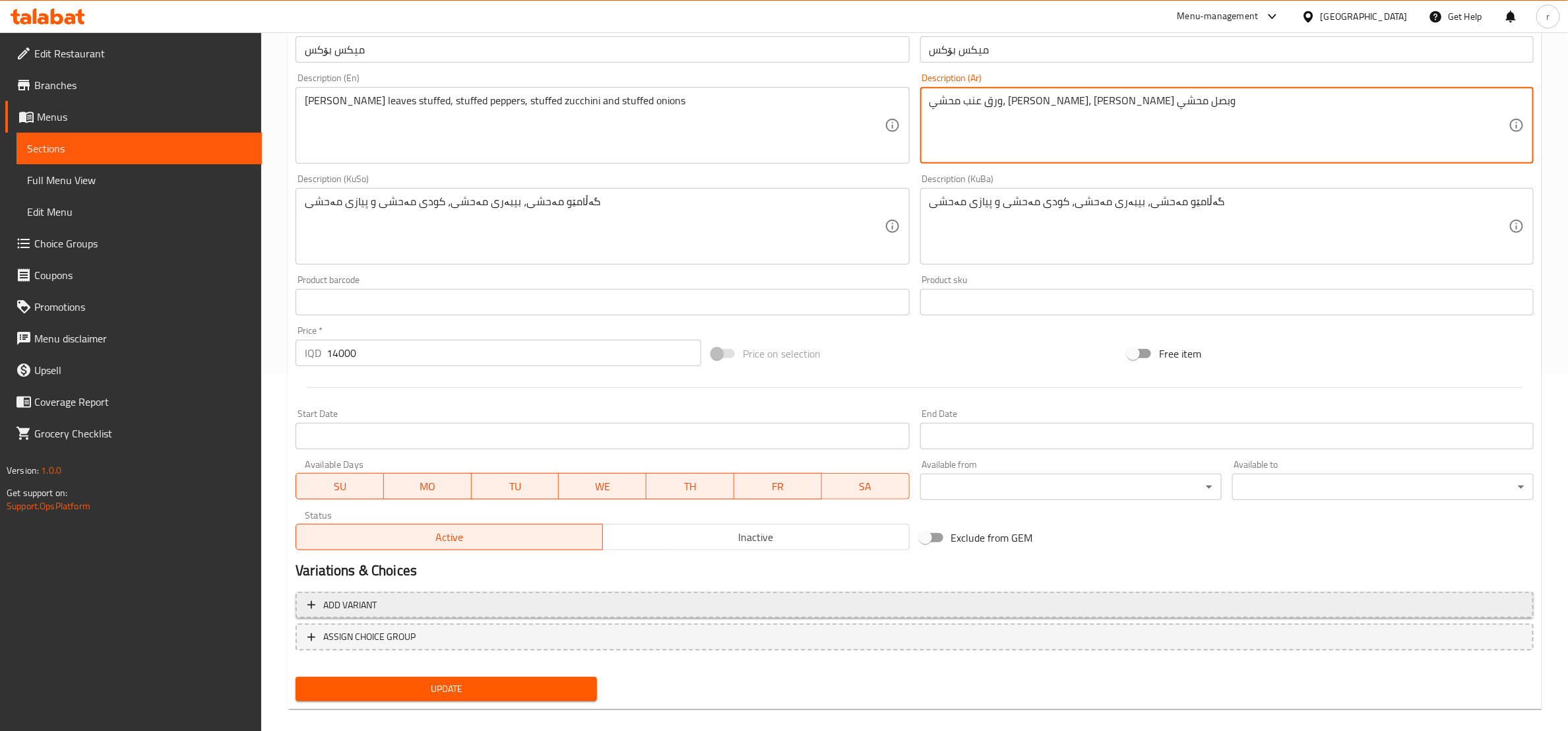
scroll to position [371, 0]
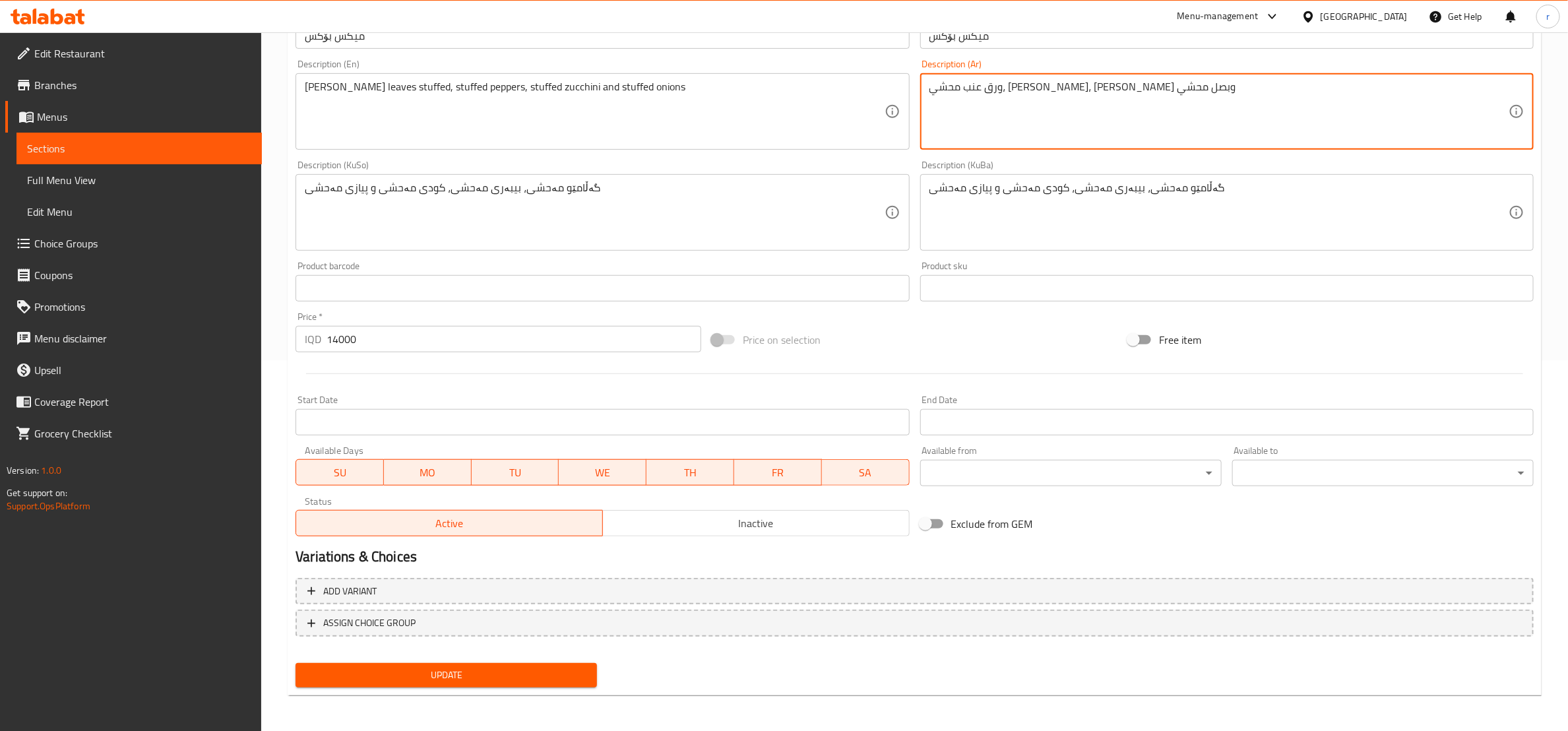
click at [402, 686] on button "Update" at bounding box center [446, 675] width 301 height 24
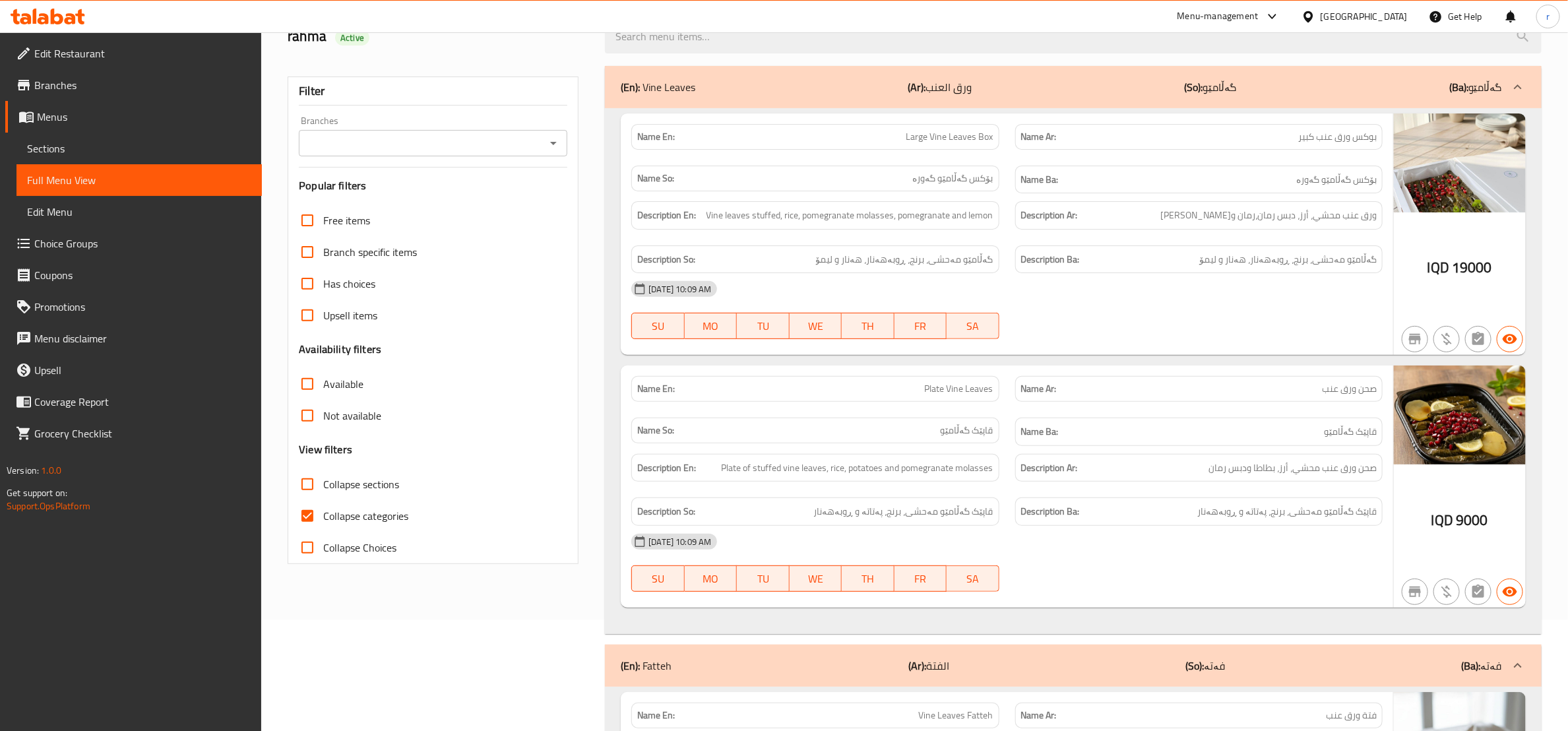
scroll to position [329, 0]
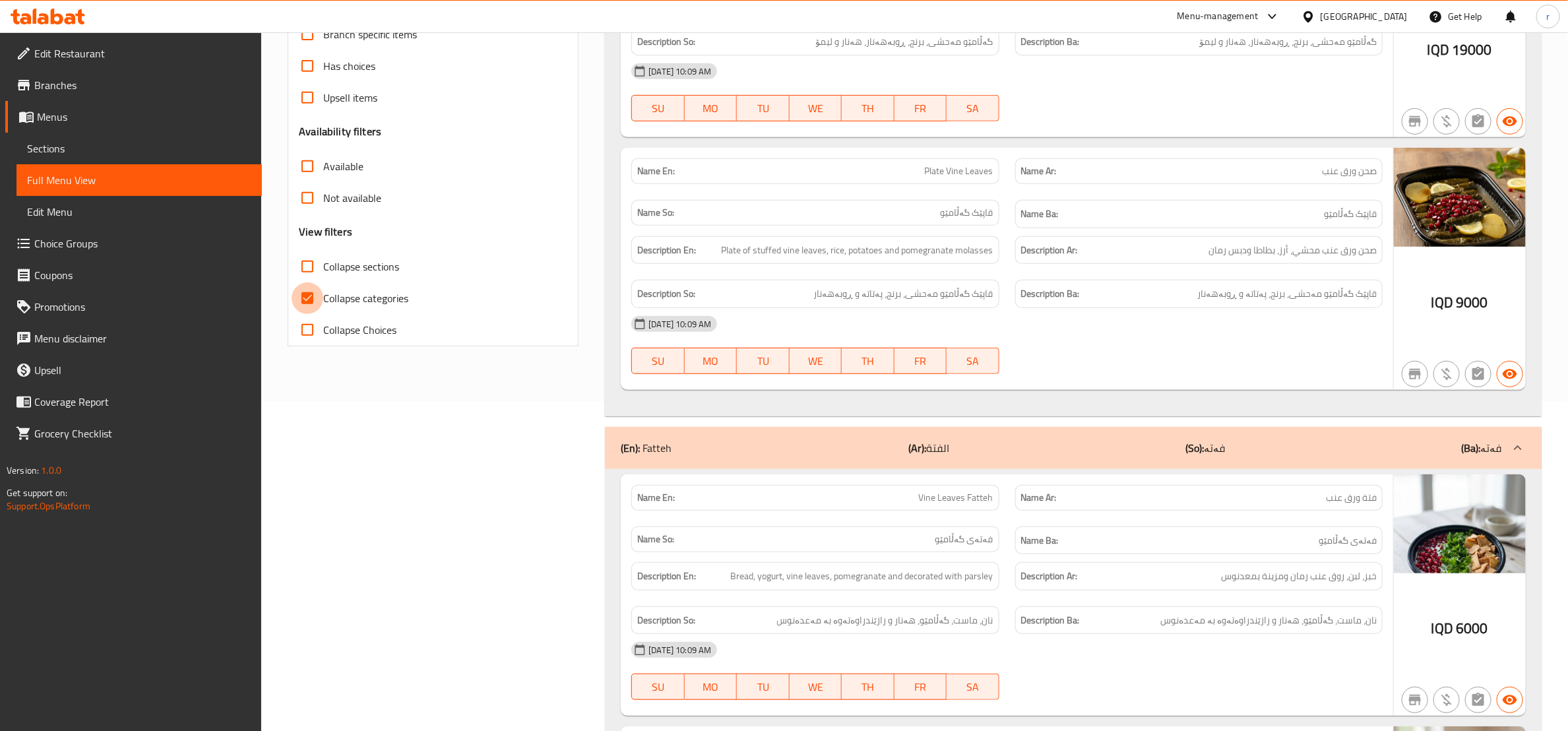
click at [305, 294] on input "Collapse categories" at bounding box center [307, 298] width 31 height 31
checkbox input "false"
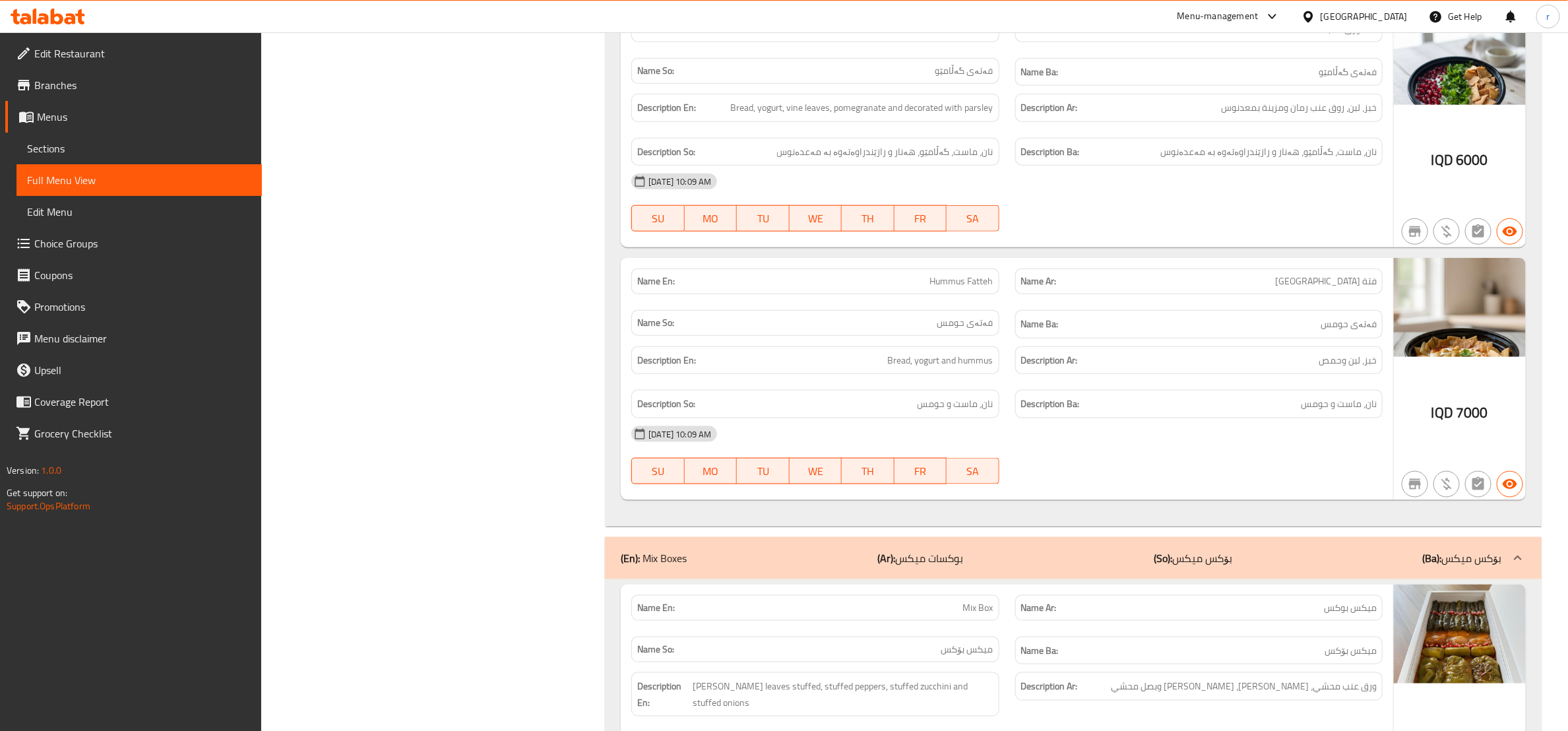
scroll to position [657, 0]
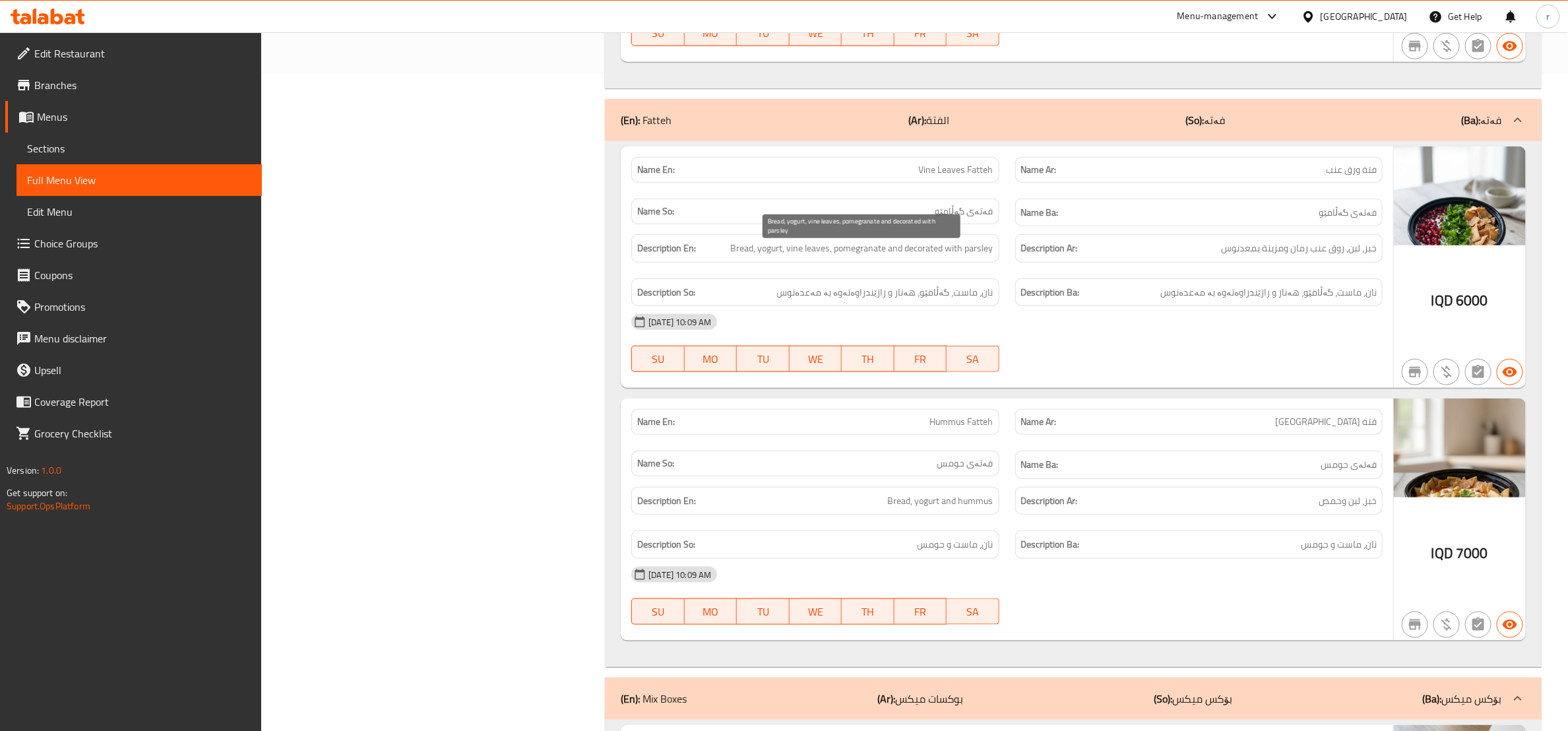
click at [972, 252] on span "Bread, yogurt, vine leaves, pomegranate and decorated with parsley" at bounding box center [862, 248] width 263 height 17
copy span "parsley"
click at [1103, 357] on div "[DATE] 10:09 AM SU MO TU WE TH FR SA" at bounding box center [1007, 343] width 767 height 74
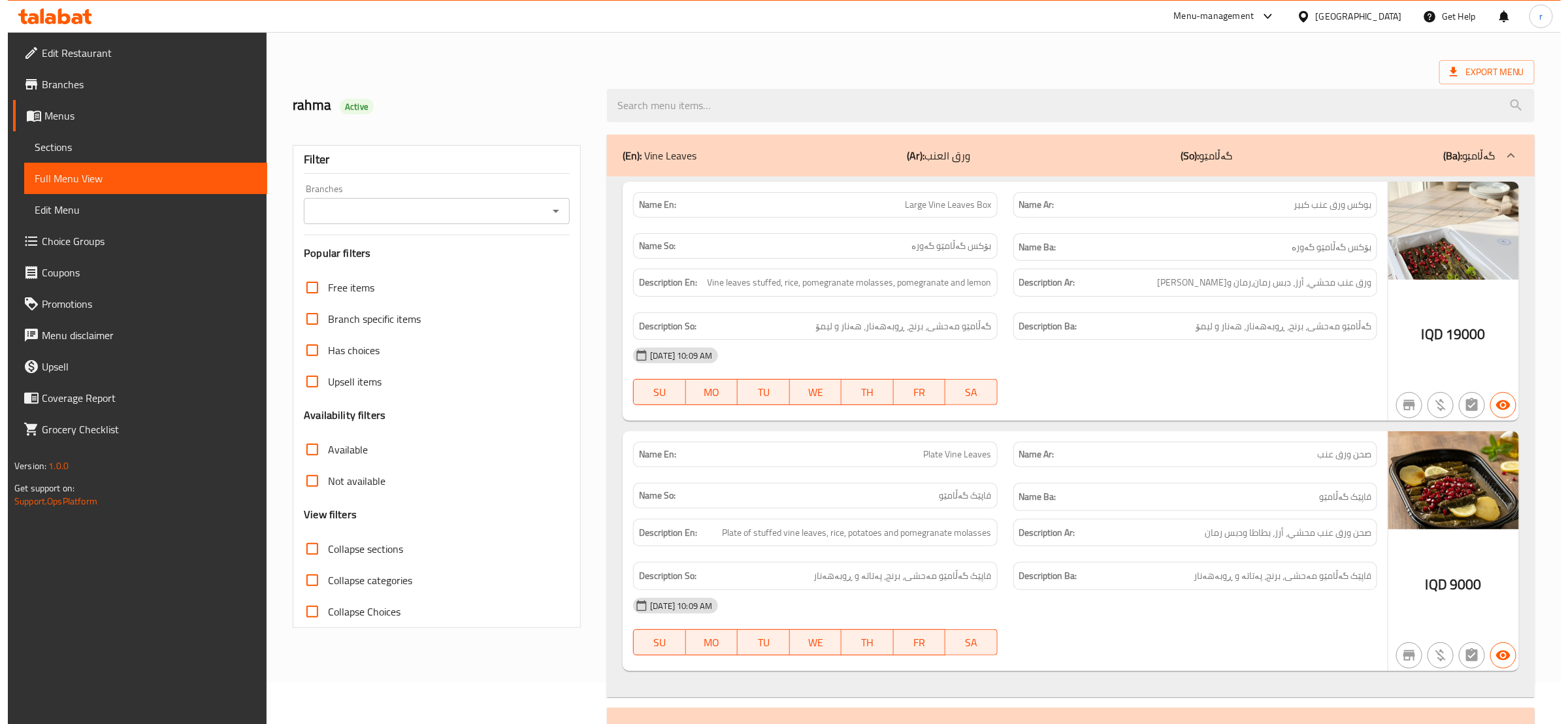
scroll to position [0, 0]
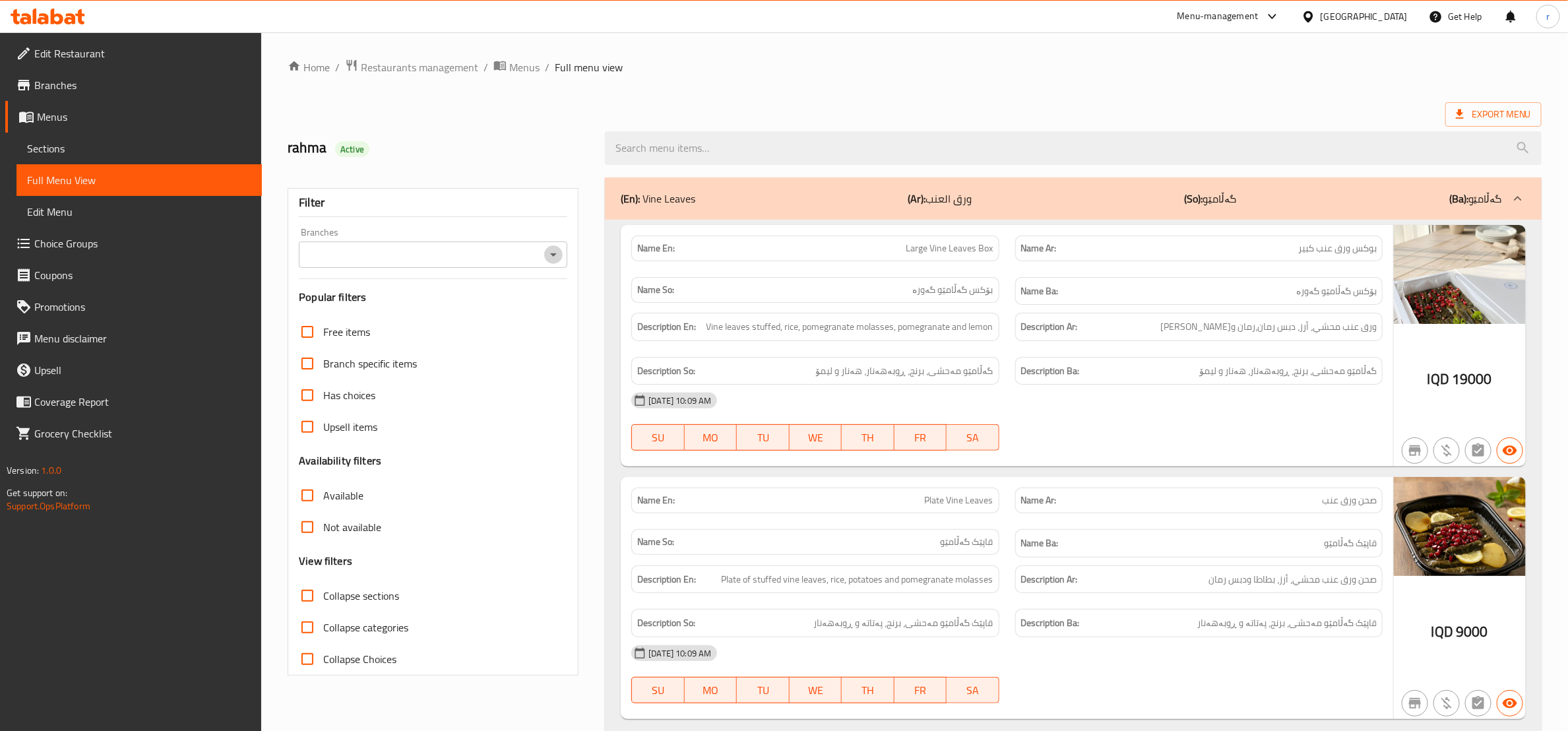
click at [554, 254] on icon "Open" at bounding box center [553, 255] width 7 height 4
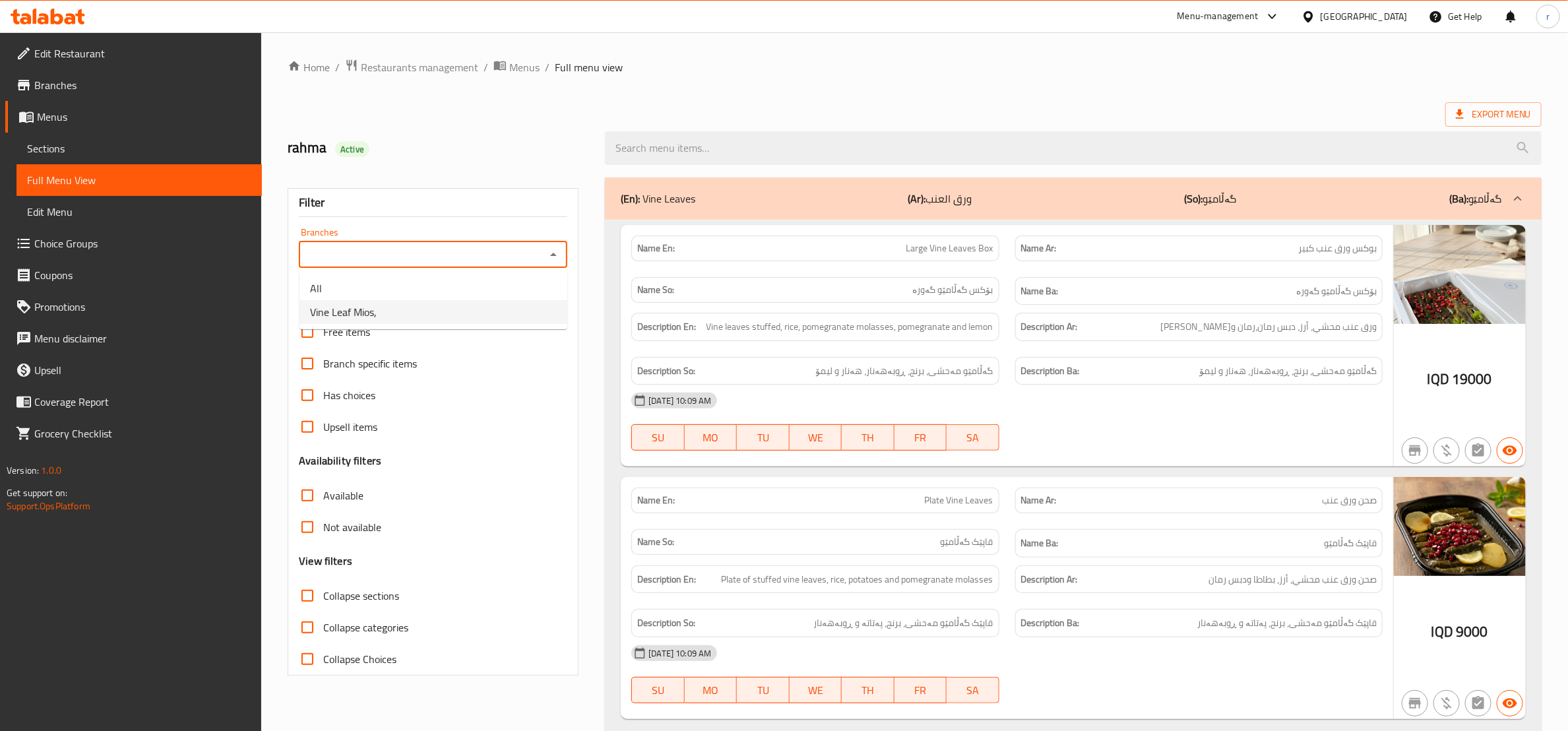
click at [529, 308] on li "Vine Leaf Mios," at bounding box center [433, 312] width 268 height 24
type input "Vine Leaf Mios,"
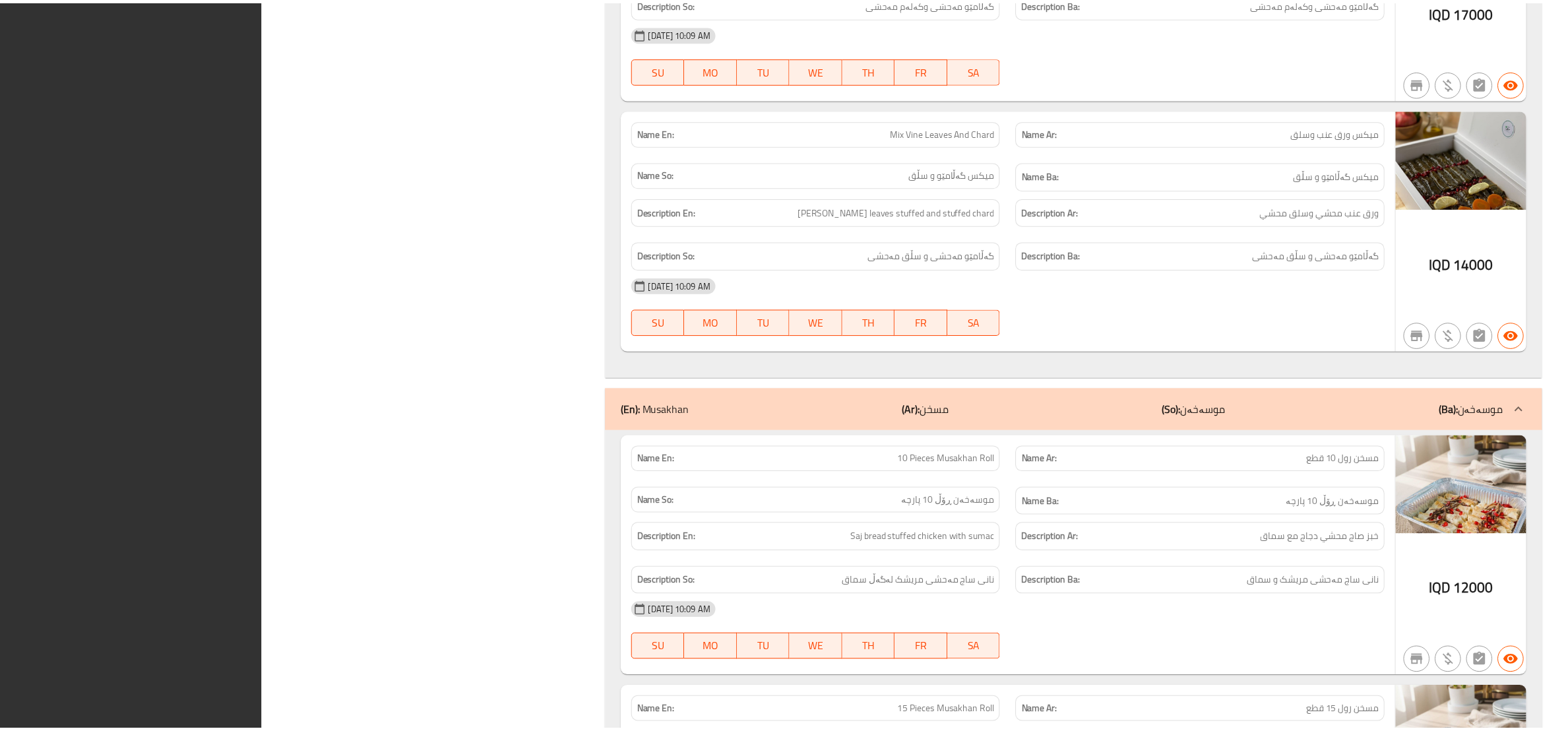
scroll to position [2307, 0]
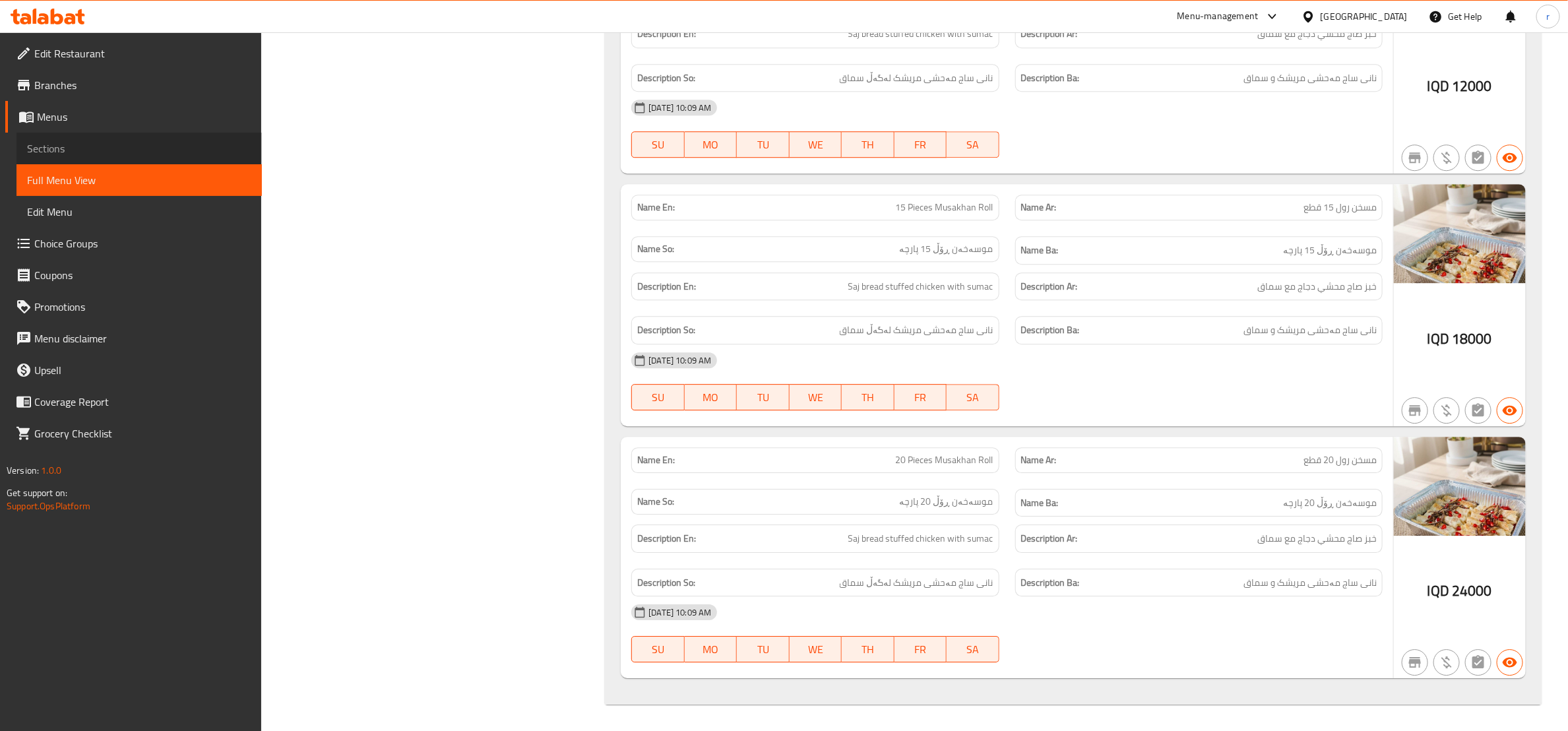
click at [95, 149] on span "Sections" at bounding box center [139, 149] width 225 height 16
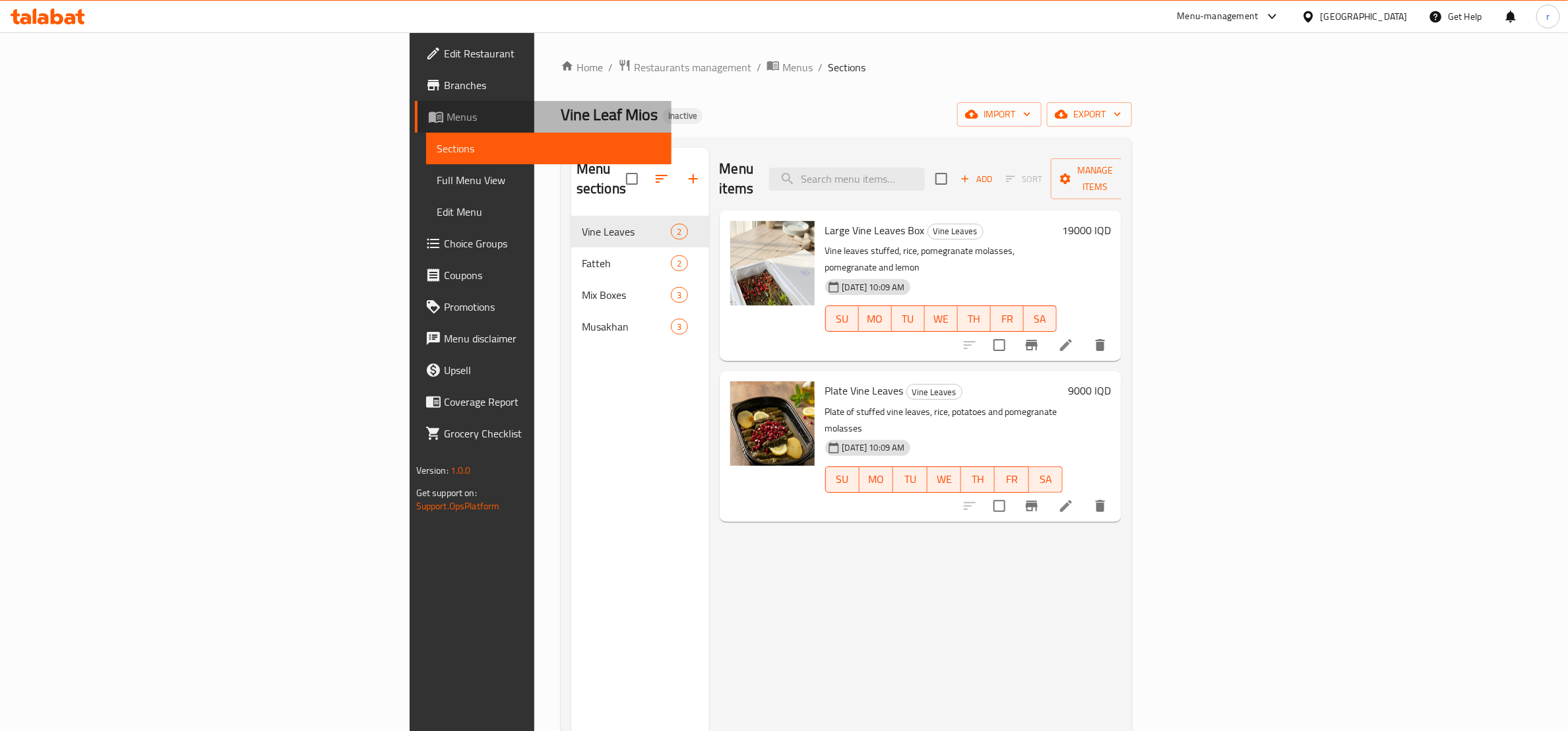
click at [446, 113] on span "Menus" at bounding box center [554, 117] width 214 height 16
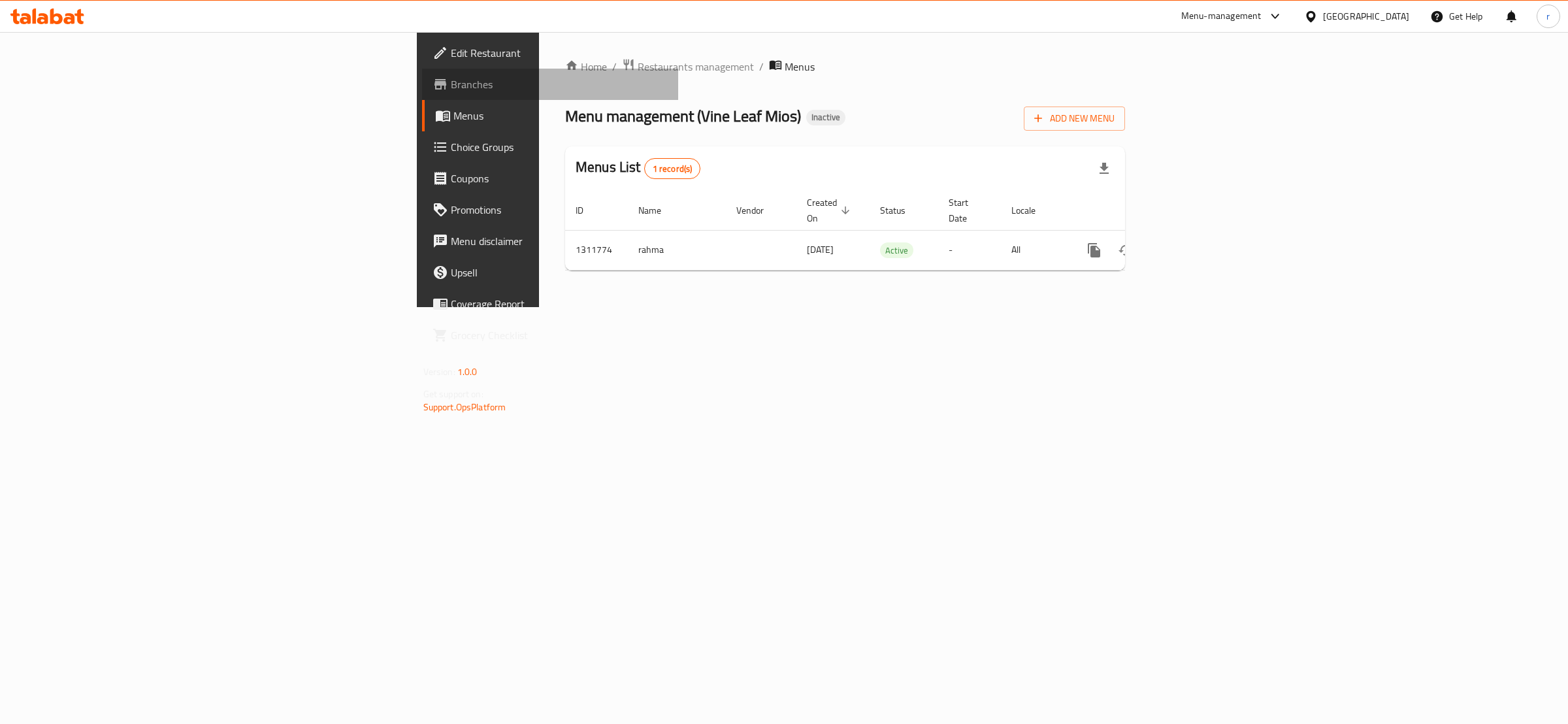
click at [422, 69] on link "Branches" at bounding box center [550, 84] width 257 height 31
